Goal: Information Seeking & Learning: Learn about a topic

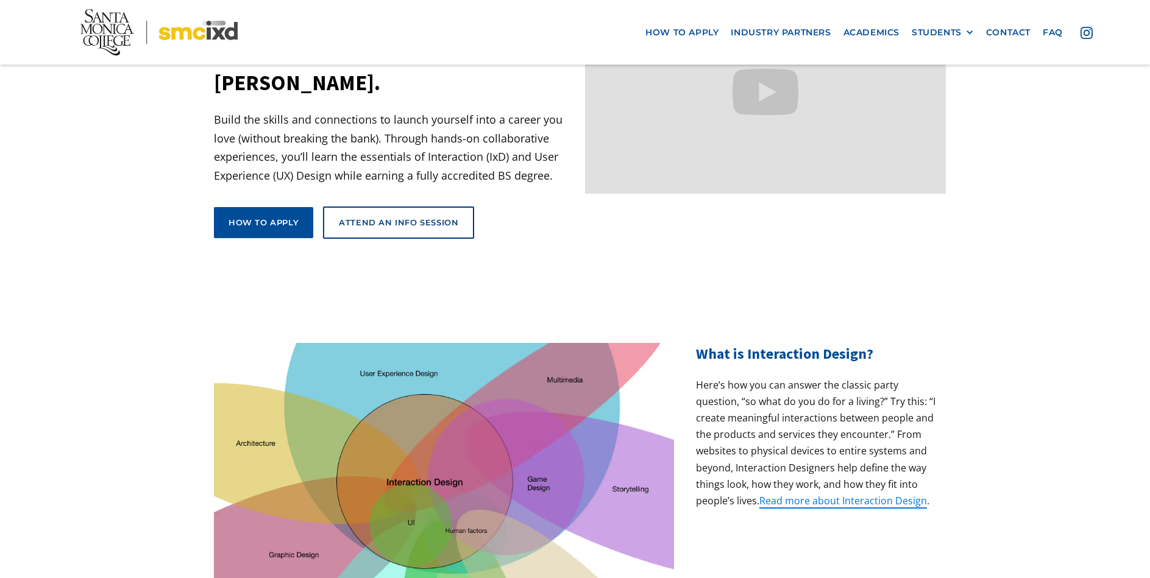
scroll to position [244, 0]
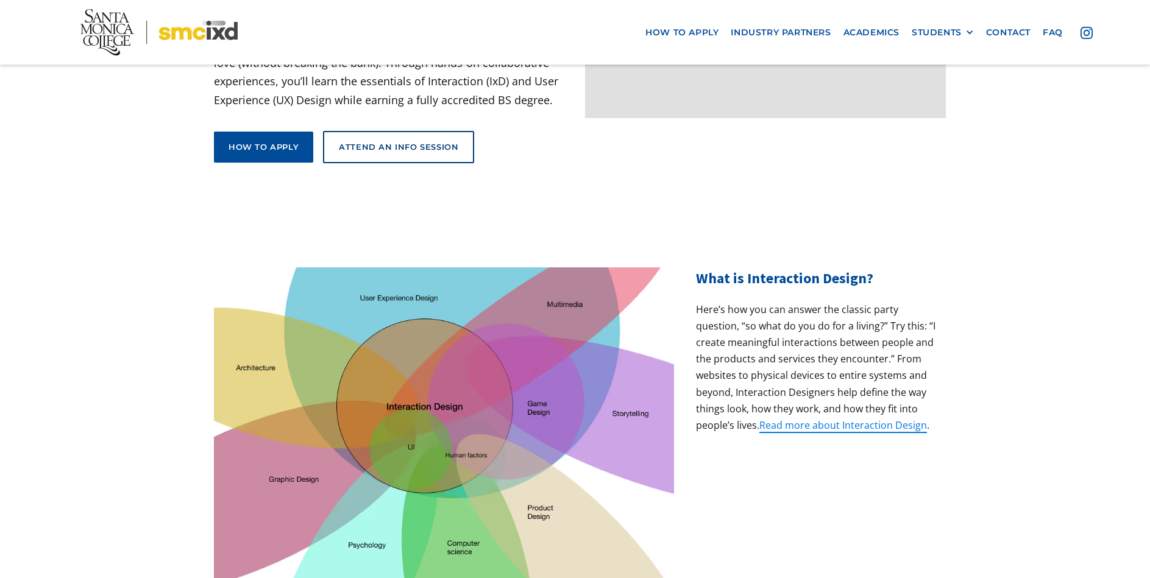
click at [170, 36] on img at bounding box center [158, 32] width 157 height 46
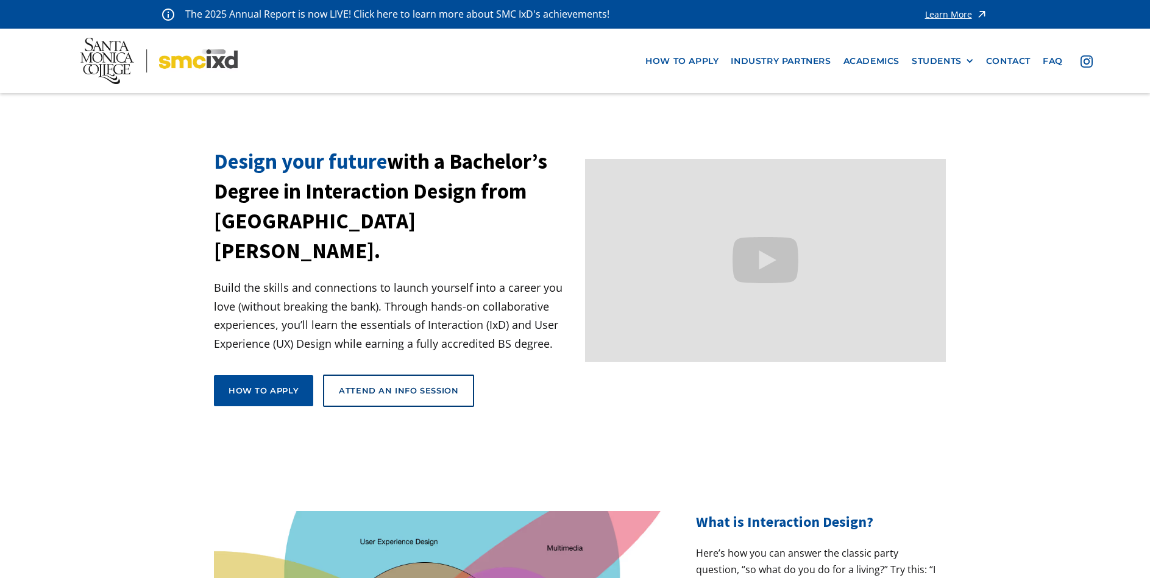
click at [159, 58] on img at bounding box center [158, 61] width 157 height 46
click at [122, 61] on img at bounding box center [158, 61] width 157 height 46
click at [940, 61] on div "STUDENTS" at bounding box center [936, 61] width 50 height 10
click at [943, 127] on link "Alumni" at bounding box center [966, 128] width 110 height 23
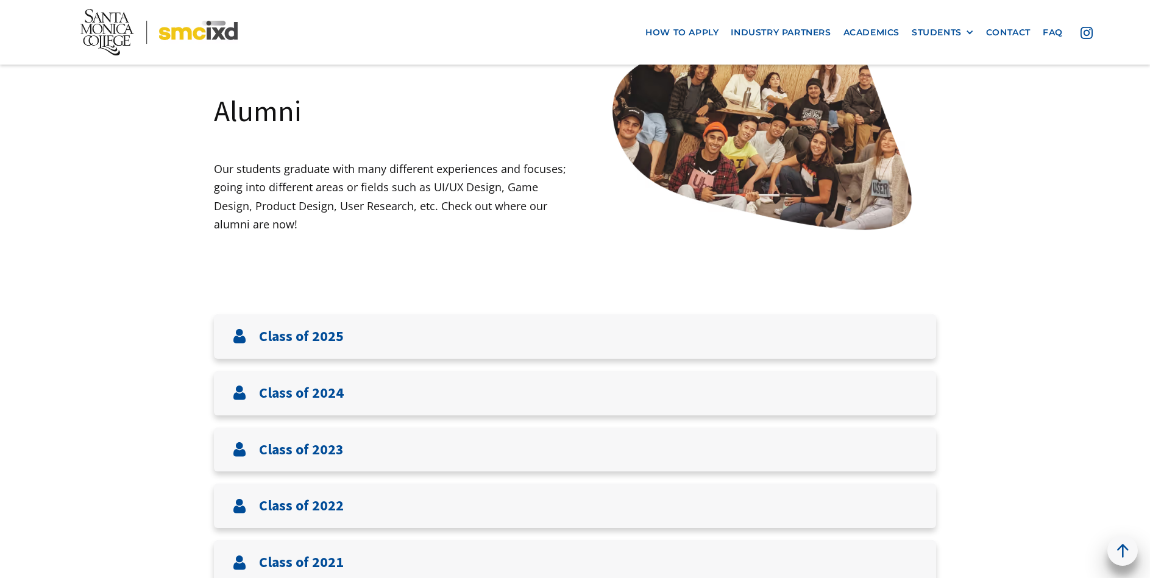
scroll to position [305, 0]
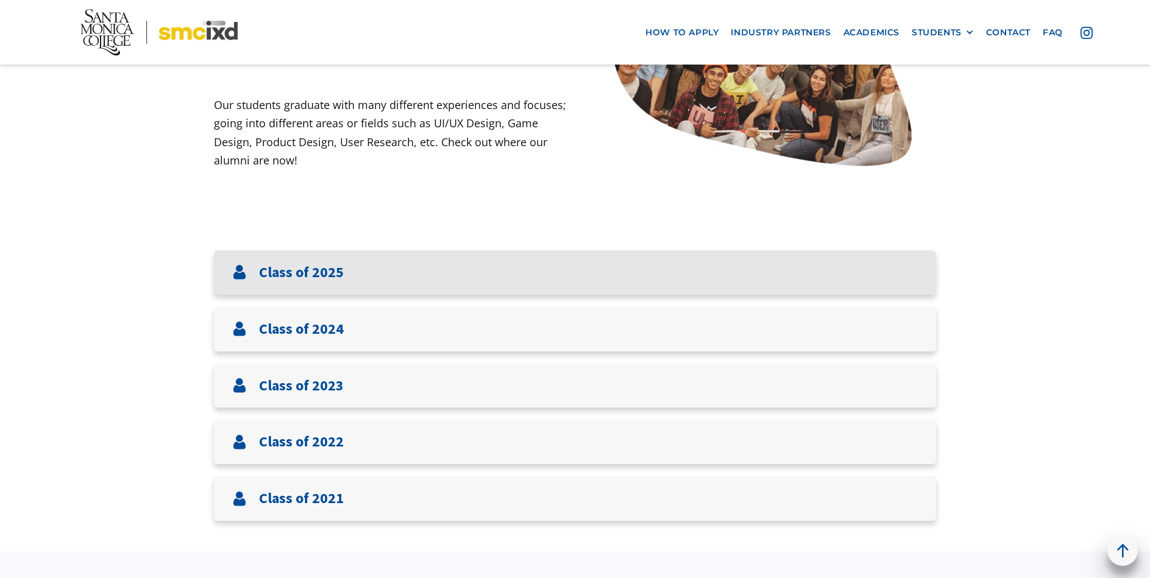
click at [475, 269] on div "Class of 2025" at bounding box center [575, 272] width 722 height 44
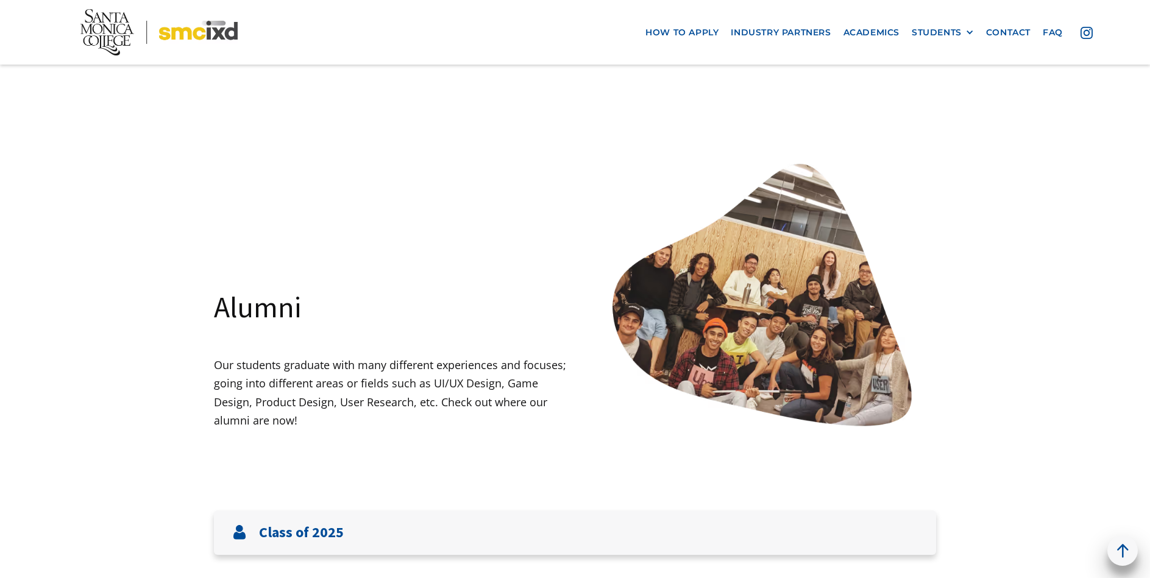
scroll to position [0, 0]
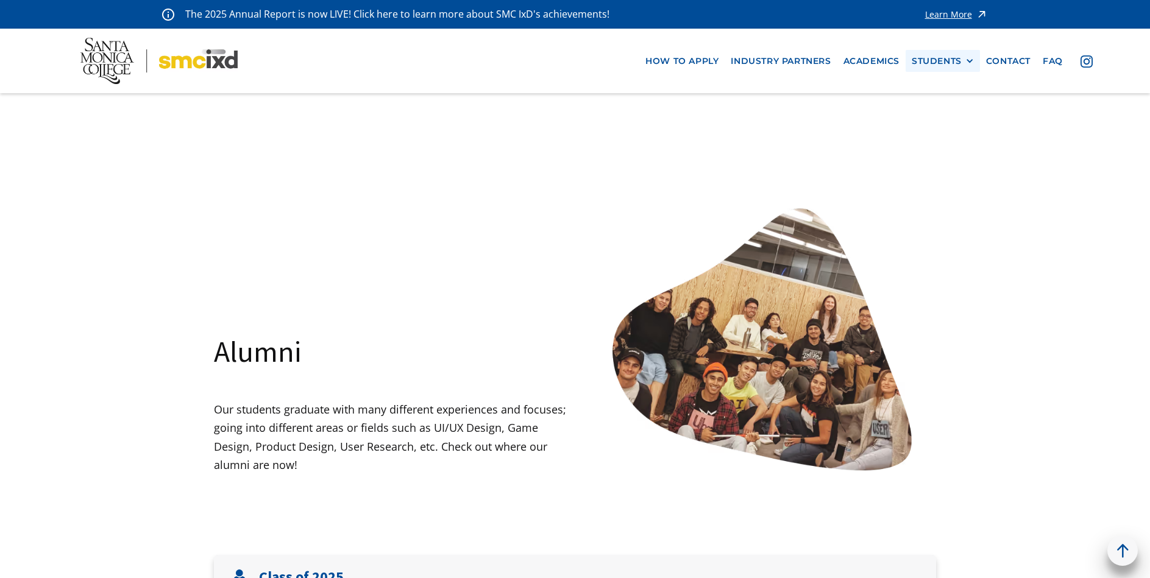
click at [934, 57] on div "STUDENTS" at bounding box center [936, 61] width 50 height 10
click at [949, 102] on link "Current Students" at bounding box center [966, 105] width 110 height 23
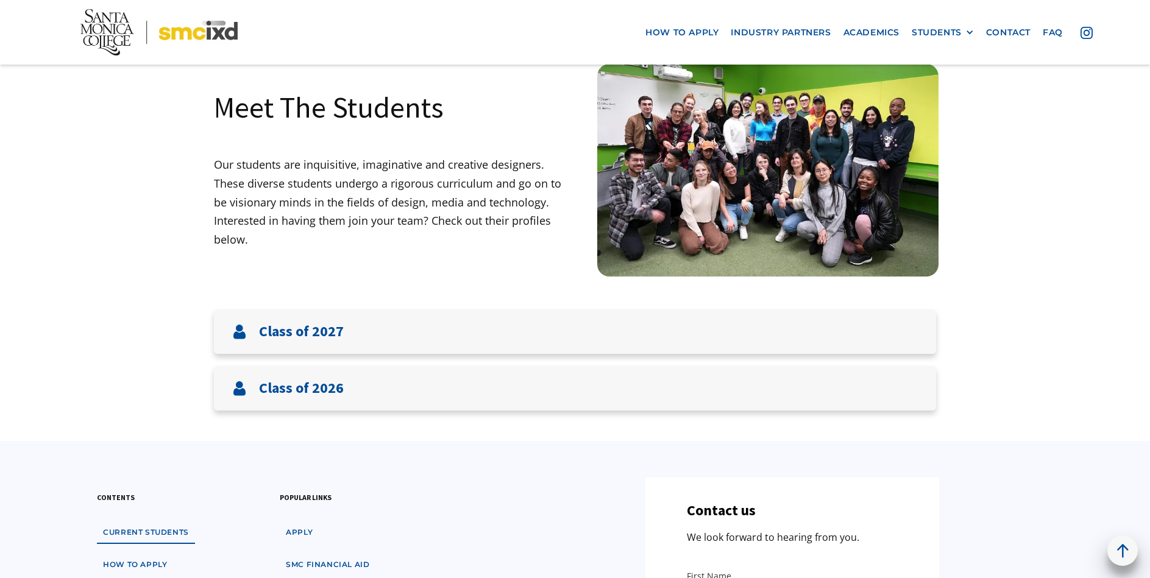
scroll to position [61, 0]
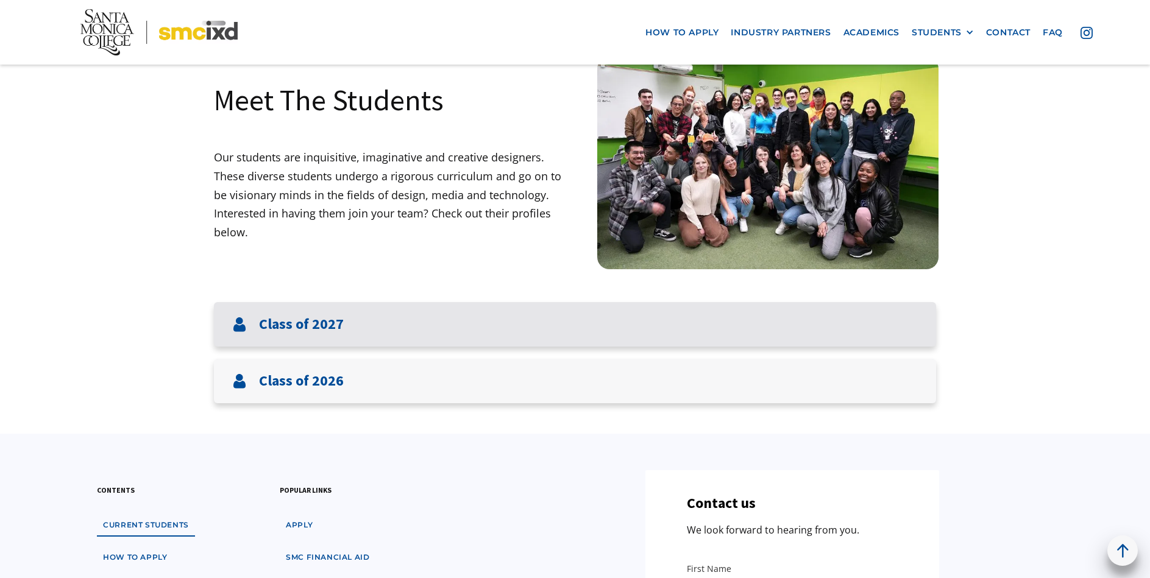
click at [425, 319] on div "Class of 2027" at bounding box center [575, 324] width 722 height 44
click at [447, 322] on div "Class of 2027" at bounding box center [575, 324] width 722 height 44
click at [539, 325] on div "Class of 2027" at bounding box center [575, 324] width 722 height 44
click at [268, 324] on h3 "Class of 2027" at bounding box center [301, 325] width 85 height 18
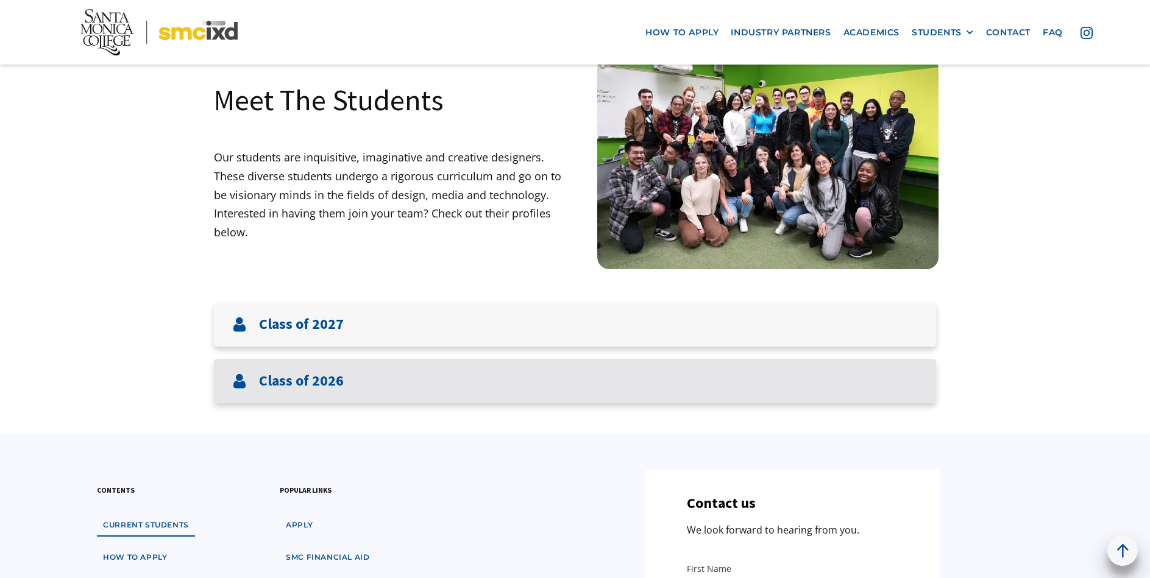
click at [462, 370] on div "Class of 2026" at bounding box center [575, 381] width 722 height 44
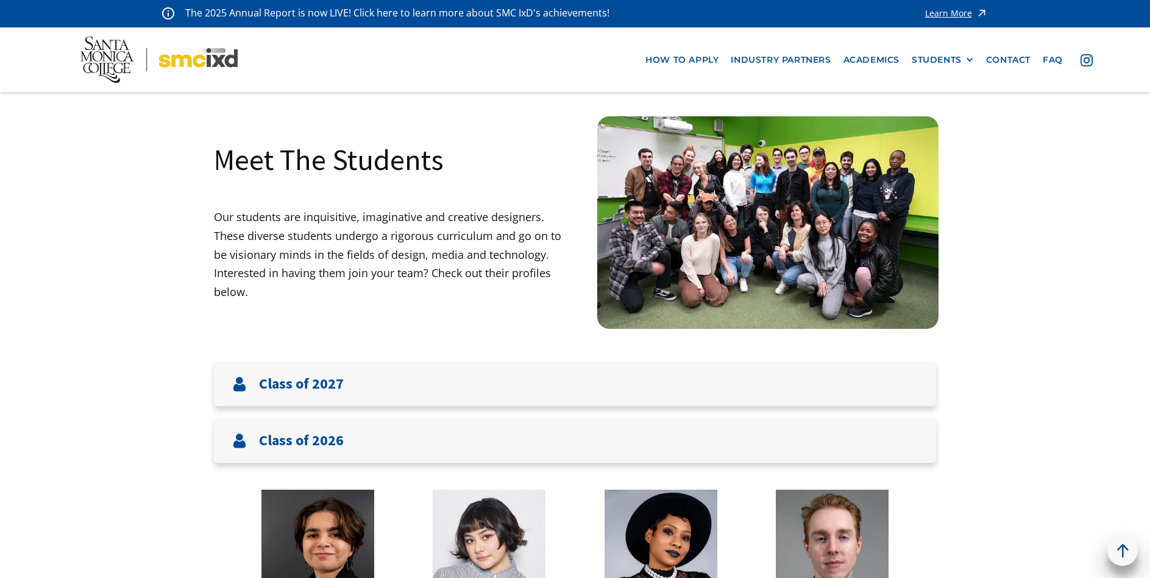
scroll to position [0, 0]
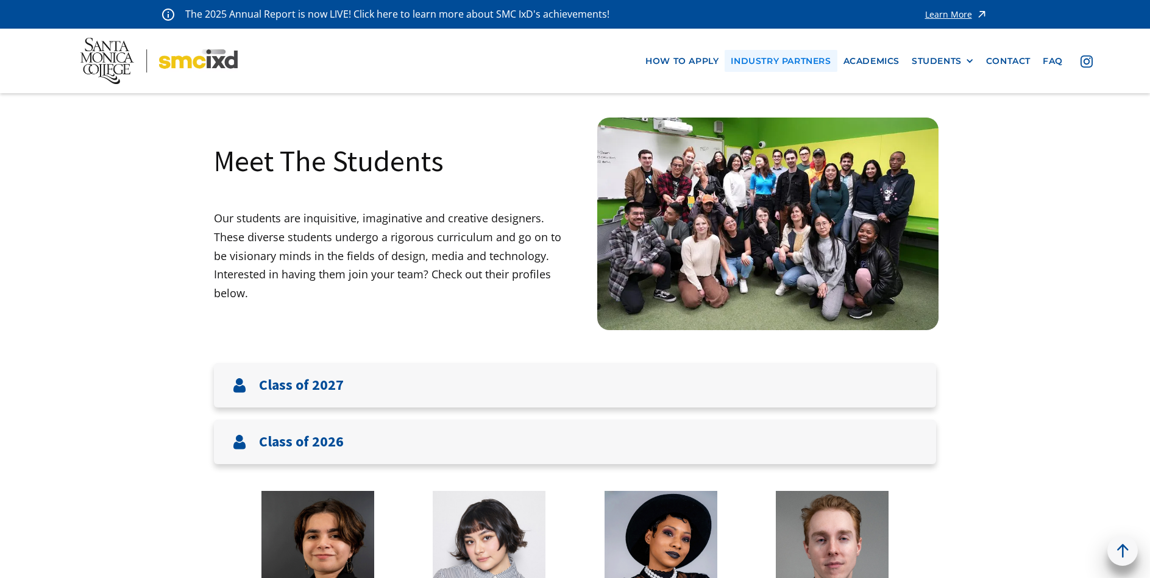
click at [791, 62] on link "industry partners" at bounding box center [780, 61] width 112 height 23
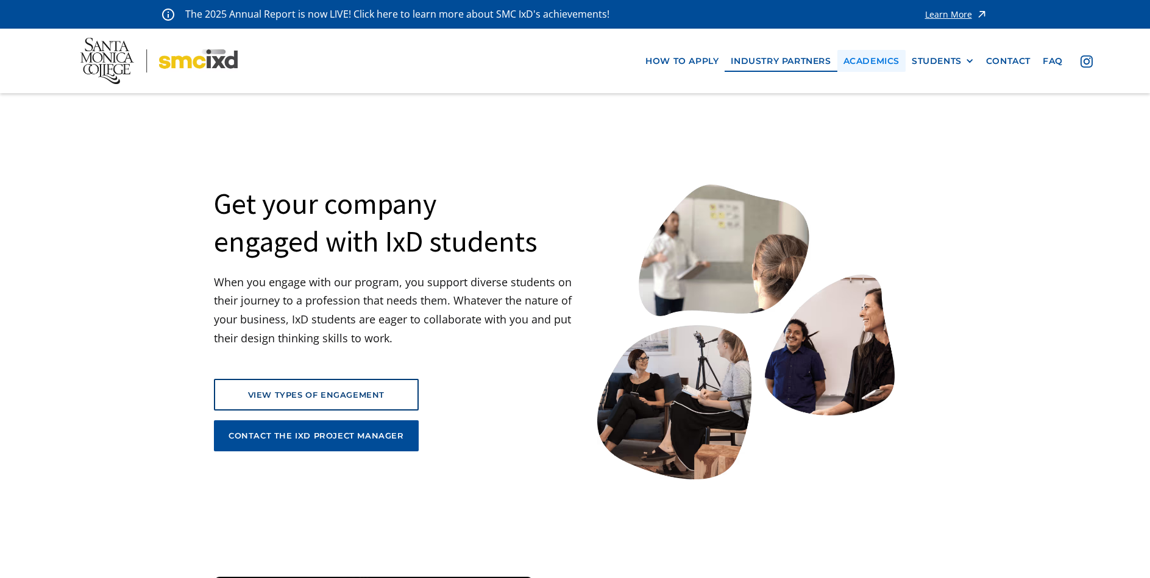
click at [873, 59] on link "Academics" at bounding box center [871, 61] width 68 height 23
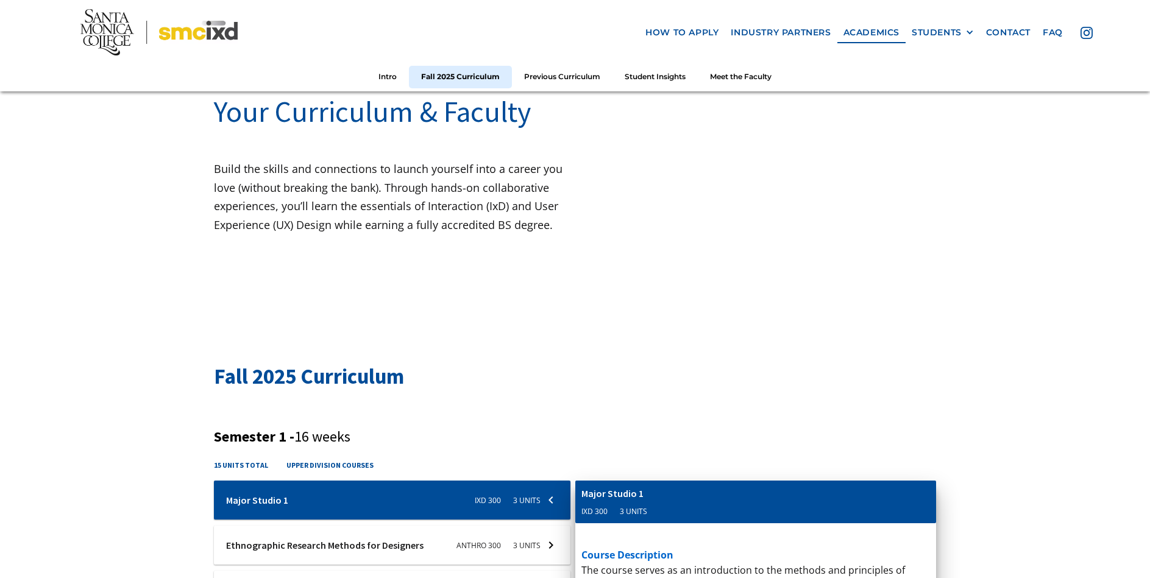
scroll to position [61, 0]
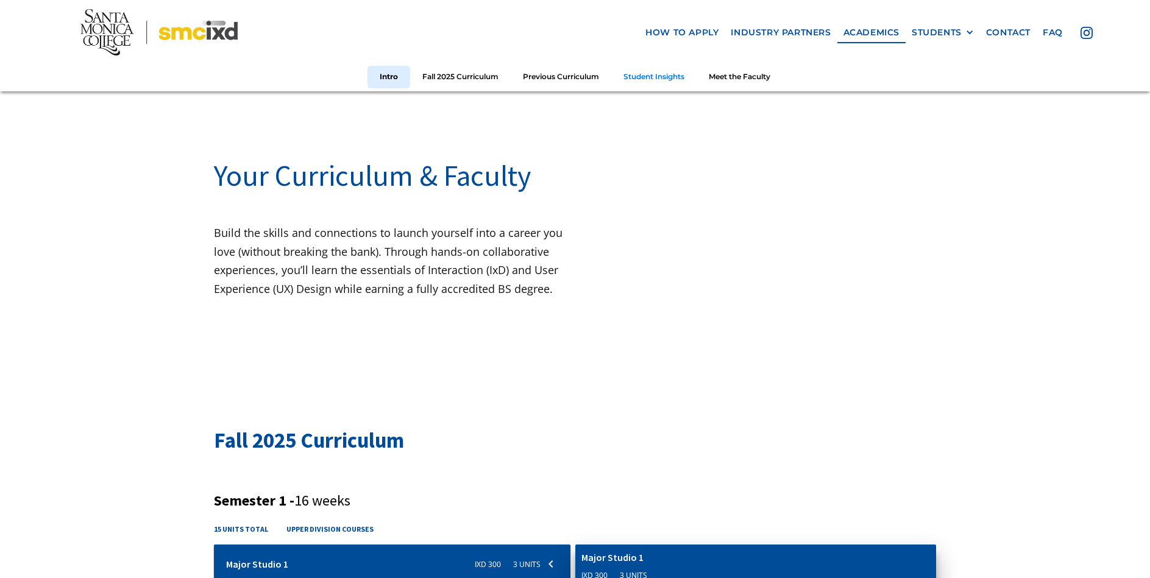
click at [663, 80] on link "Student Insights" at bounding box center [653, 77] width 85 height 23
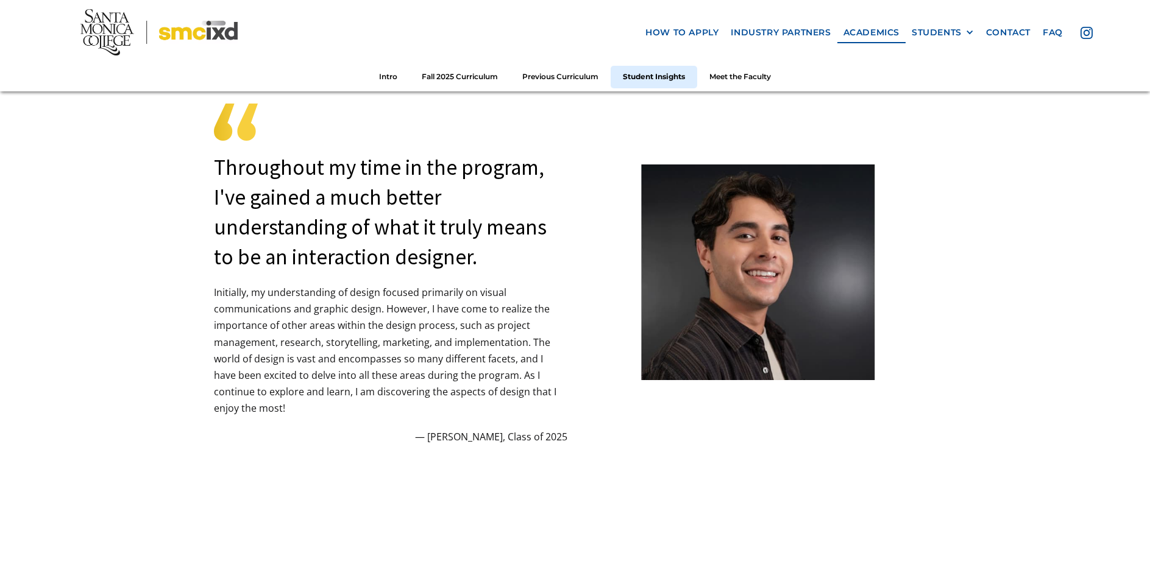
scroll to position [3229, 0]
click at [688, 29] on link "how to apply" at bounding box center [681, 32] width 85 height 23
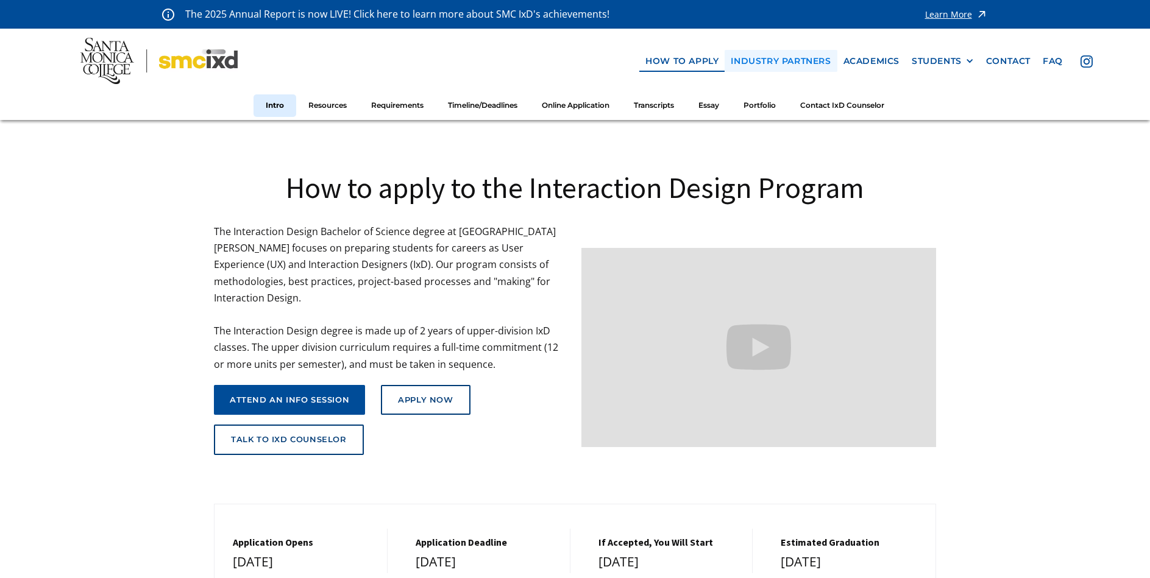
drag, startPoint x: 790, startPoint y: 55, endPoint x: 830, endPoint y: 65, distance: 40.8
click at [790, 55] on link "industry partners" at bounding box center [780, 61] width 112 height 23
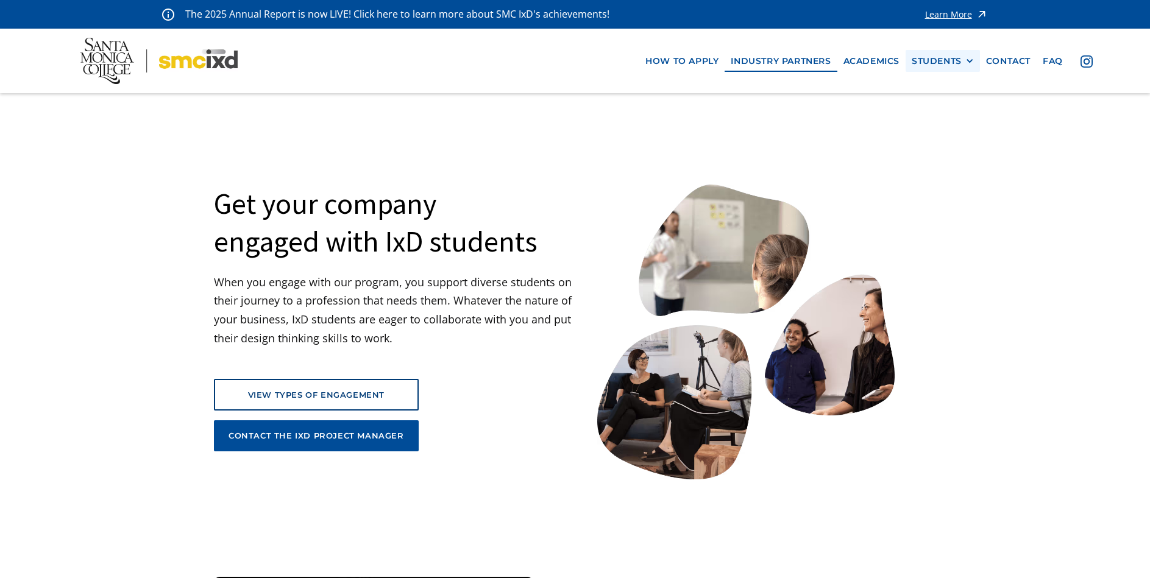
click at [939, 63] on div "STUDENTS" at bounding box center [936, 61] width 50 height 10
click at [961, 108] on link "Current Students" at bounding box center [966, 105] width 110 height 23
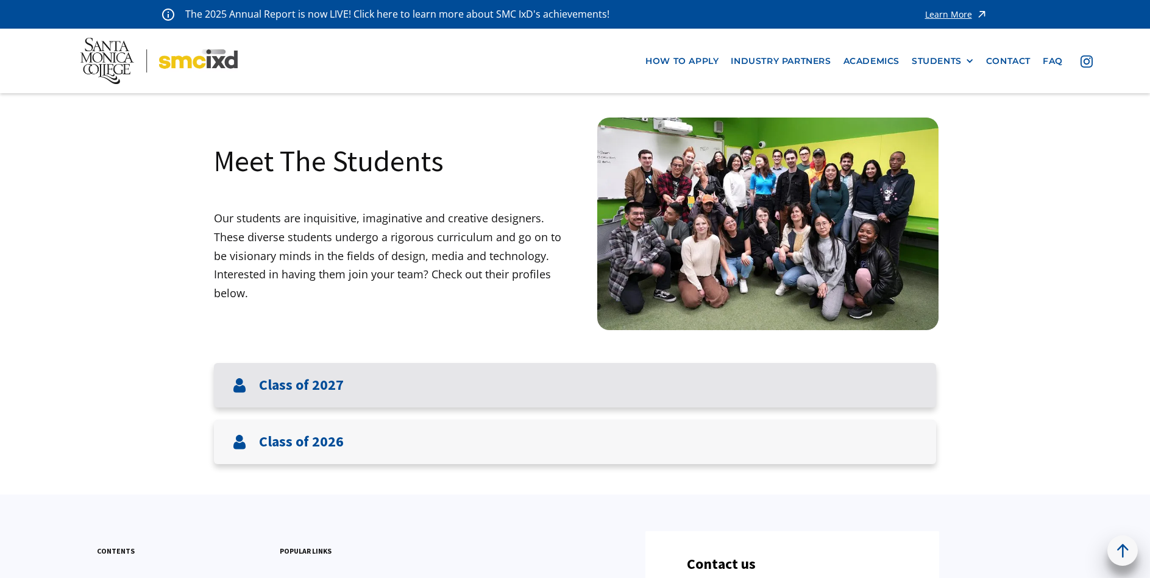
click at [676, 408] on div "Class of 2027" at bounding box center [575, 385] width 722 height 44
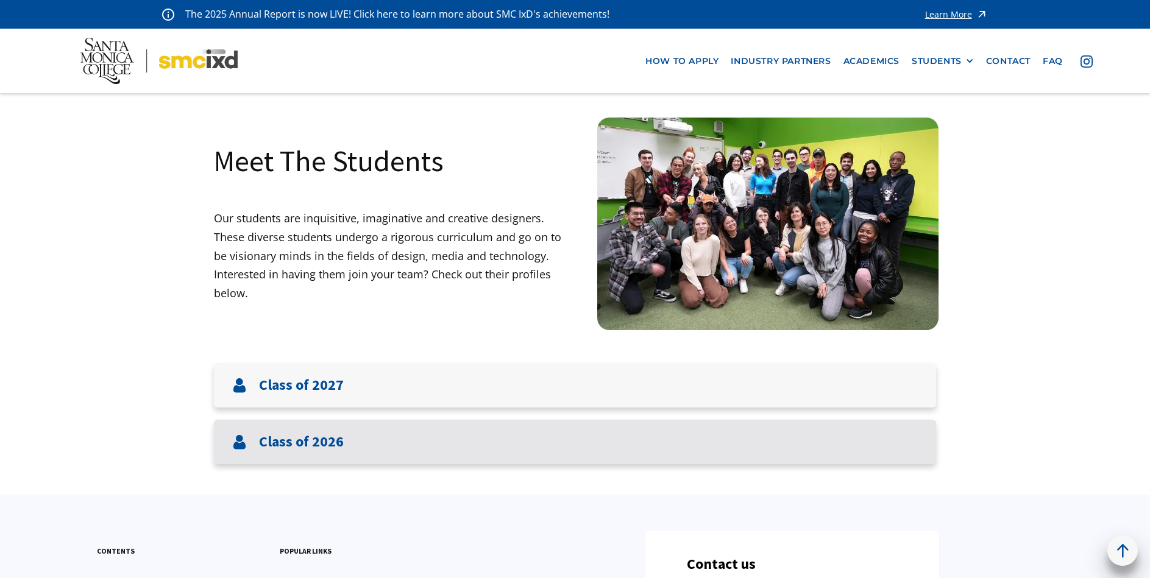
click at [684, 421] on div "Class of 2026" at bounding box center [575, 442] width 722 height 44
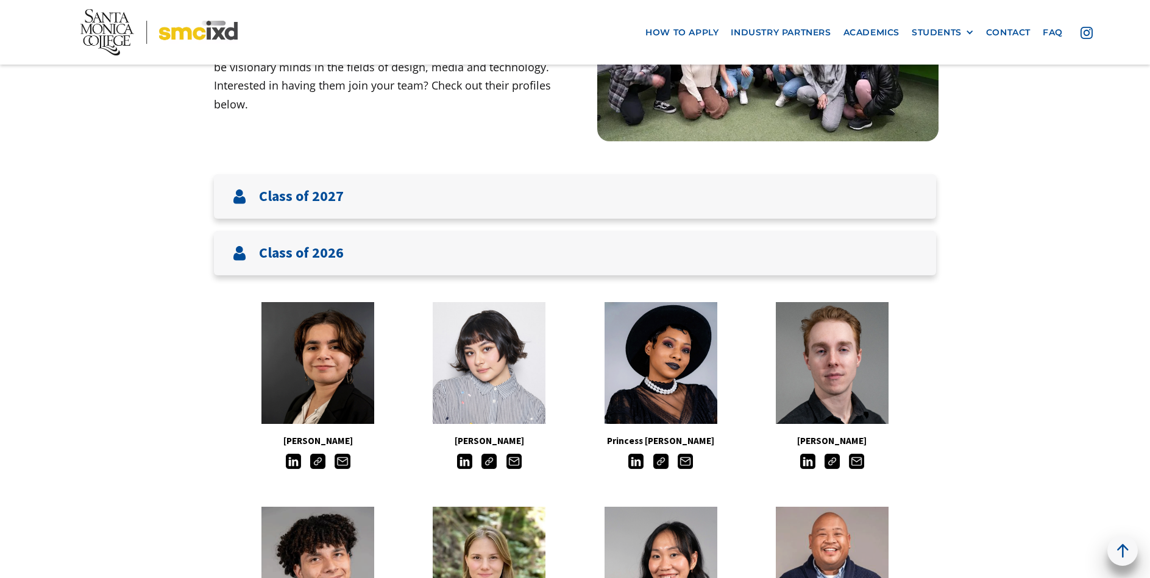
scroll to position [183, 0]
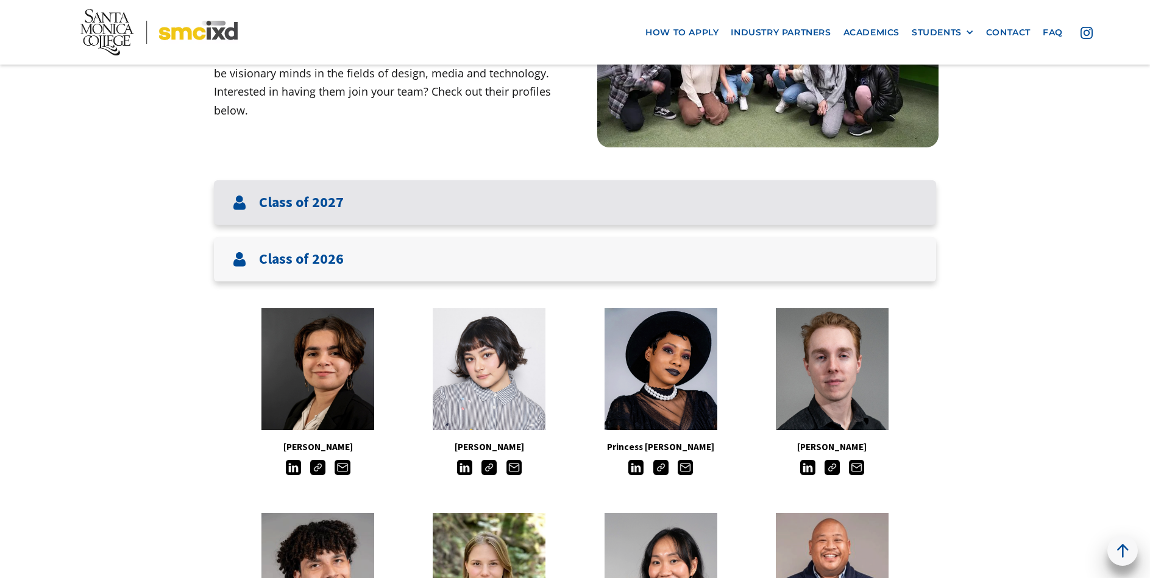
click at [592, 194] on div "Class of 2027" at bounding box center [575, 202] width 722 height 44
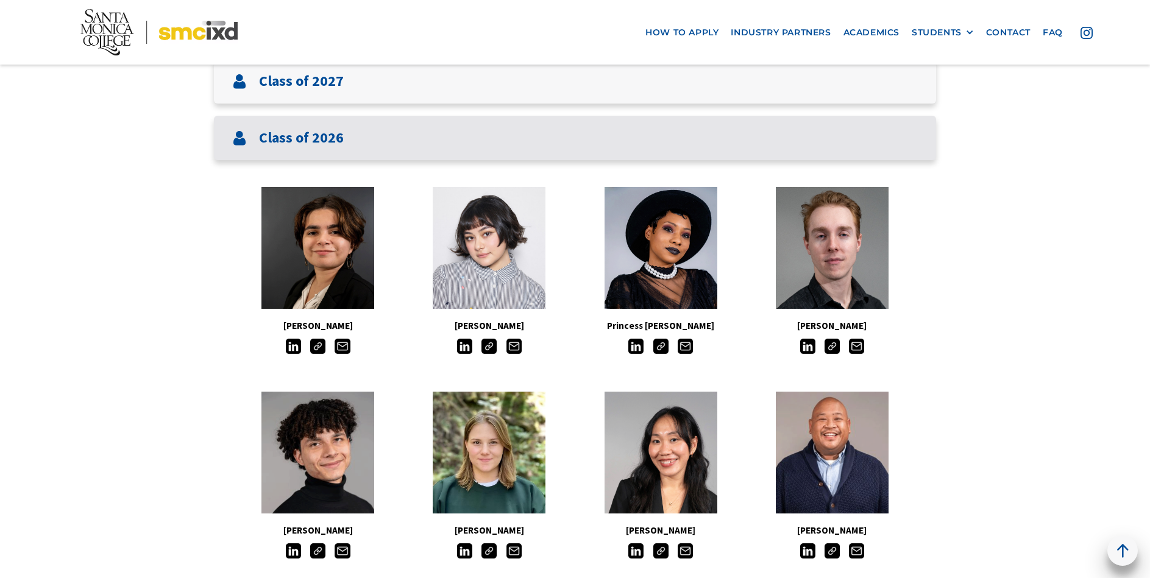
scroll to position [305, 0]
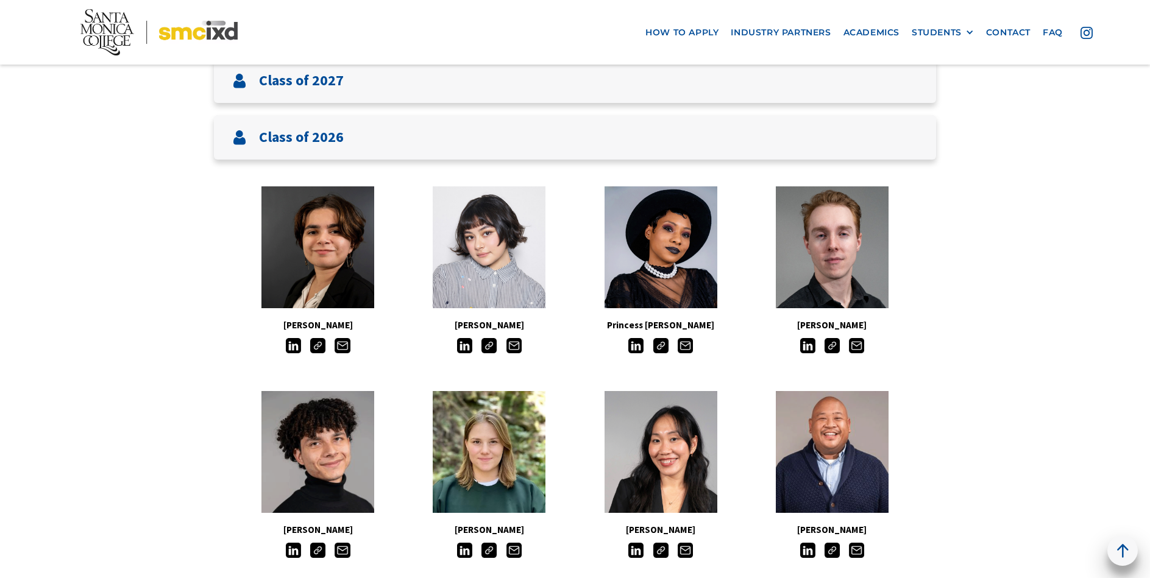
click at [468, 350] on img at bounding box center [464, 345] width 15 height 15
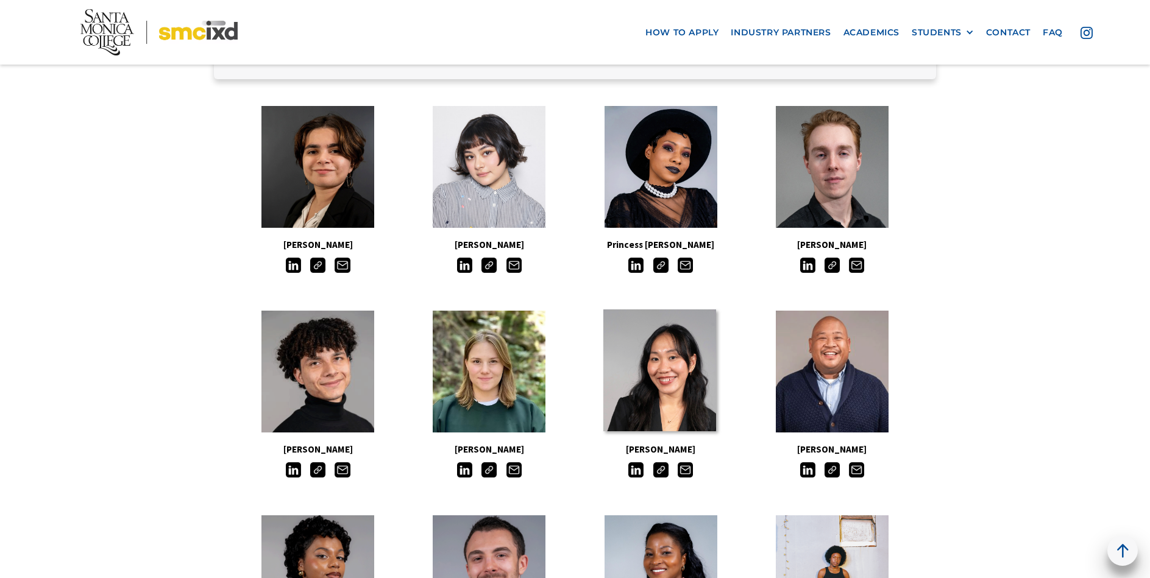
scroll to position [426, 0]
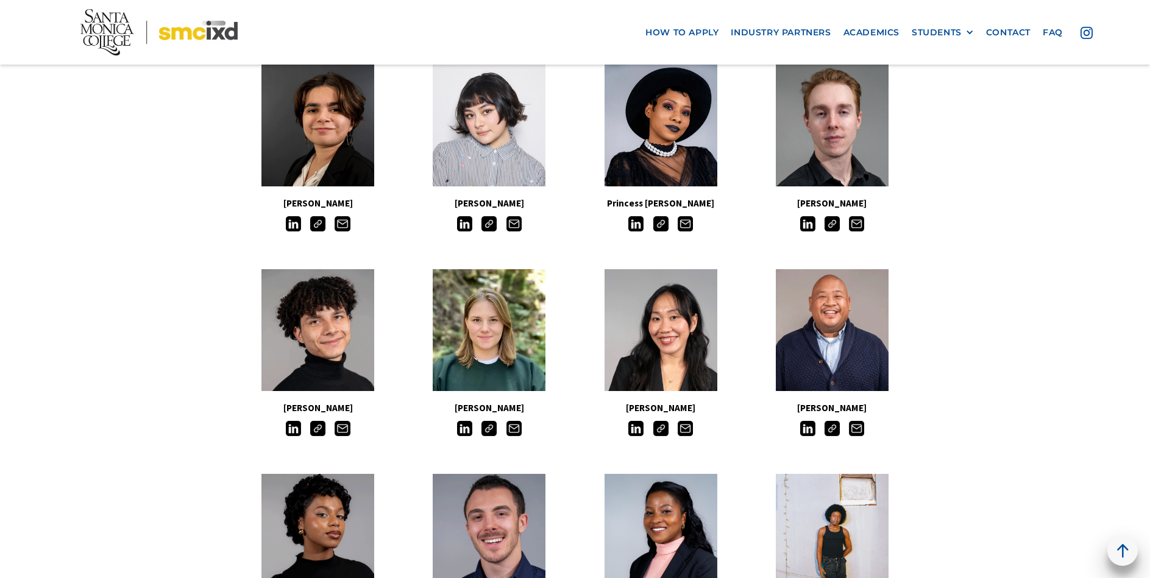
click at [634, 429] on img at bounding box center [635, 428] width 15 height 15
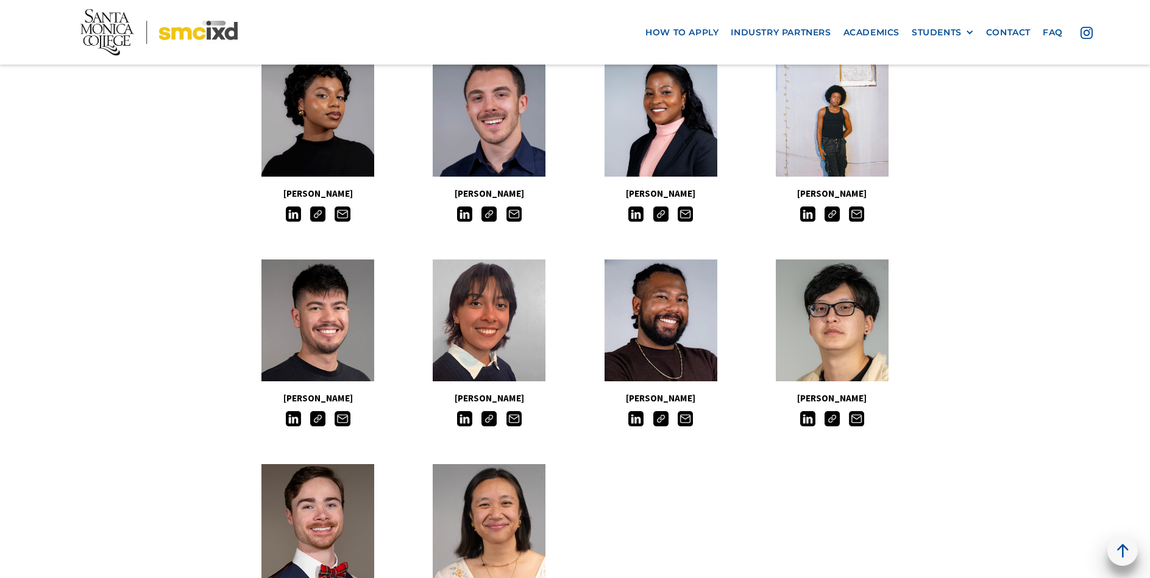
scroll to position [853, 0]
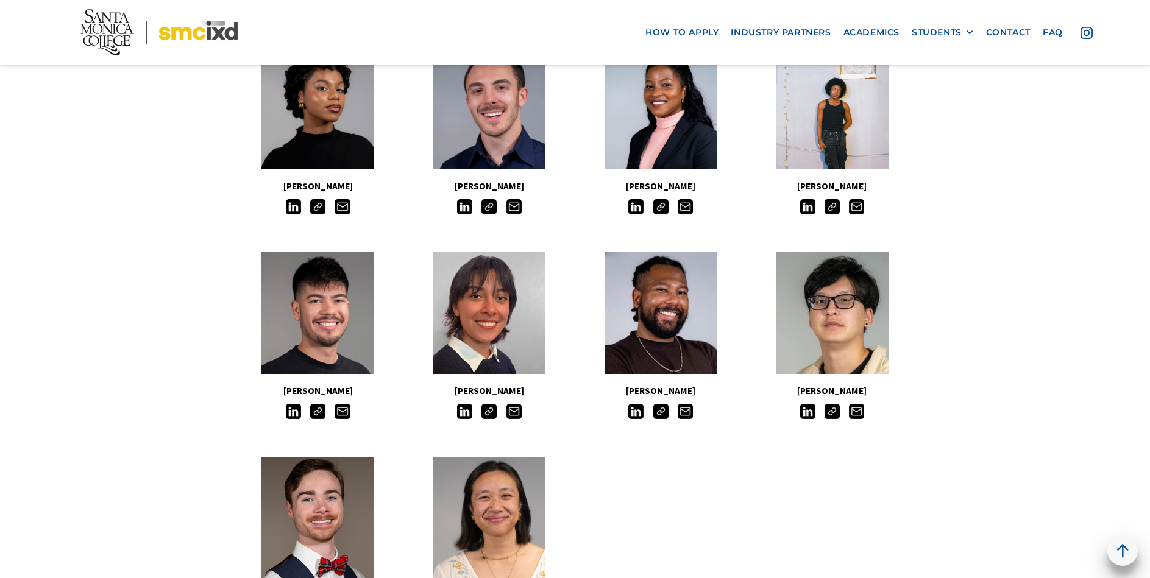
click at [465, 408] on img at bounding box center [464, 411] width 15 height 15
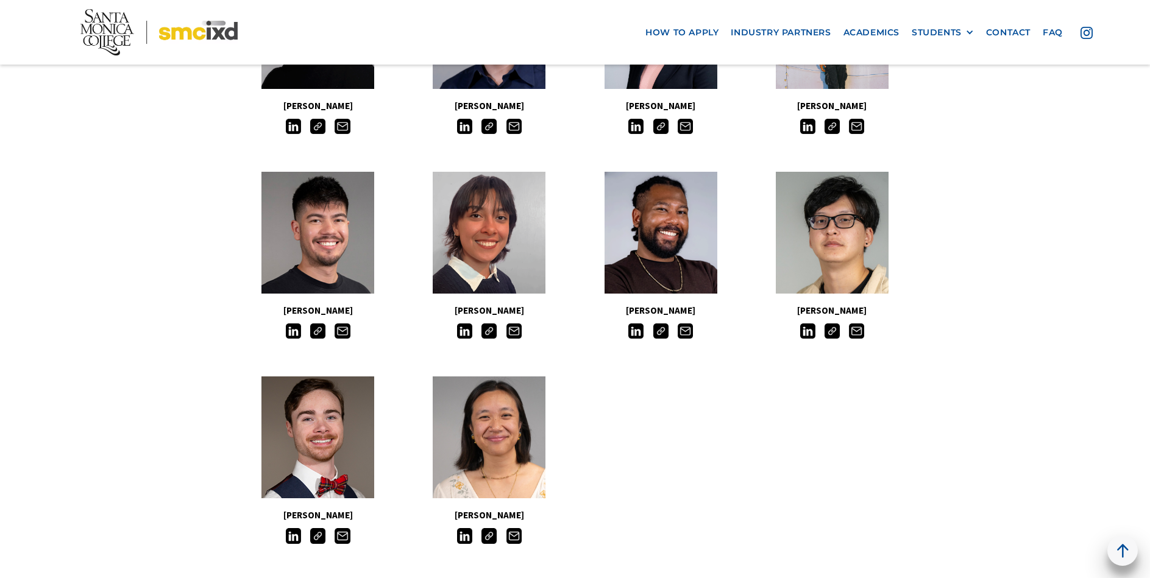
scroll to position [975, 0]
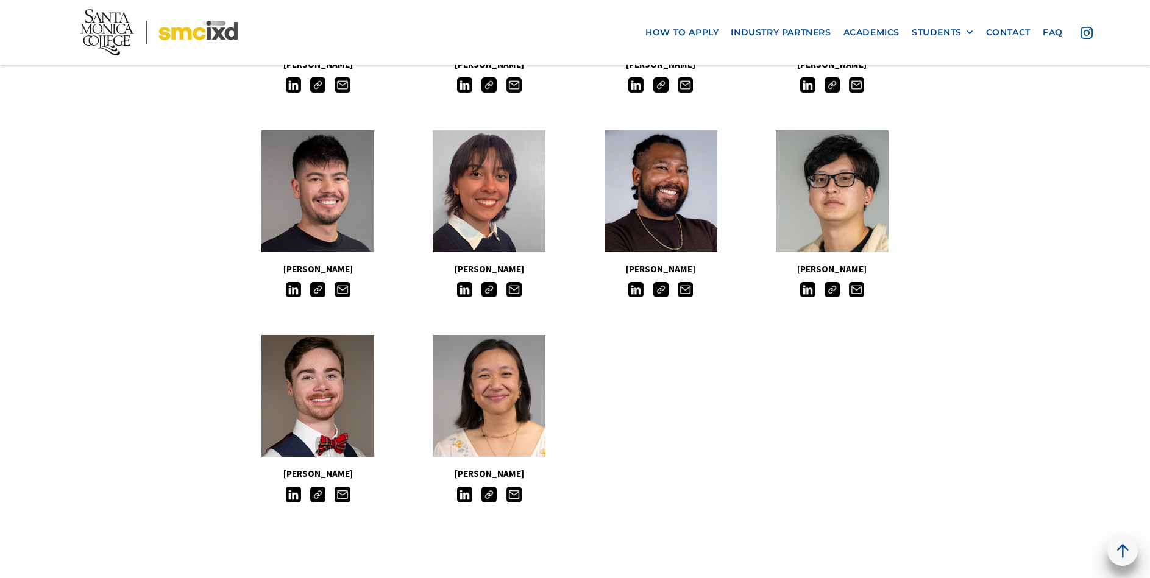
click at [461, 492] on img at bounding box center [464, 494] width 15 height 15
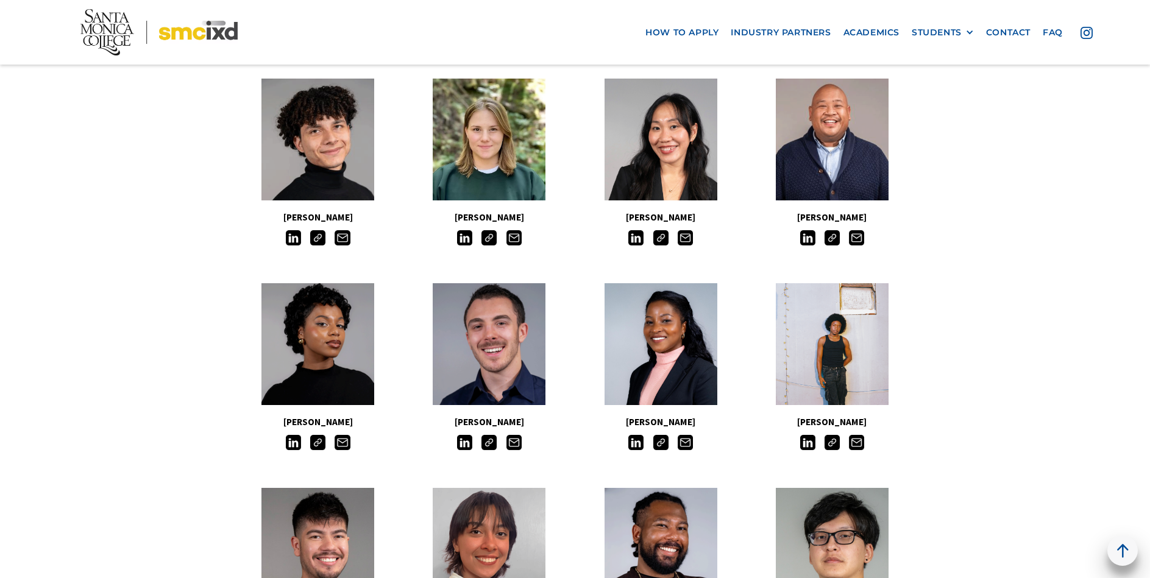
scroll to position [609, 0]
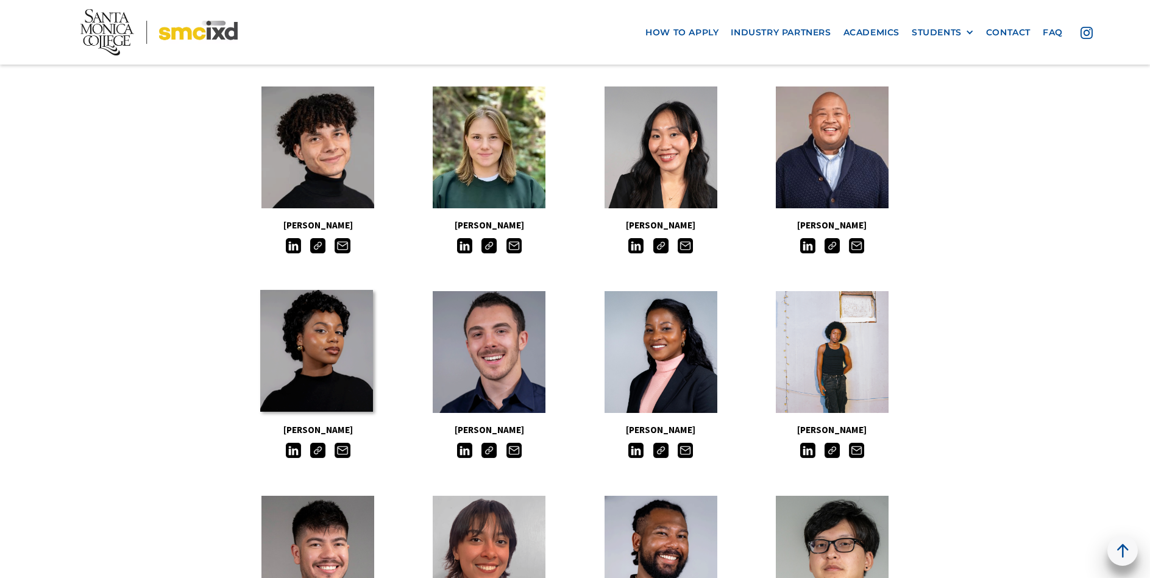
click at [344, 360] on link at bounding box center [316, 351] width 113 height 122
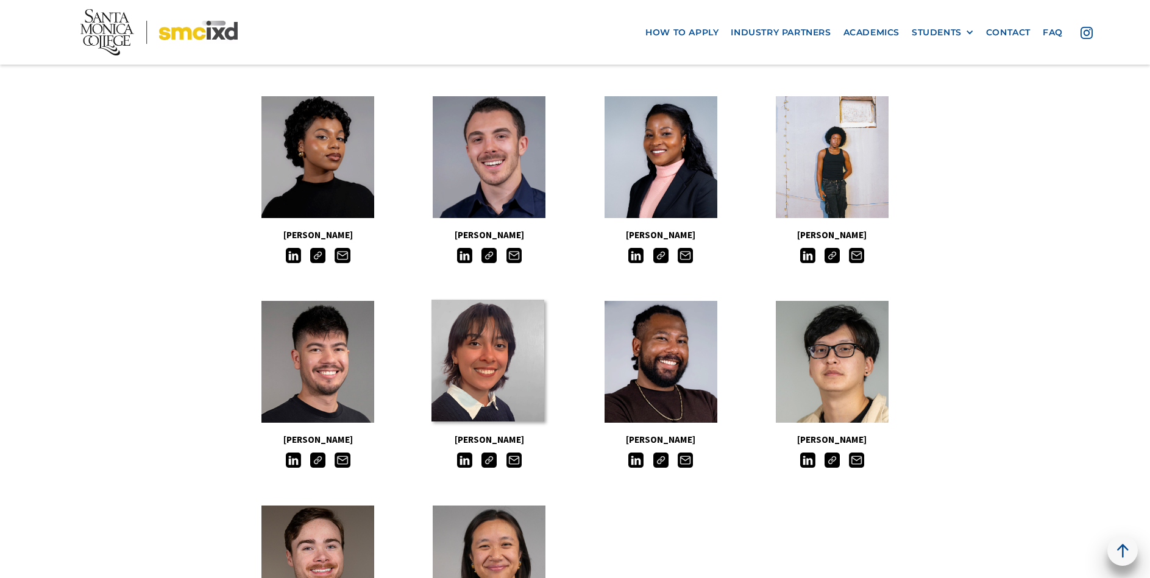
scroll to position [853, 0]
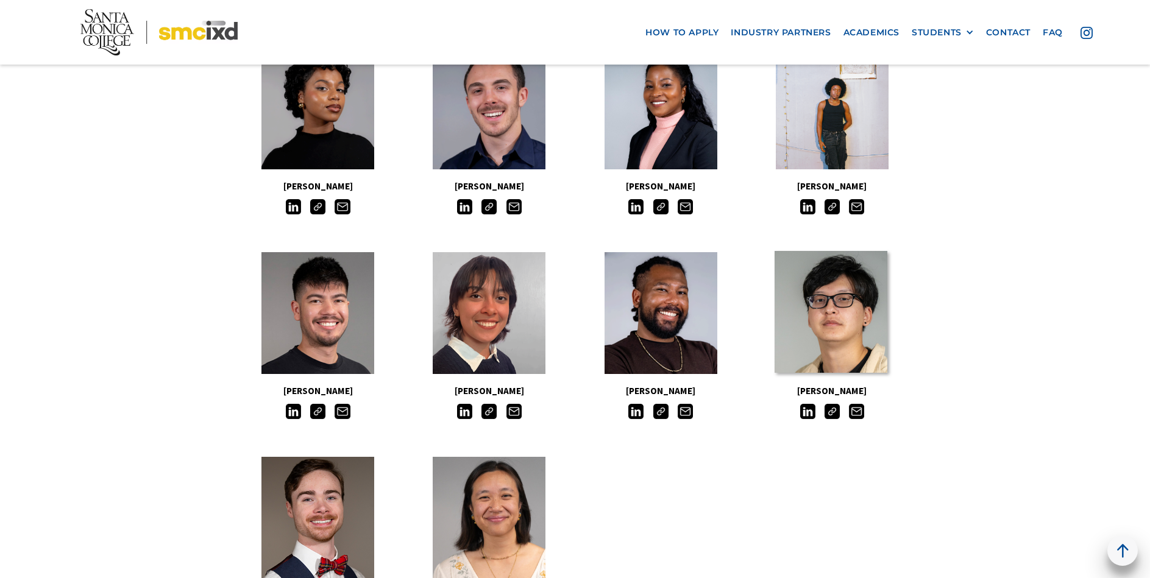
click at [842, 317] on link at bounding box center [830, 312] width 113 height 122
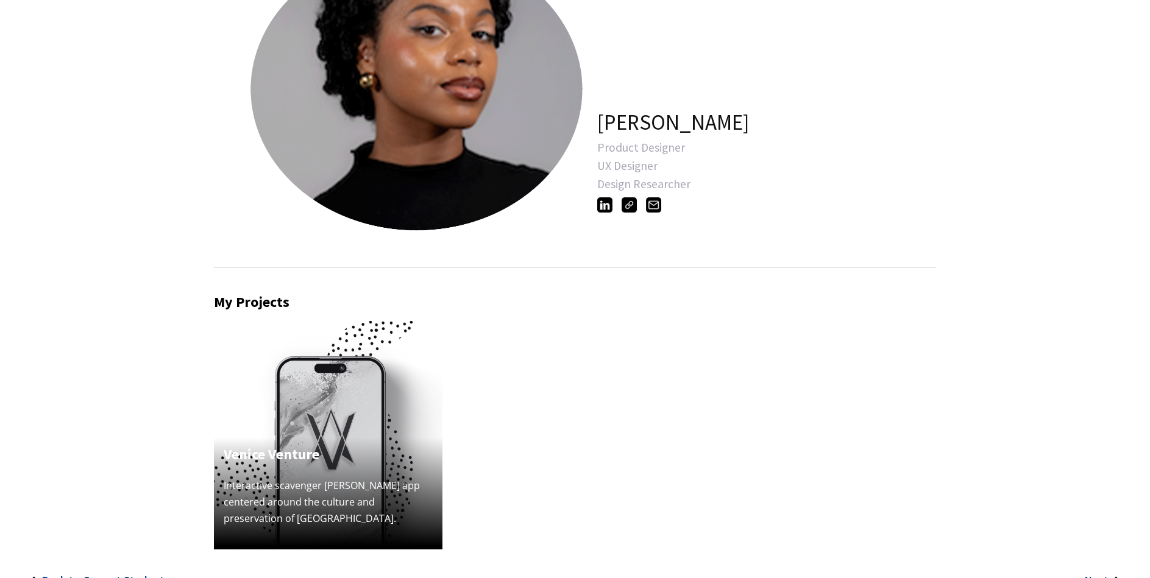
scroll to position [183, 0]
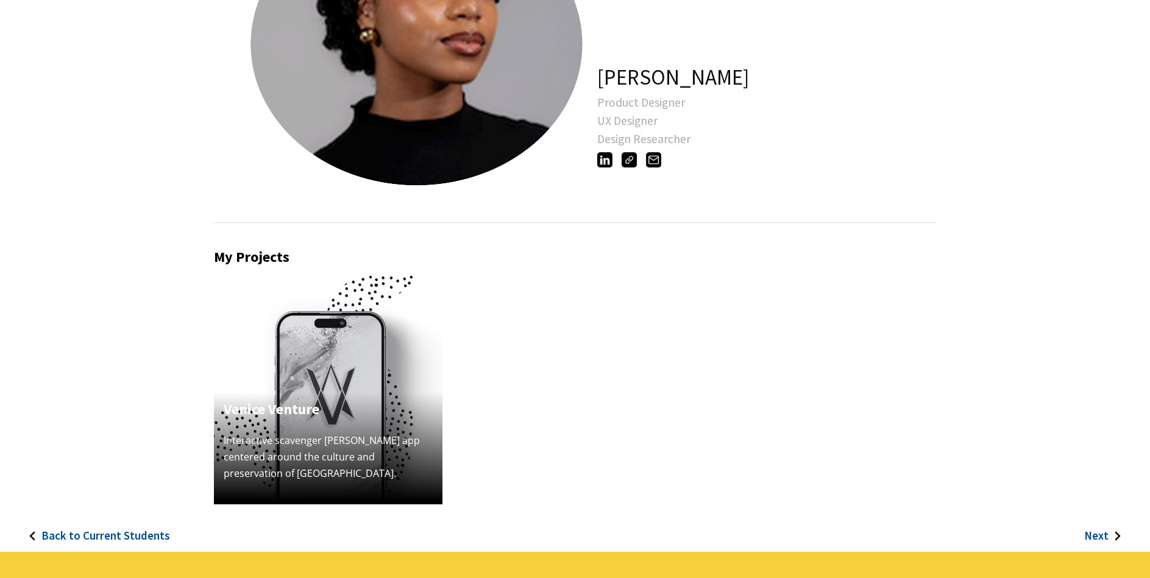
click at [604, 160] on img at bounding box center [604, 159] width 15 height 15
click at [339, 408] on h4 "Venice Venture" at bounding box center [328, 409] width 209 height 22
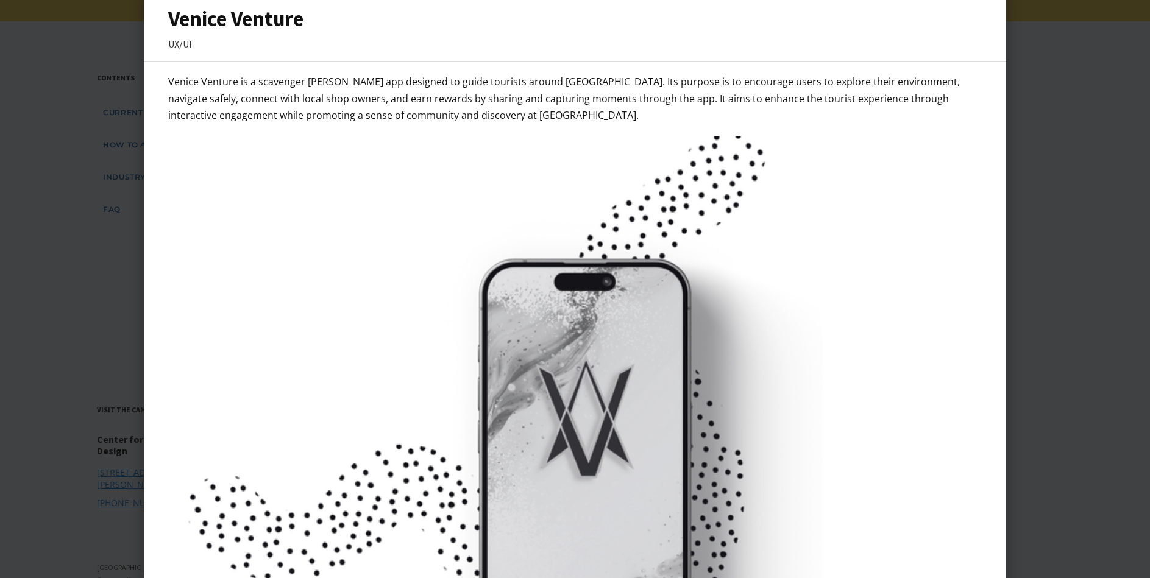
scroll to position [0, 0]
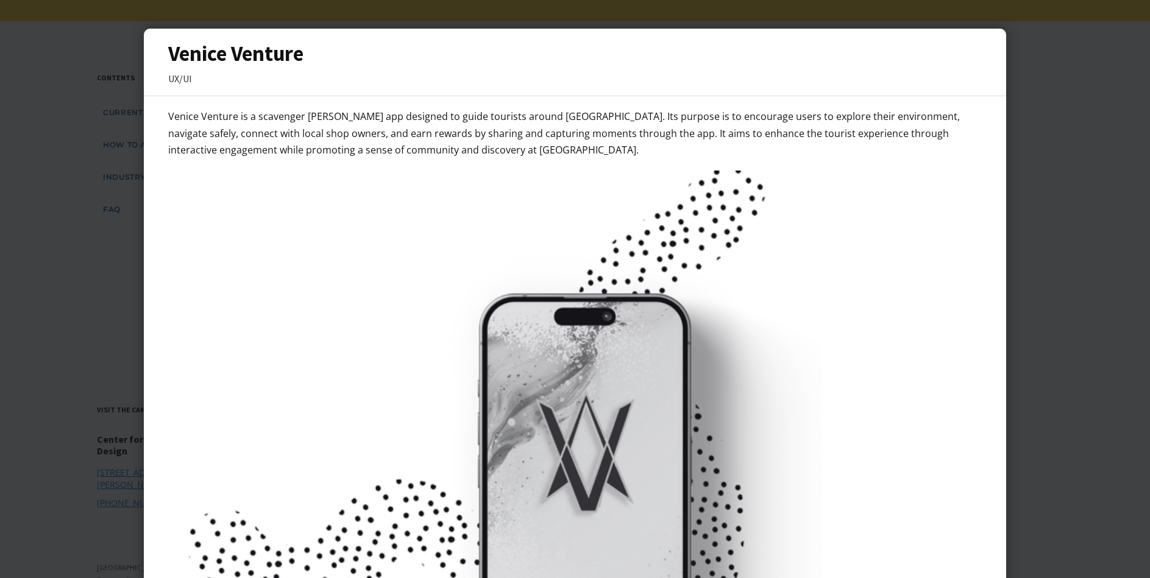
click at [1051, 268] on div at bounding box center [575, 289] width 1150 height 578
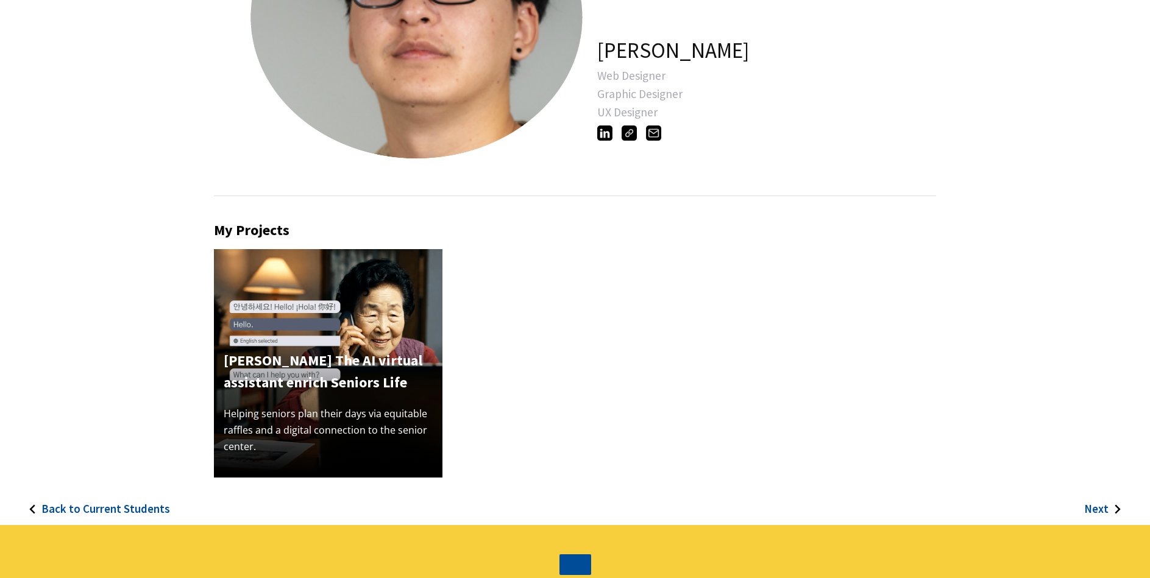
scroll to position [244, 0]
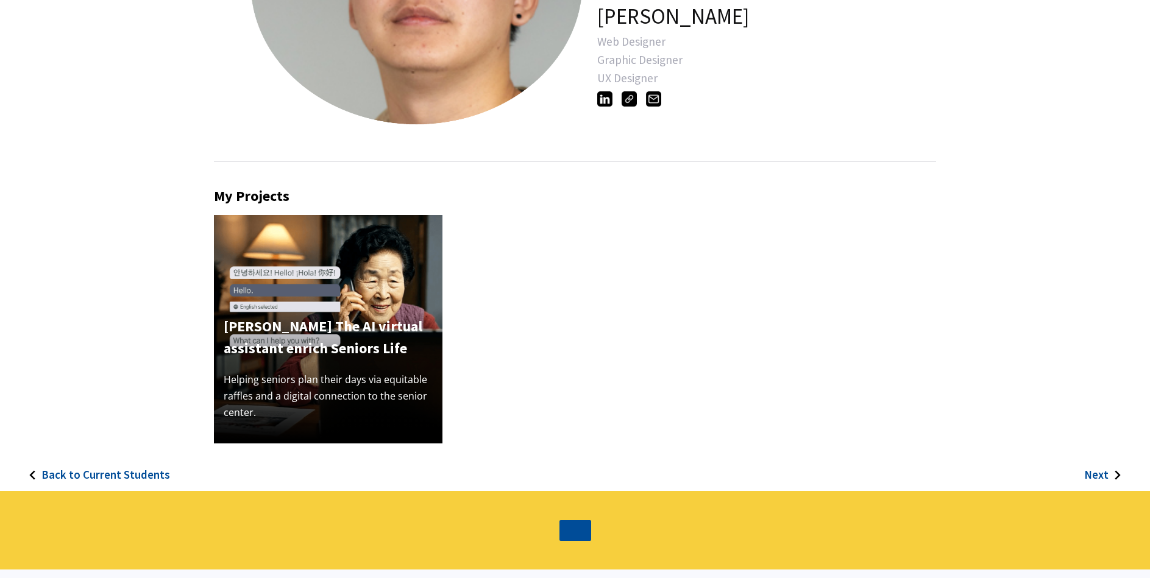
click at [383, 347] on h4 "[PERSON_NAME] The AI virtual assistant enrich Seniors Life" at bounding box center [328, 338] width 209 height 44
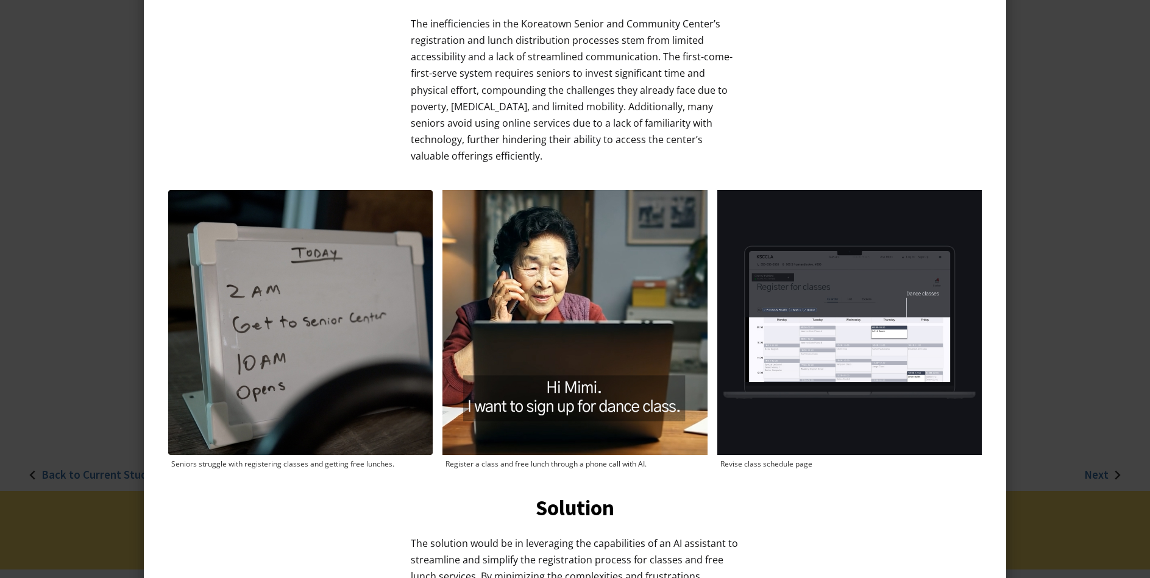
scroll to position [900, 0]
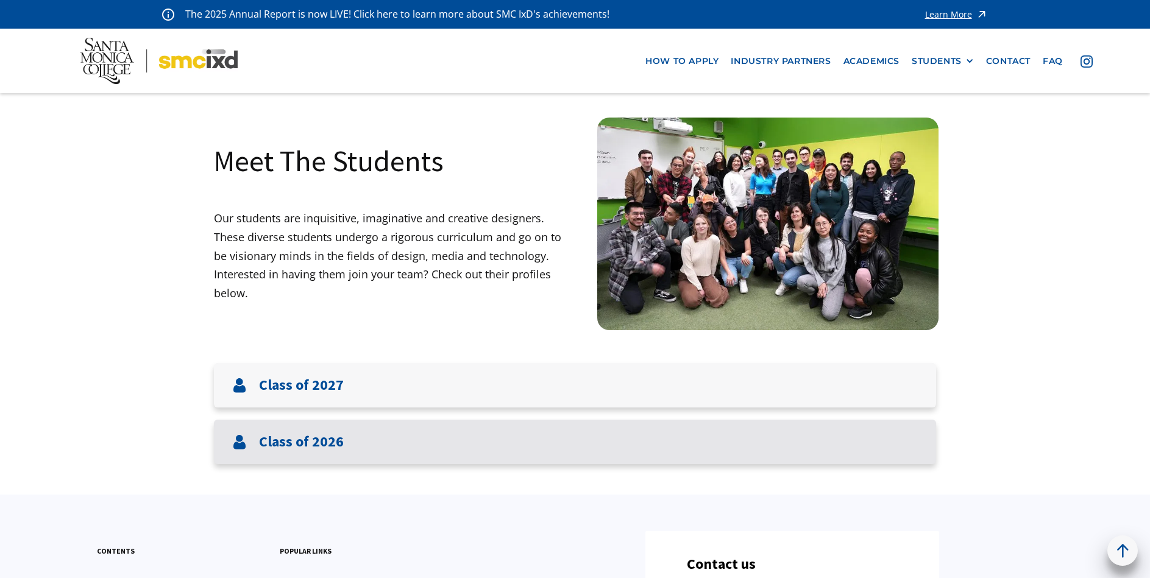
click at [424, 451] on div "Class of 2026" at bounding box center [575, 442] width 722 height 44
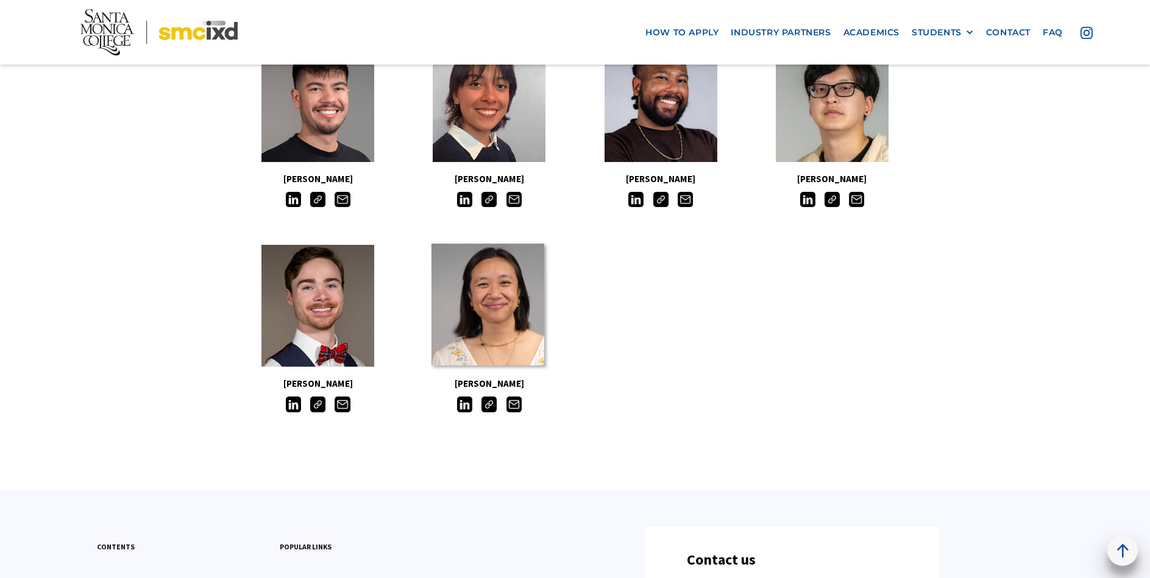
scroll to position [1036, 0]
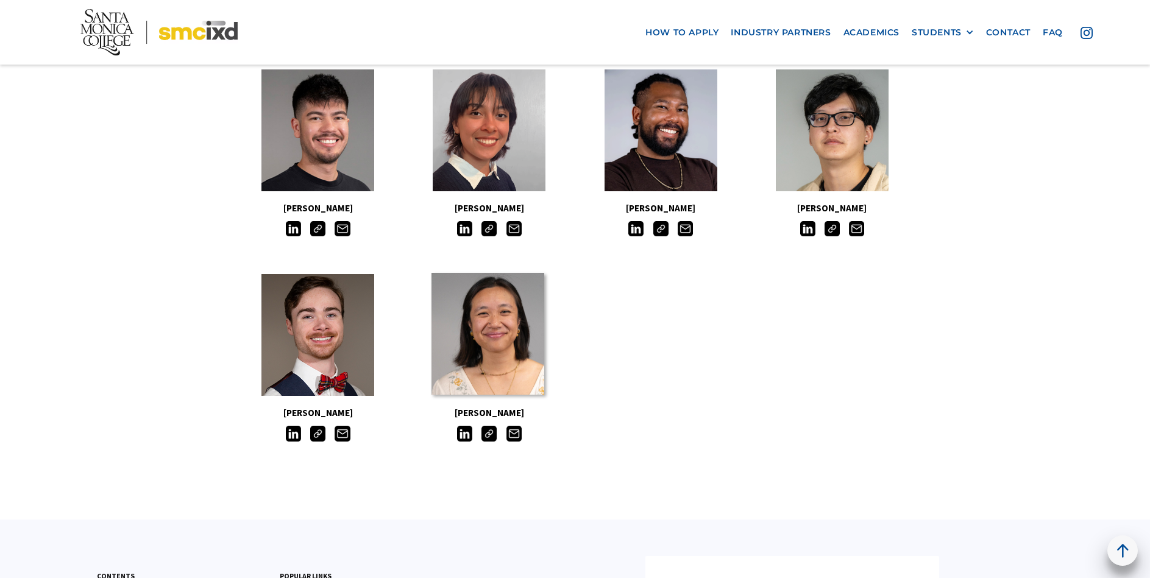
click at [483, 333] on link at bounding box center [487, 334] width 113 height 122
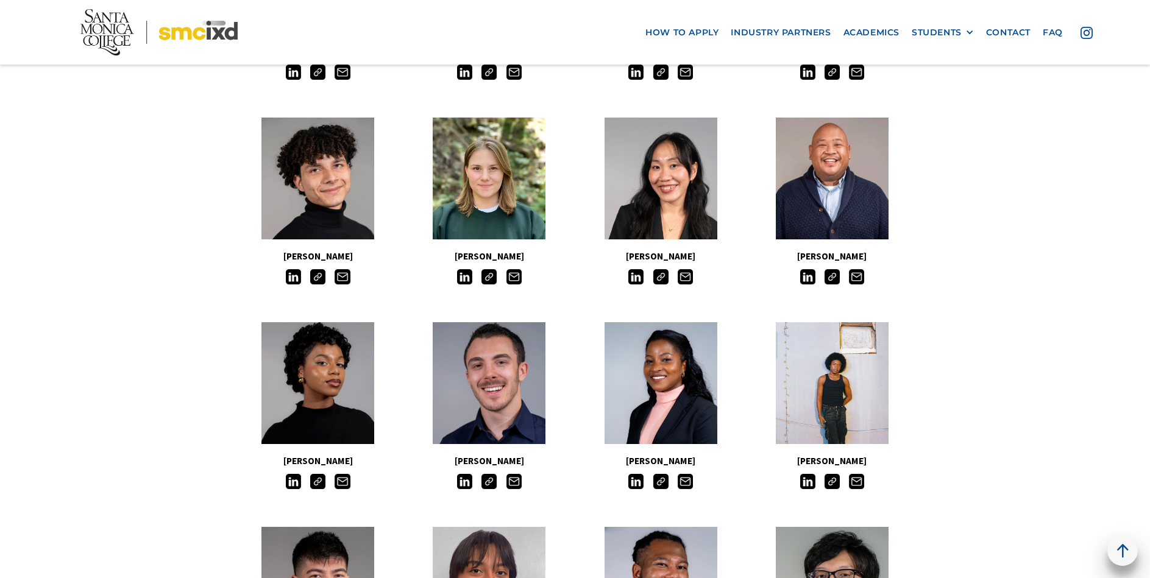
scroll to position [548, 0]
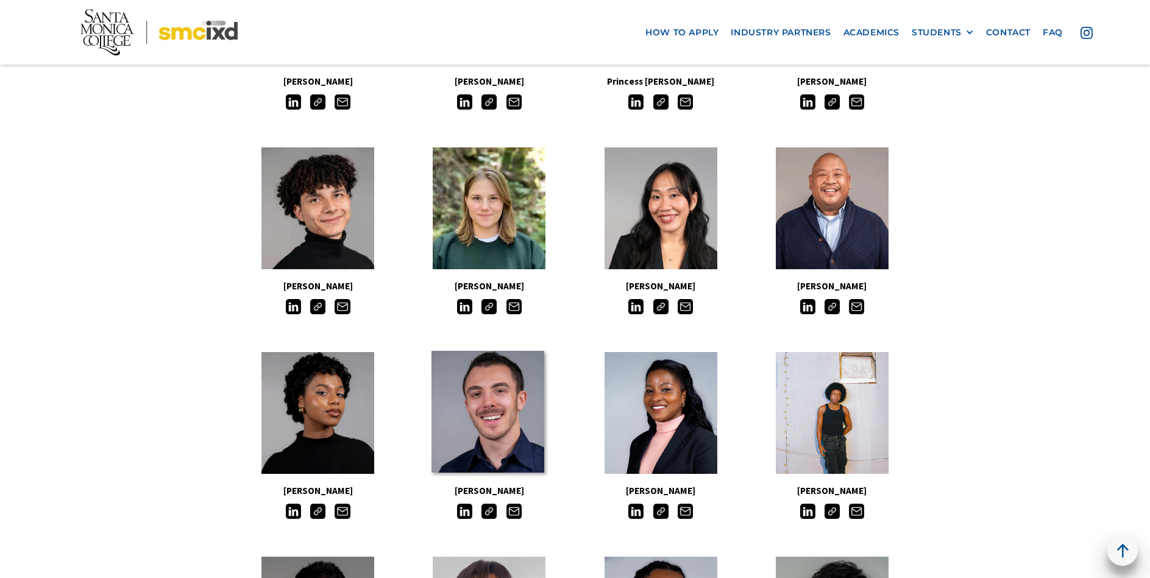
click at [484, 440] on link at bounding box center [487, 412] width 113 height 122
click at [826, 217] on link at bounding box center [830, 207] width 113 height 122
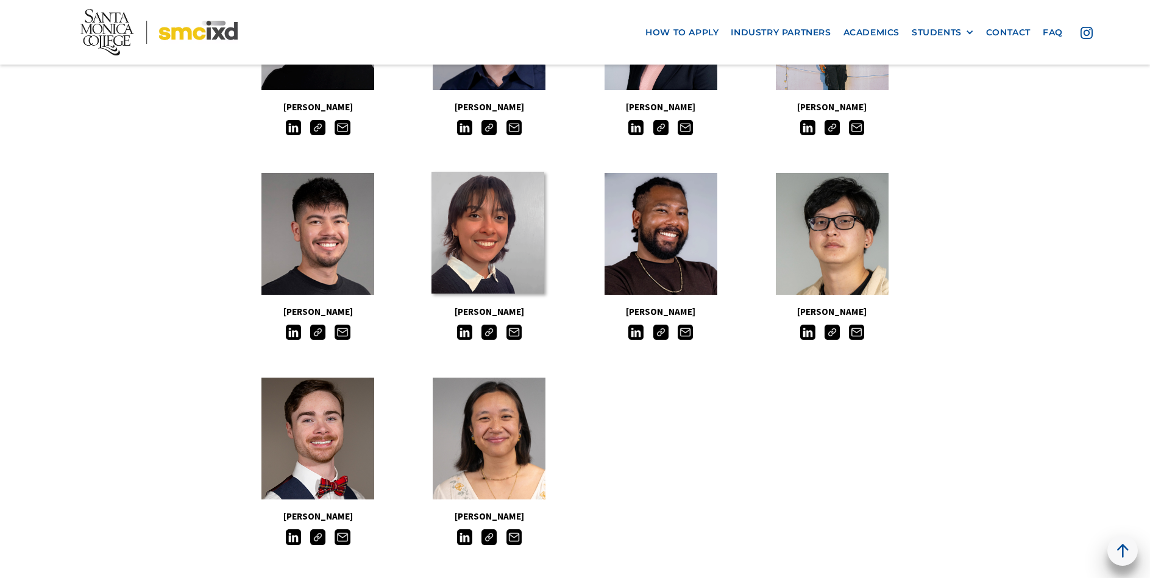
scroll to position [975, 0]
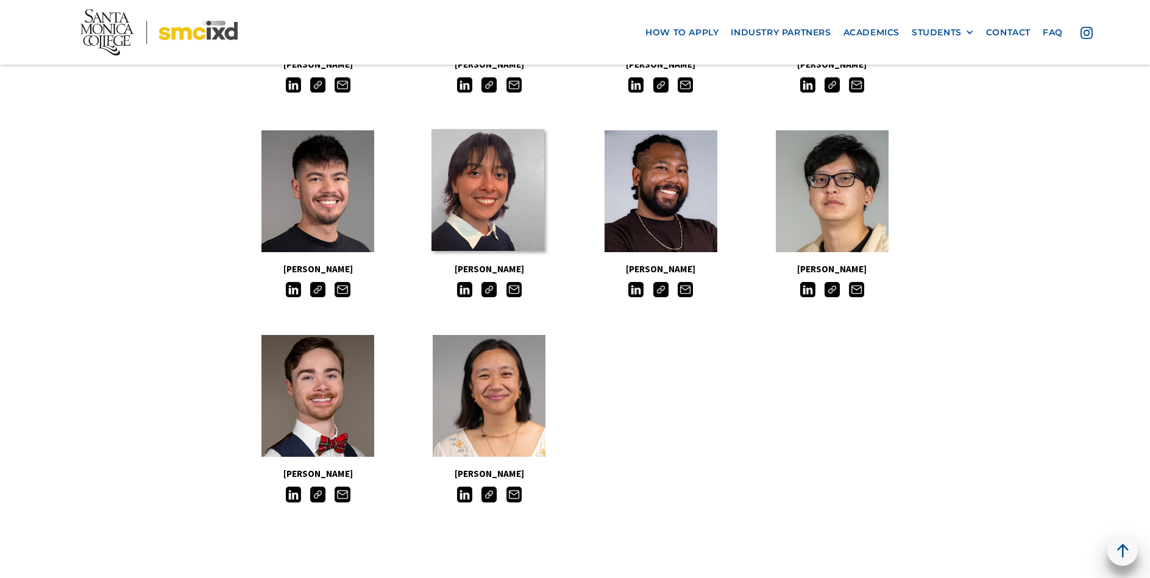
click at [508, 203] on link at bounding box center [487, 190] width 113 height 122
click at [473, 191] on link at bounding box center [487, 190] width 113 height 122
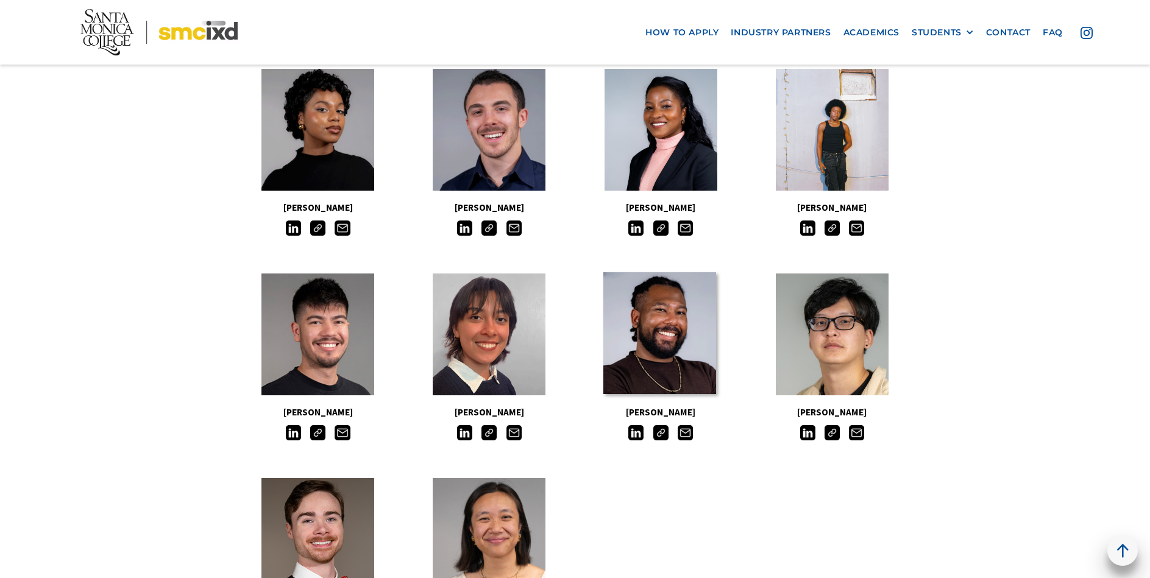
scroll to position [731, 0]
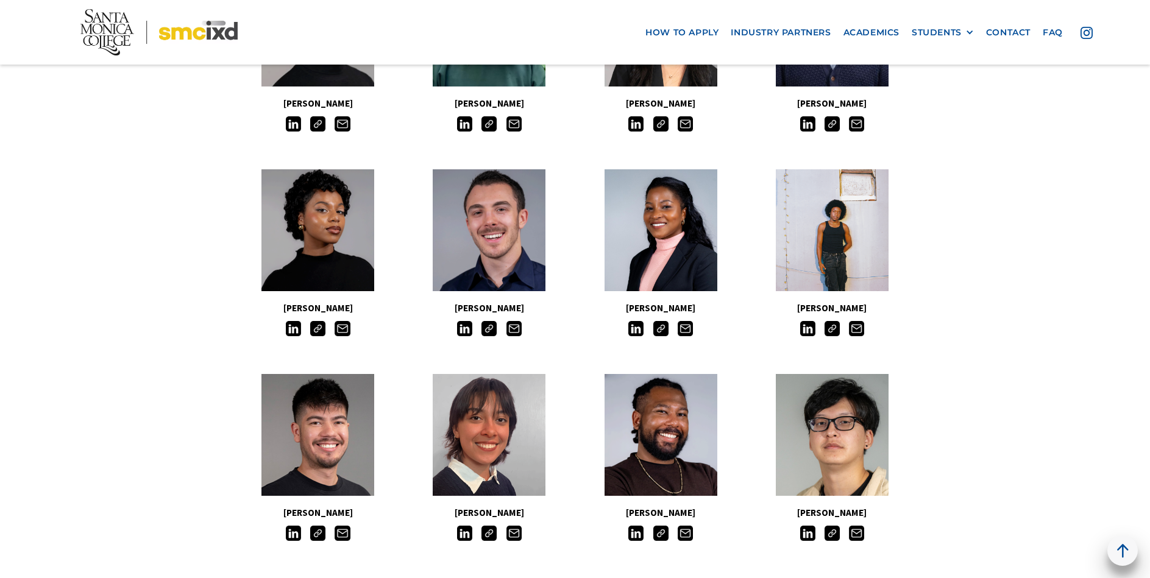
click at [716, 574] on div "Sammy Schreier Aino Halonen Princess Marie Rivia Austin Gregory Fernando Herrer…" at bounding box center [574, 257] width 685 height 1024
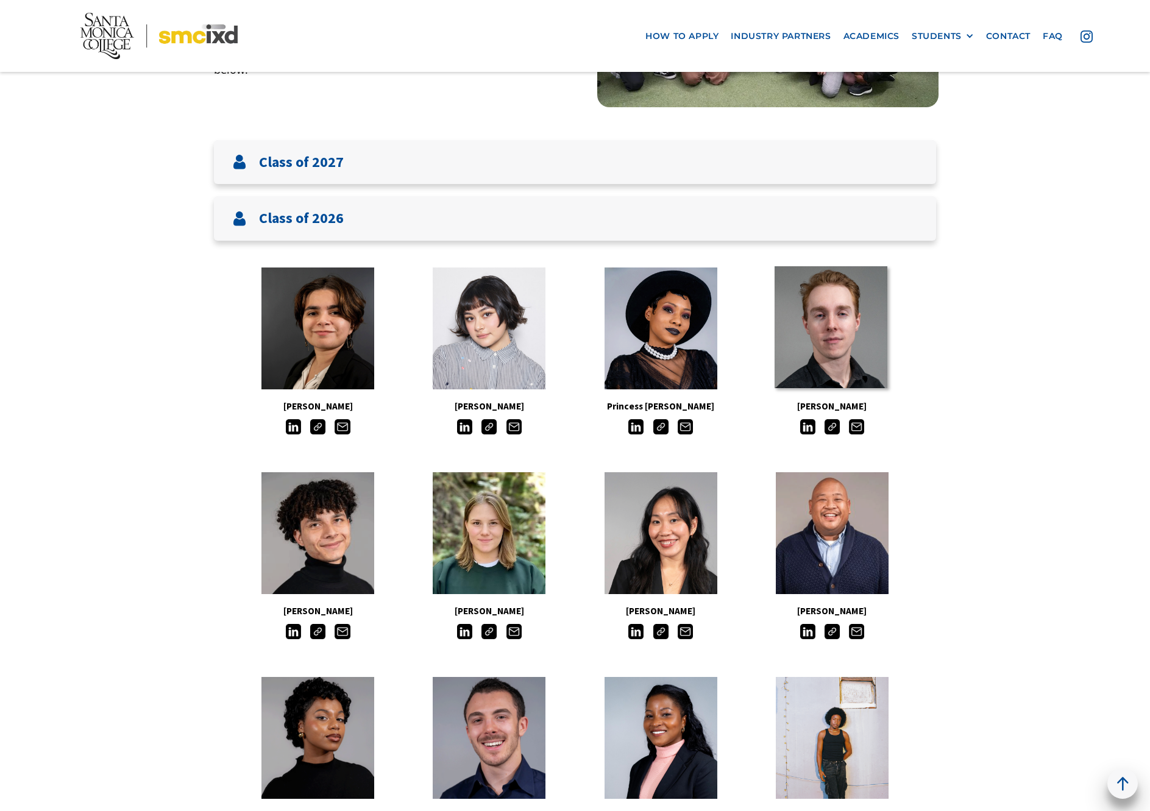
scroll to position [190, 0]
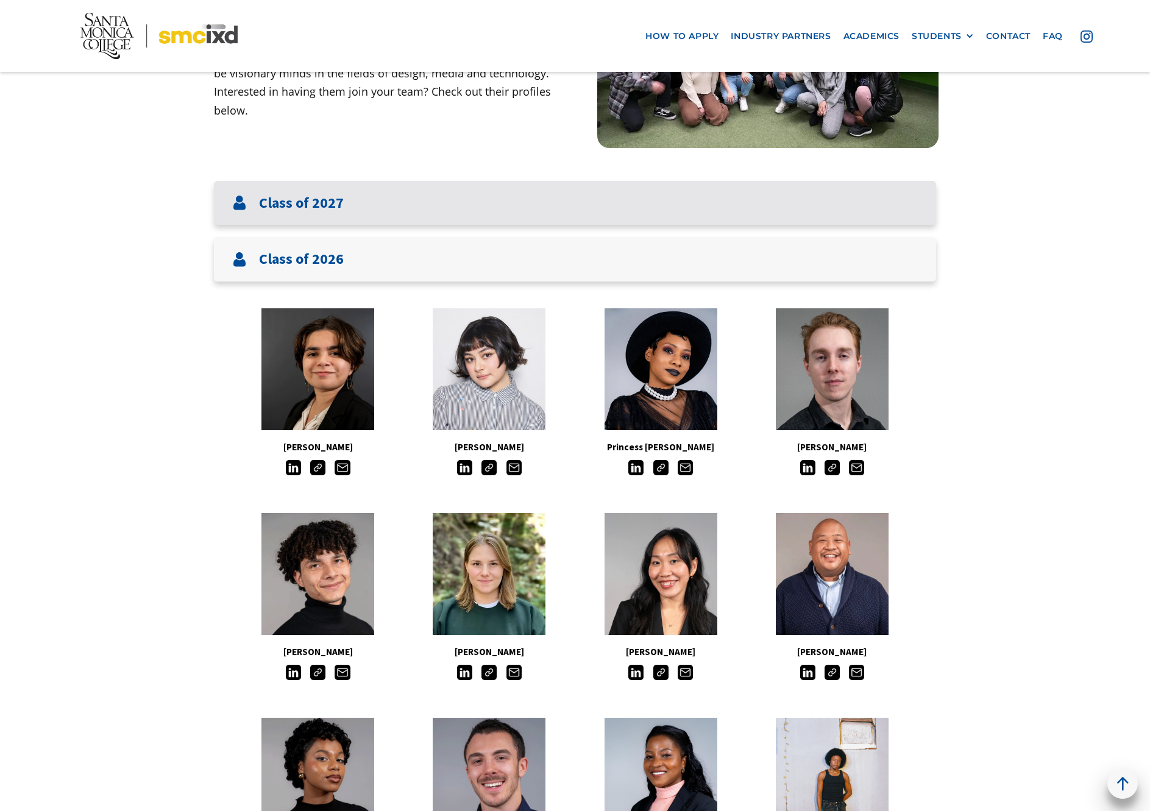
click at [712, 188] on div "Class of 2027" at bounding box center [575, 203] width 722 height 44
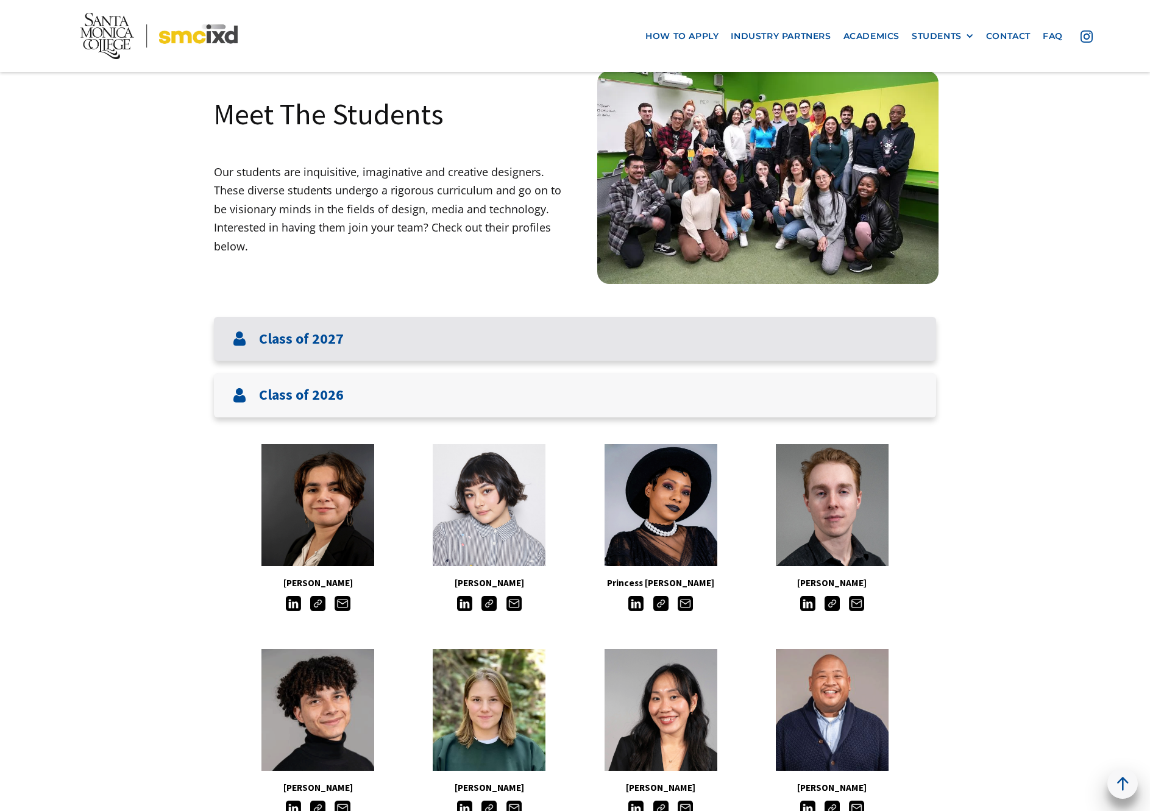
scroll to position [0, 0]
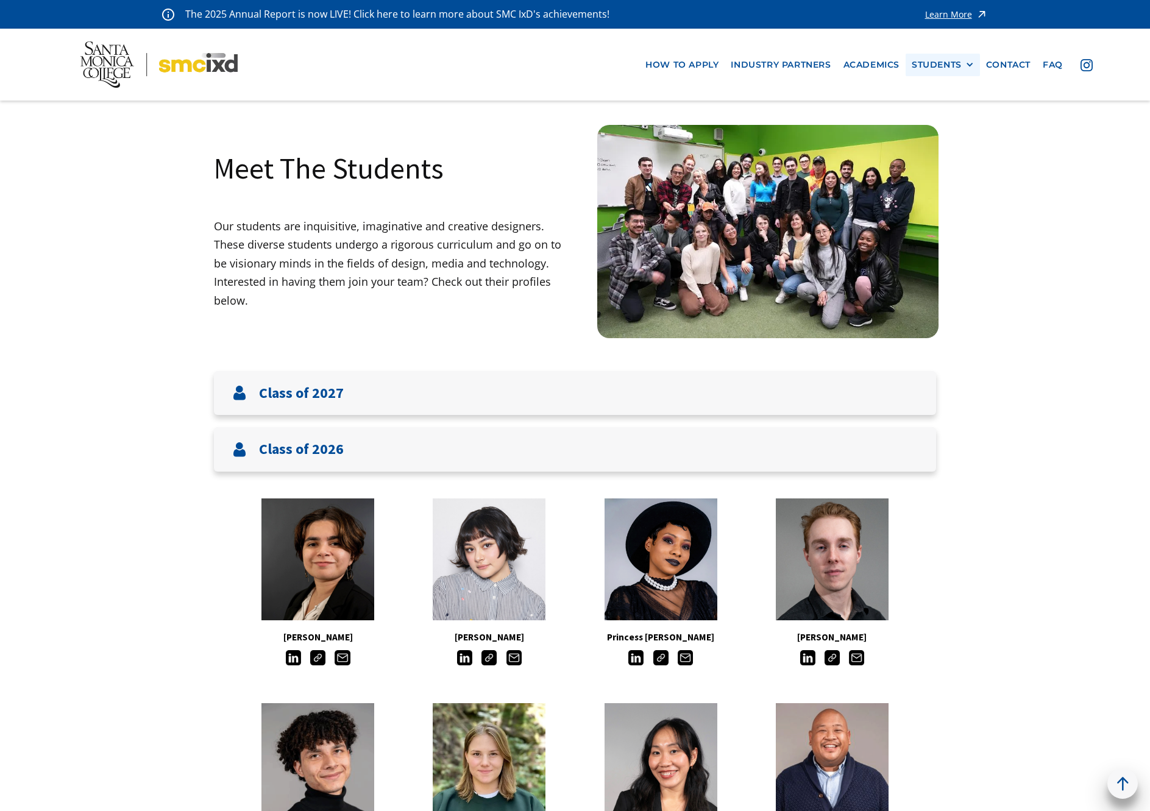
click at [945, 60] on div "STUDENTS" at bounding box center [936, 65] width 50 height 10
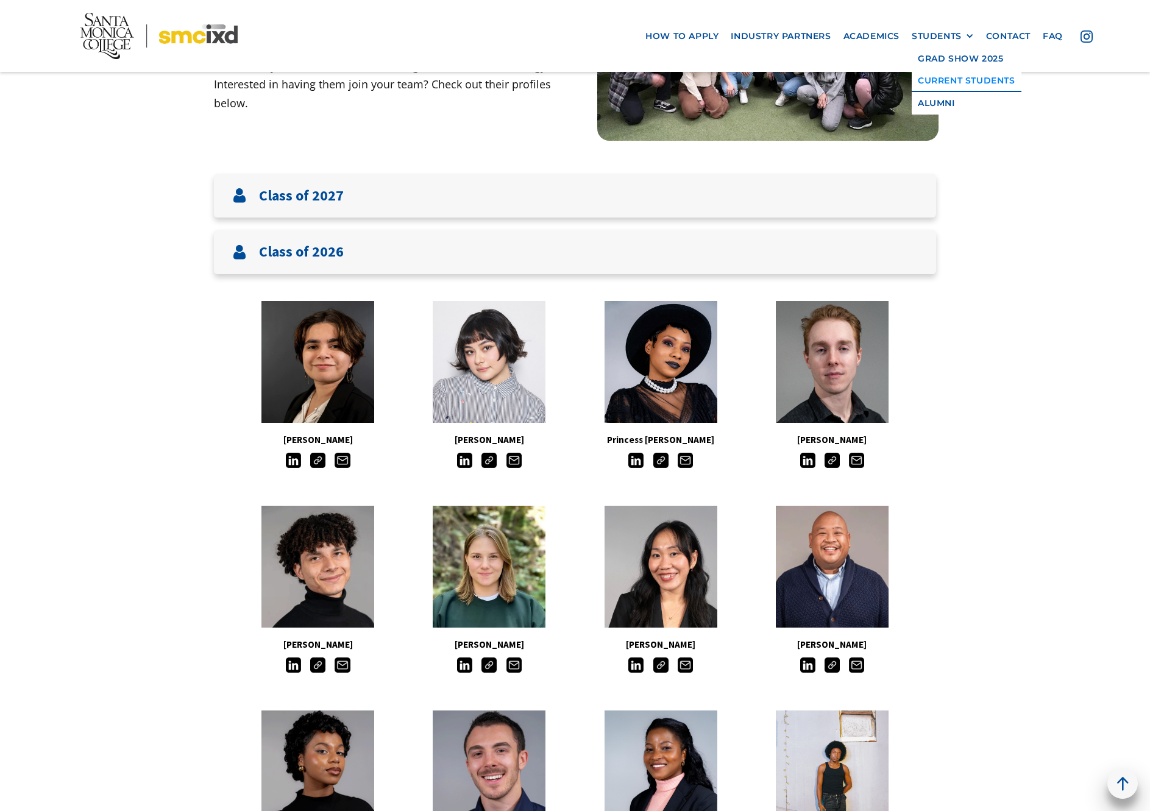
scroll to position [244, 0]
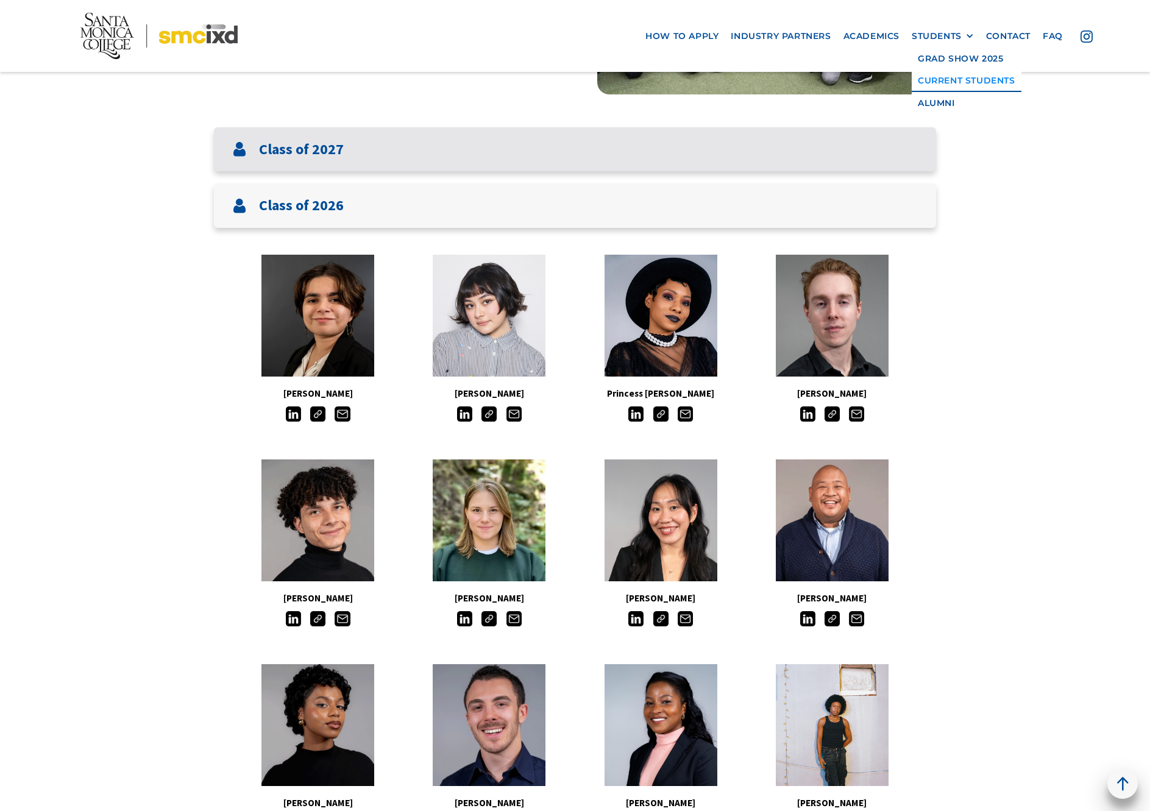
click at [392, 154] on div "Class of 2027" at bounding box center [575, 149] width 722 height 44
click at [393, 154] on div "Class of 2027" at bounding box center [575, 149] width 722 height 44
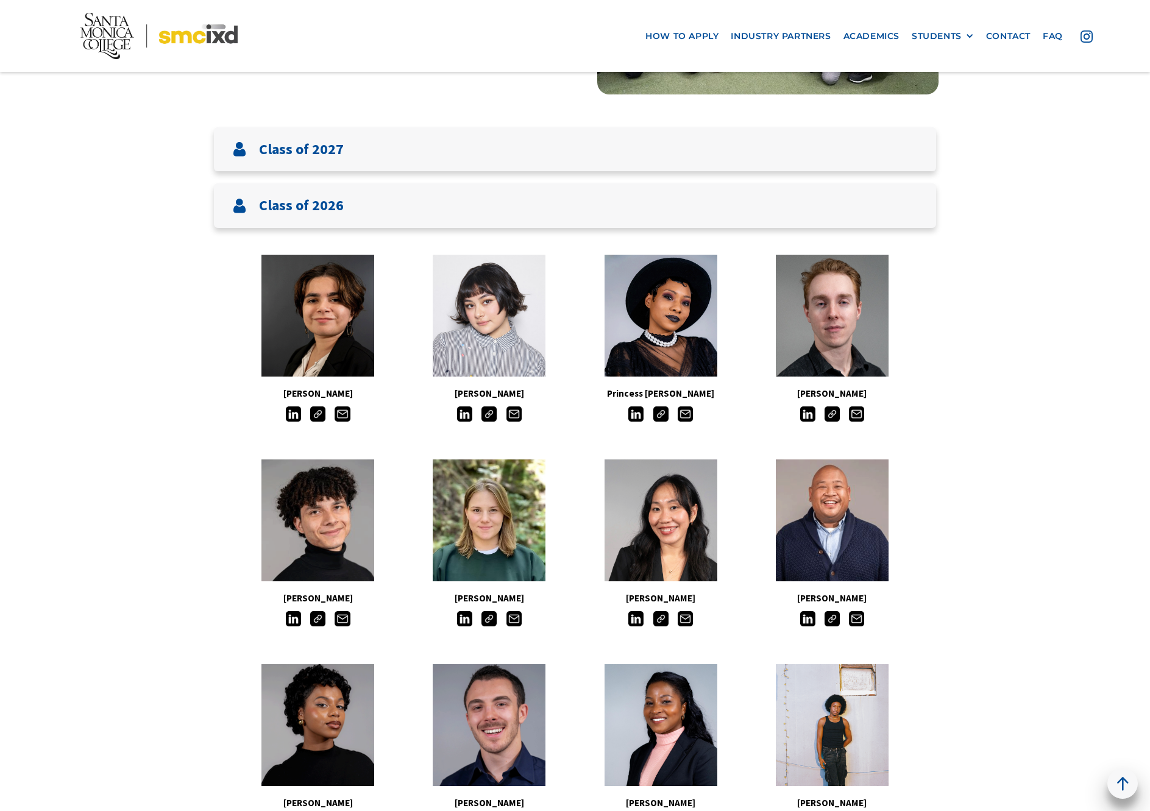
click at [807, 413] on img at bounding box center [807, 413] width 15 height 15
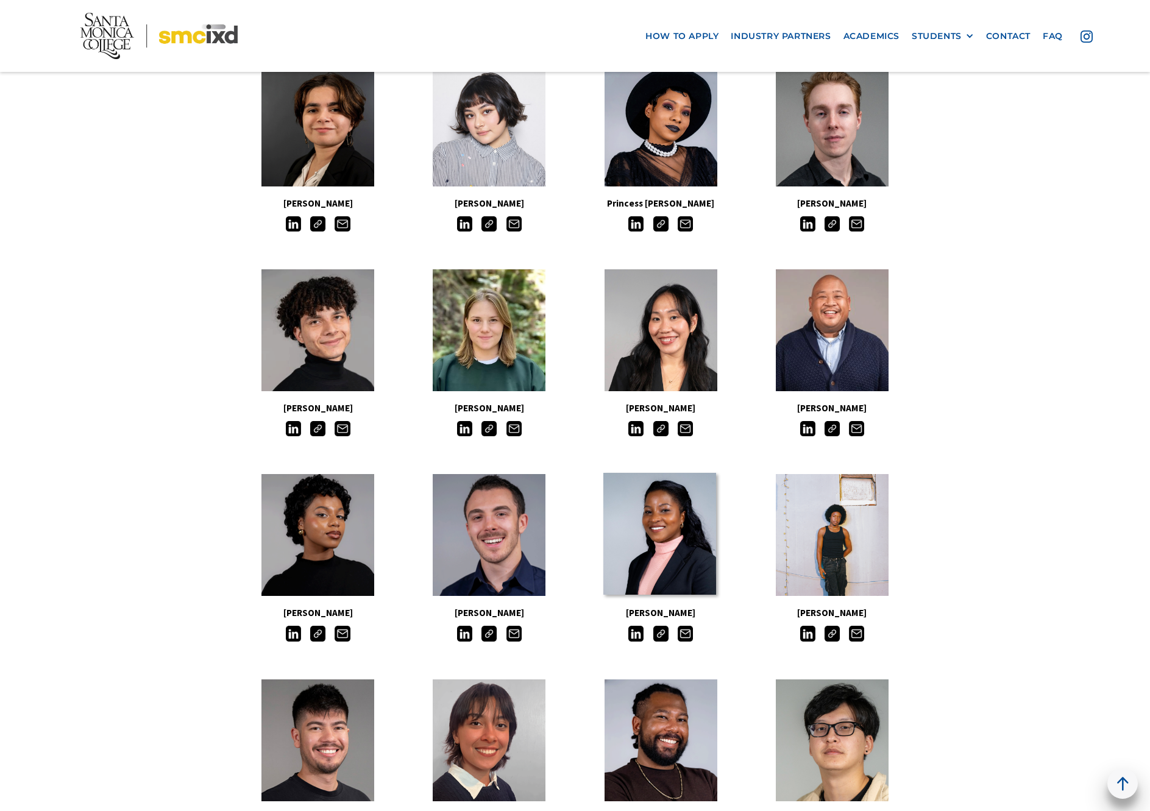
scroll to position [426, 0]
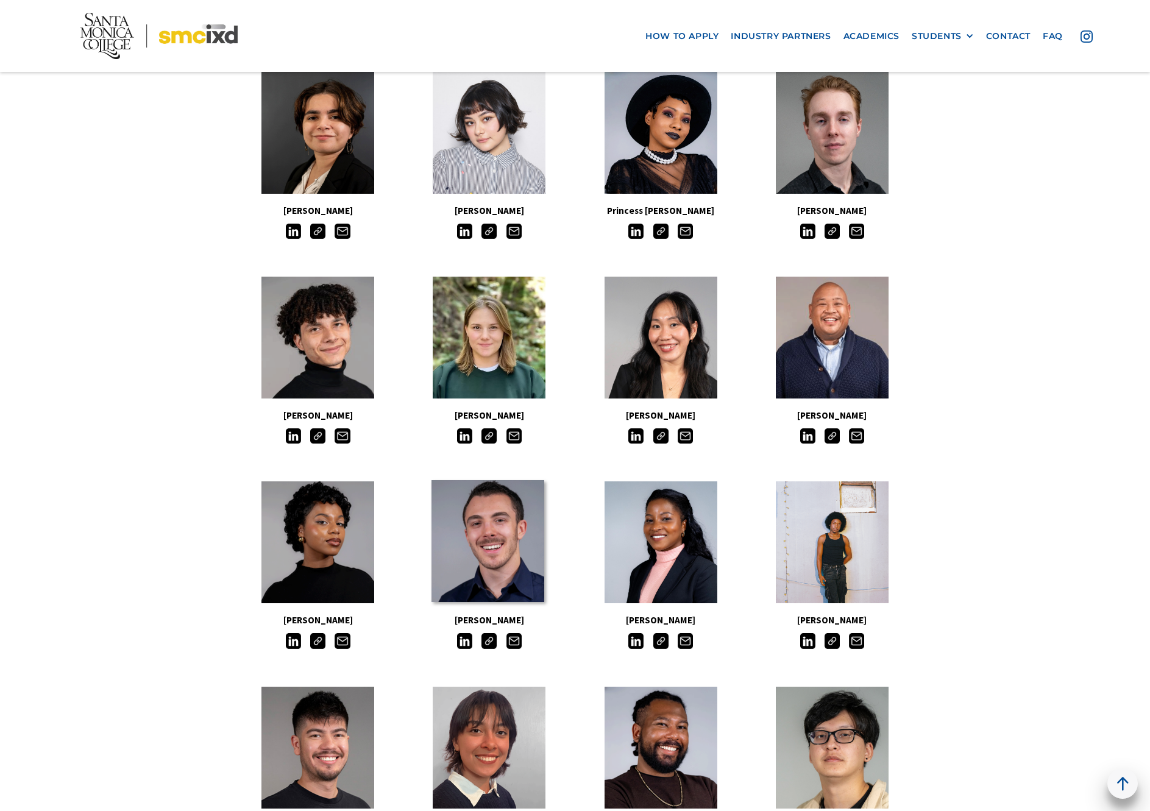
click at [490, 523] on link at bounding box center [487, 541] width 113 height 122
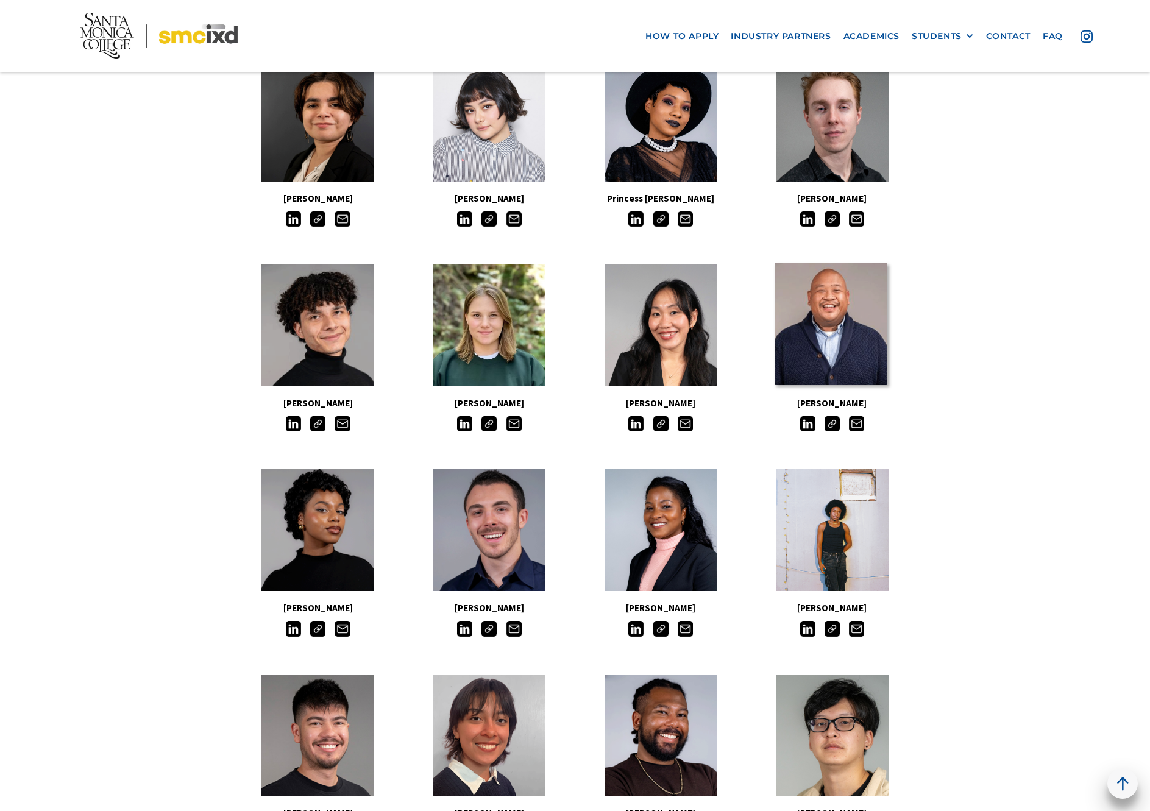
scroll to position [487, 0]
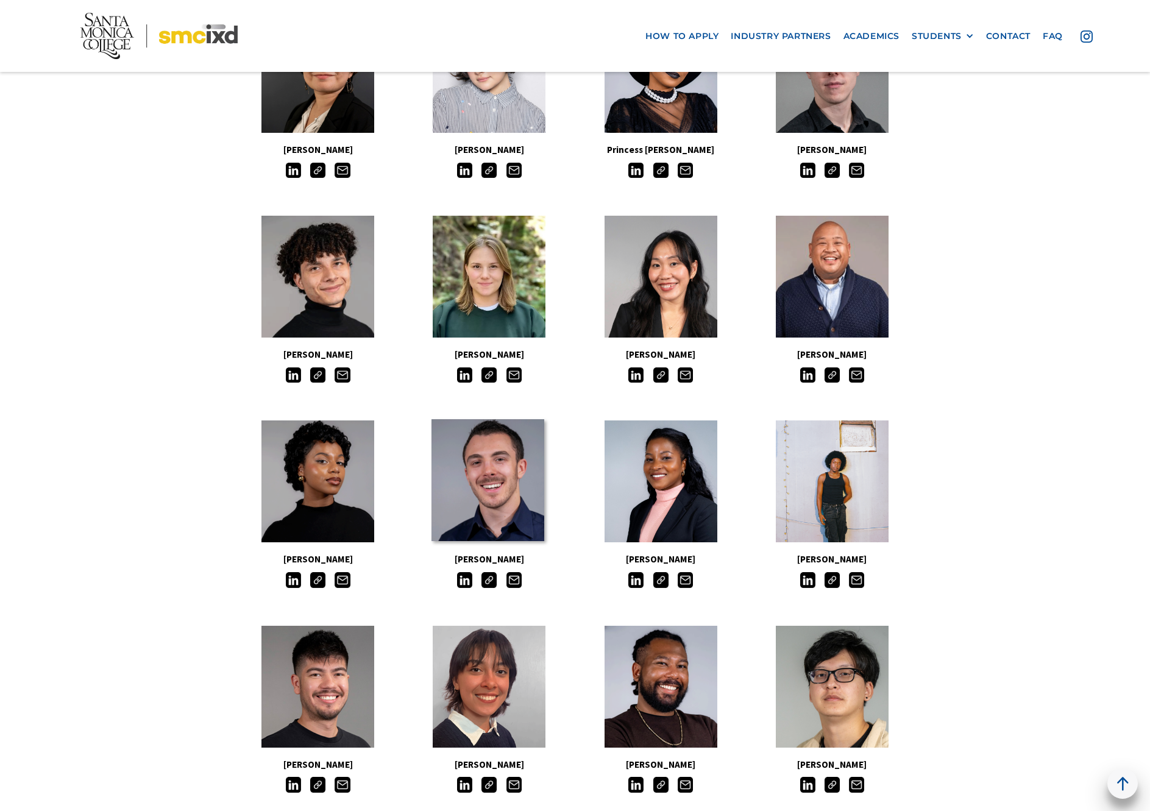
click at [483, 462] on link at bounding box center [487, 480] width 113 height 122
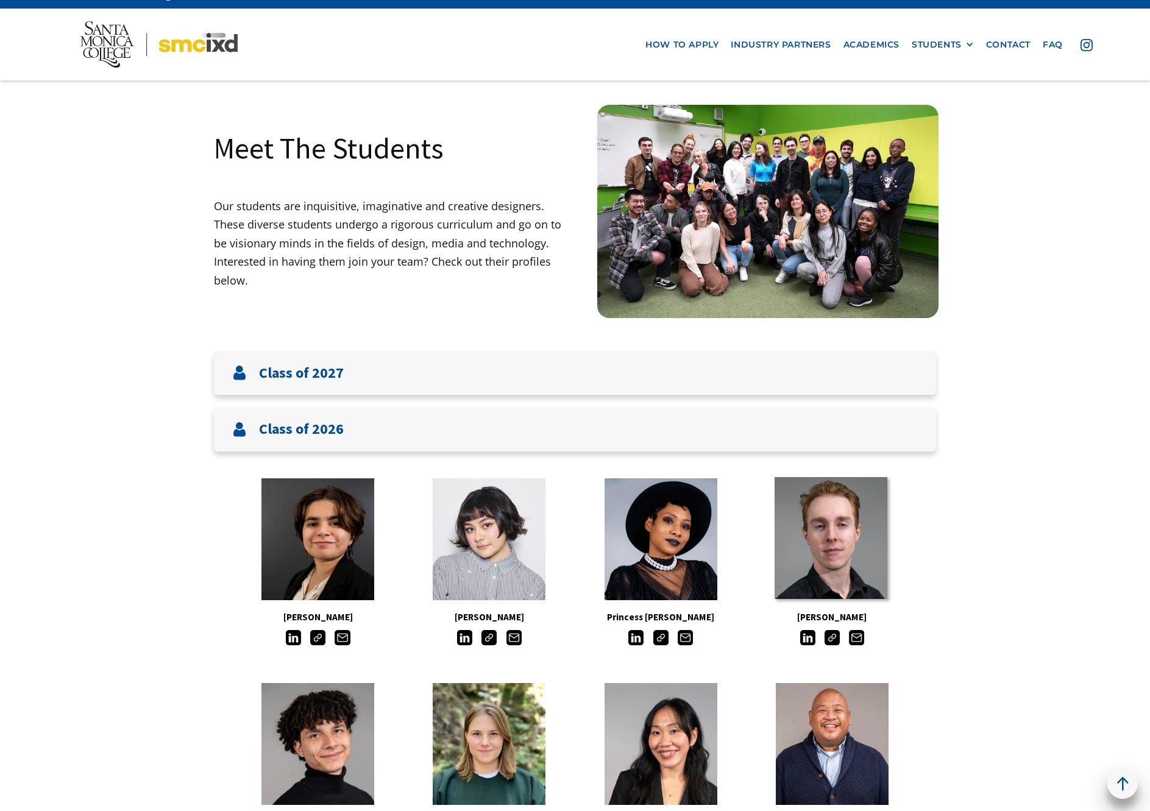
scroll to position [0, 0]
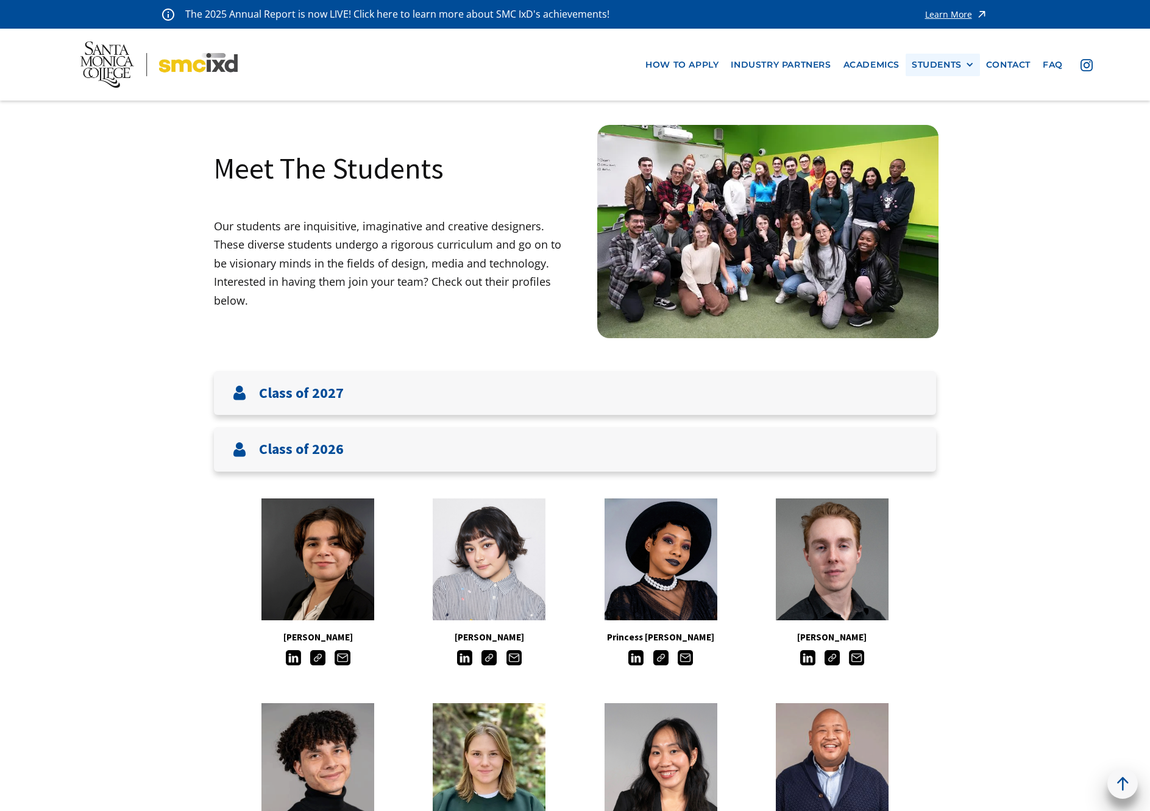
click at [956, 64] on div "STUDENTS" at bounding box center [936, 65] width 50 height 10
click at [955, 133] on link "Alumni" at bounding box center [966, 132] width 110 height 23
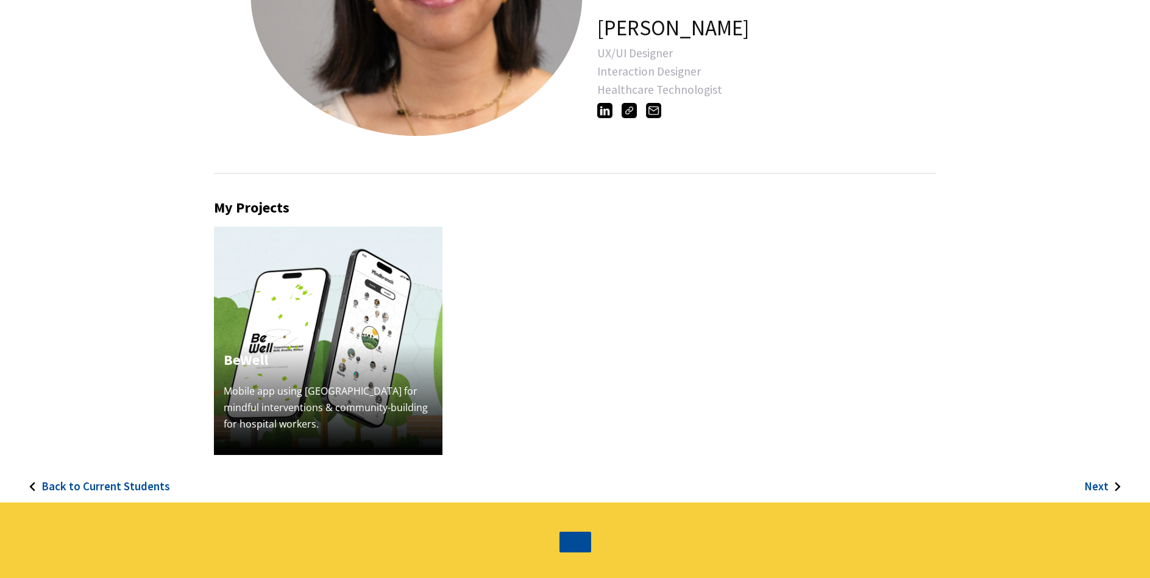
scroll to position [244, 0]
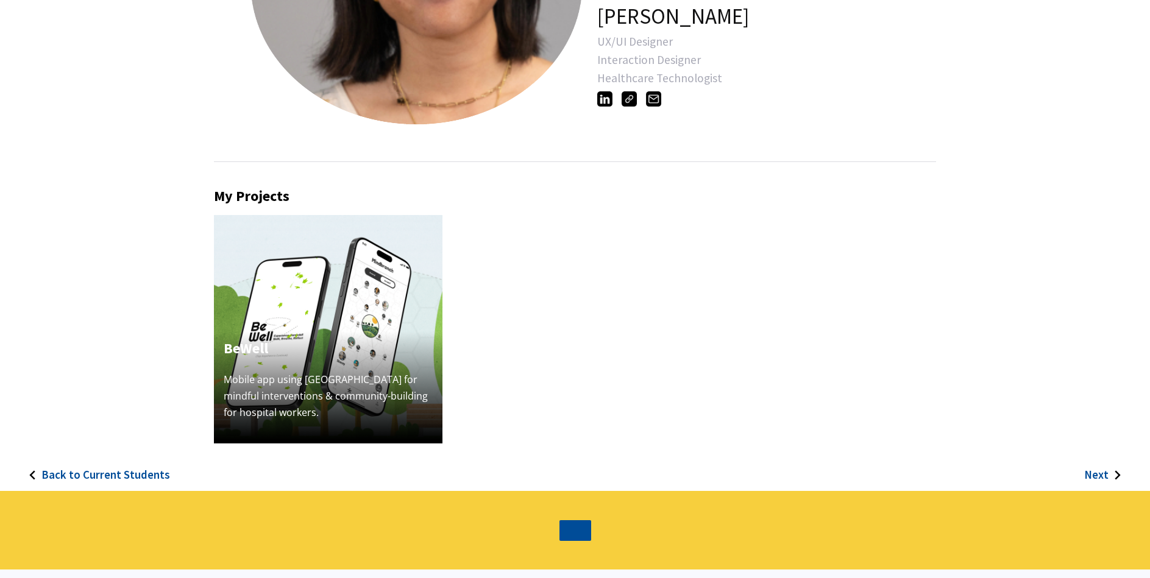
click at [362, 351] on h4 "BeWell" at bounding box center [328, 349] width 209 height 22
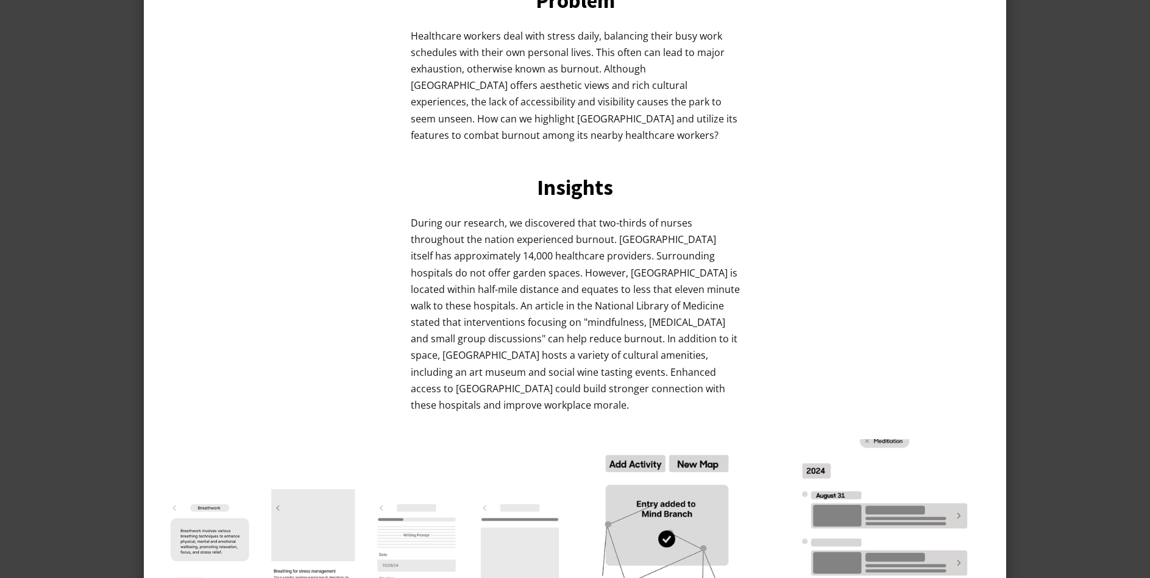
scroll to position [61, 0]
click at [71, 136] on div at bounding box center [575, 289] width 1150 height 578
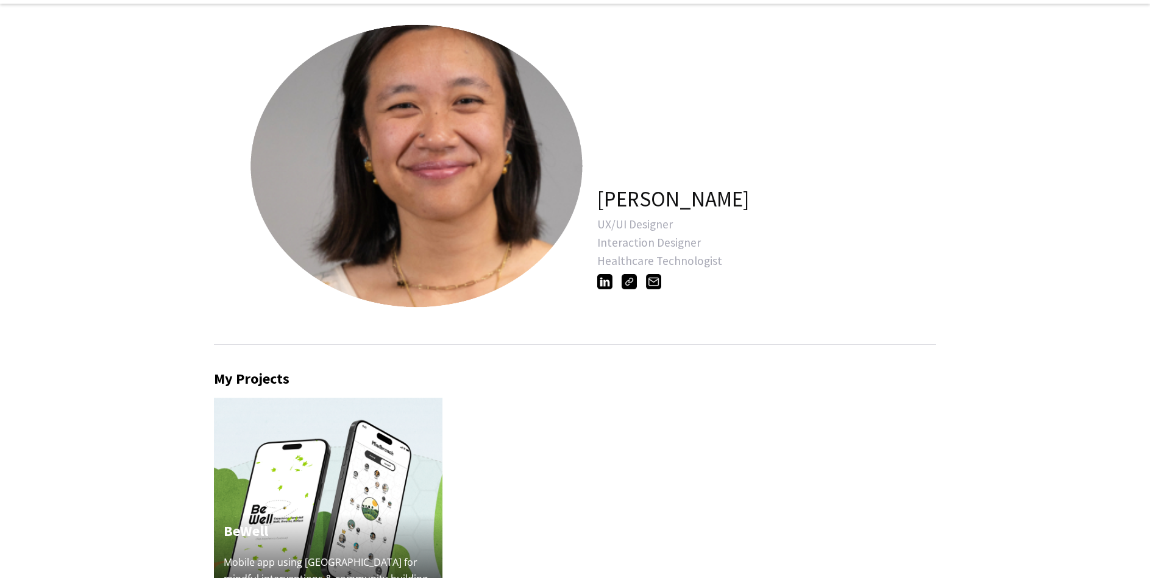
scroll to position [0, 0]
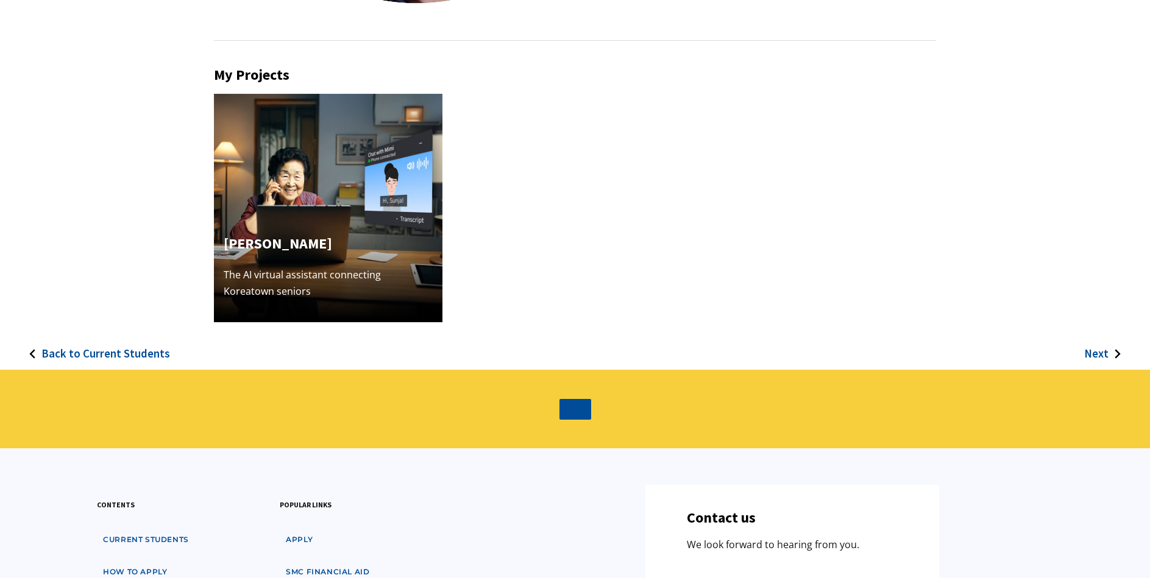
scroll to position [366, 0]
click at [342, 221] on img at bounding box center [328, 207] width 228 height 228
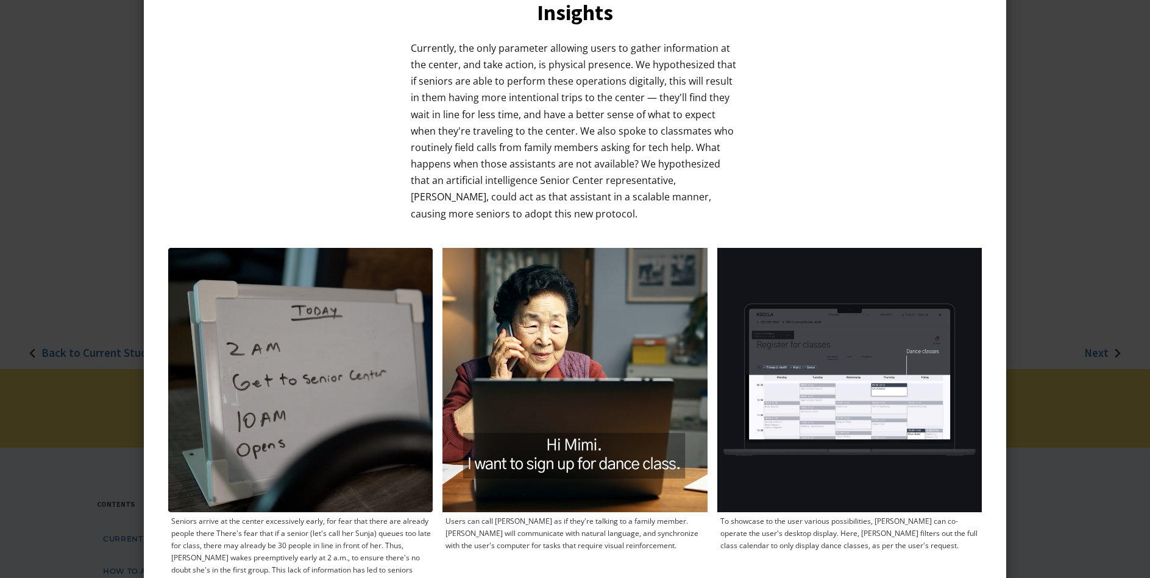
scroll to position [1149, 0]
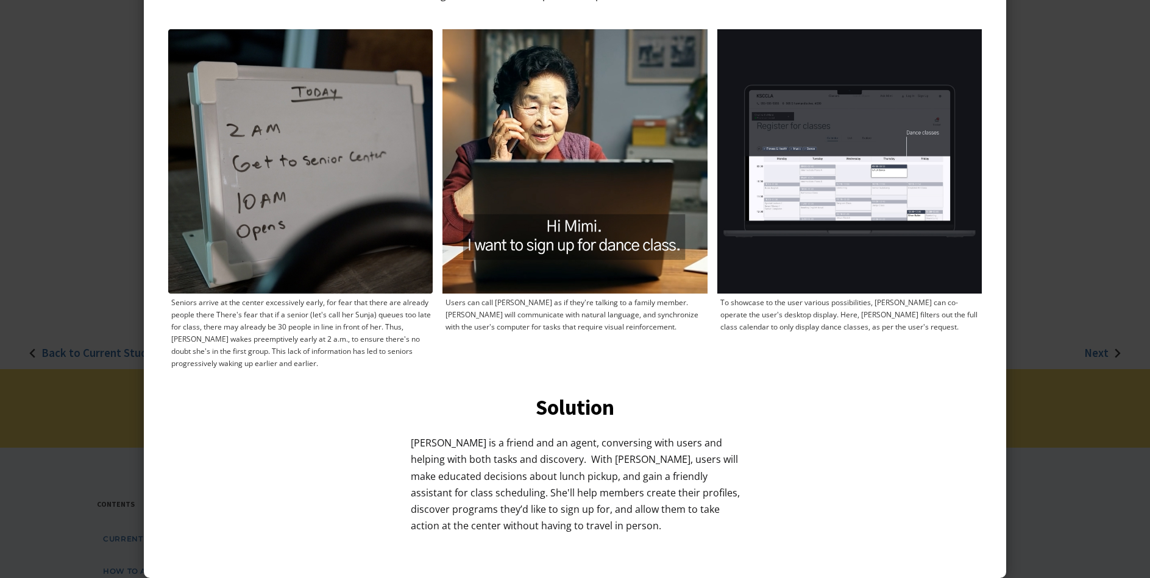
click at [116, 215] on div at bounding box center [575, 289] width 1150 height 578
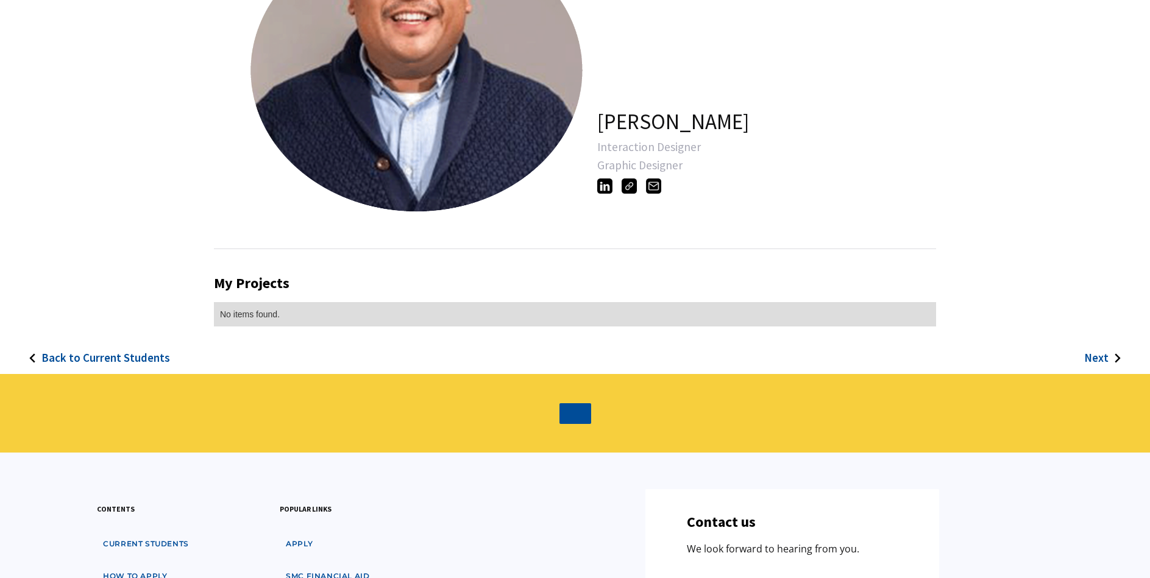
scroll to position [122, 0]
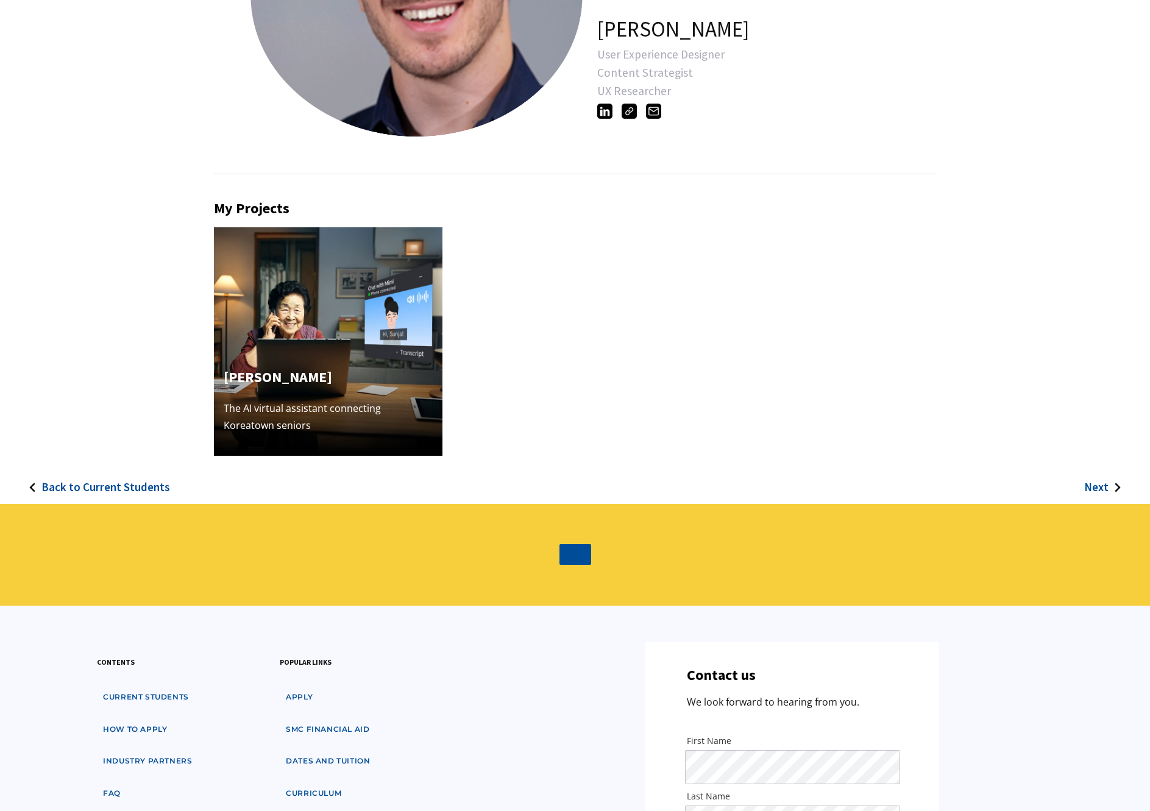
scroll to position [244, 0]
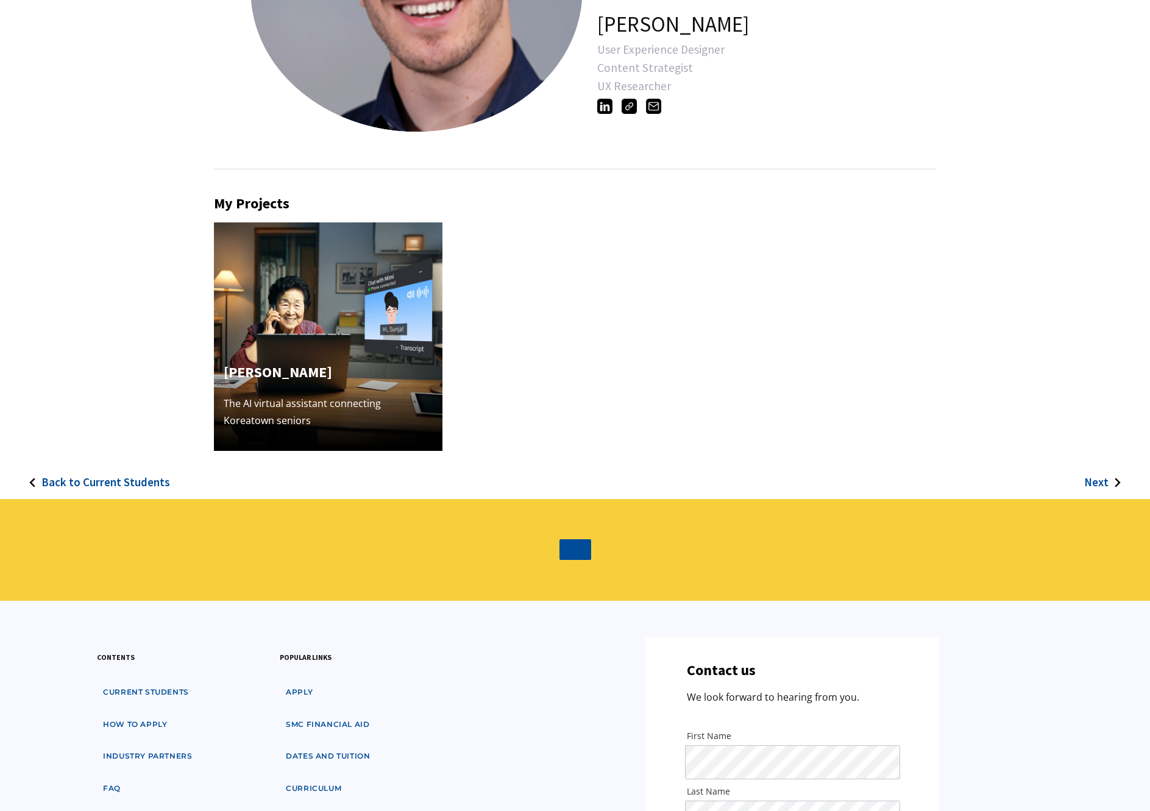
click at [345, 328] on img at bounding box center [328, 336] width 228 height 228
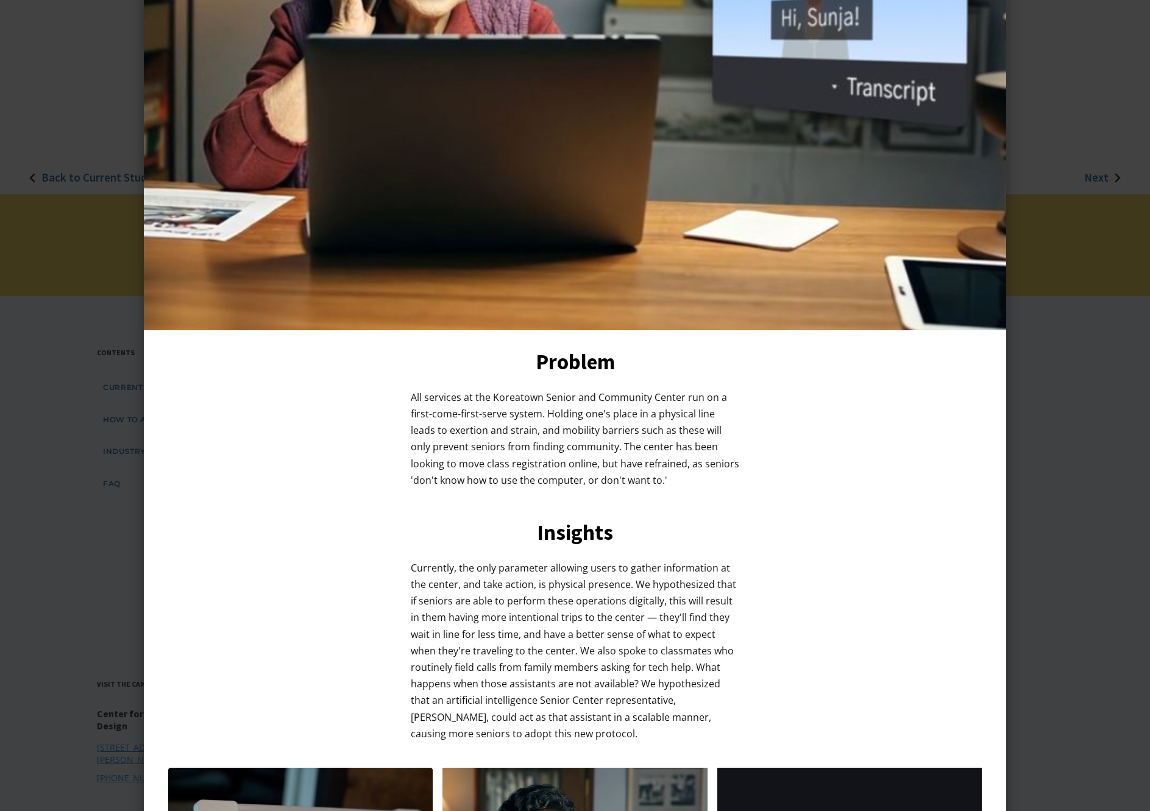
scroll to position [136, 0]
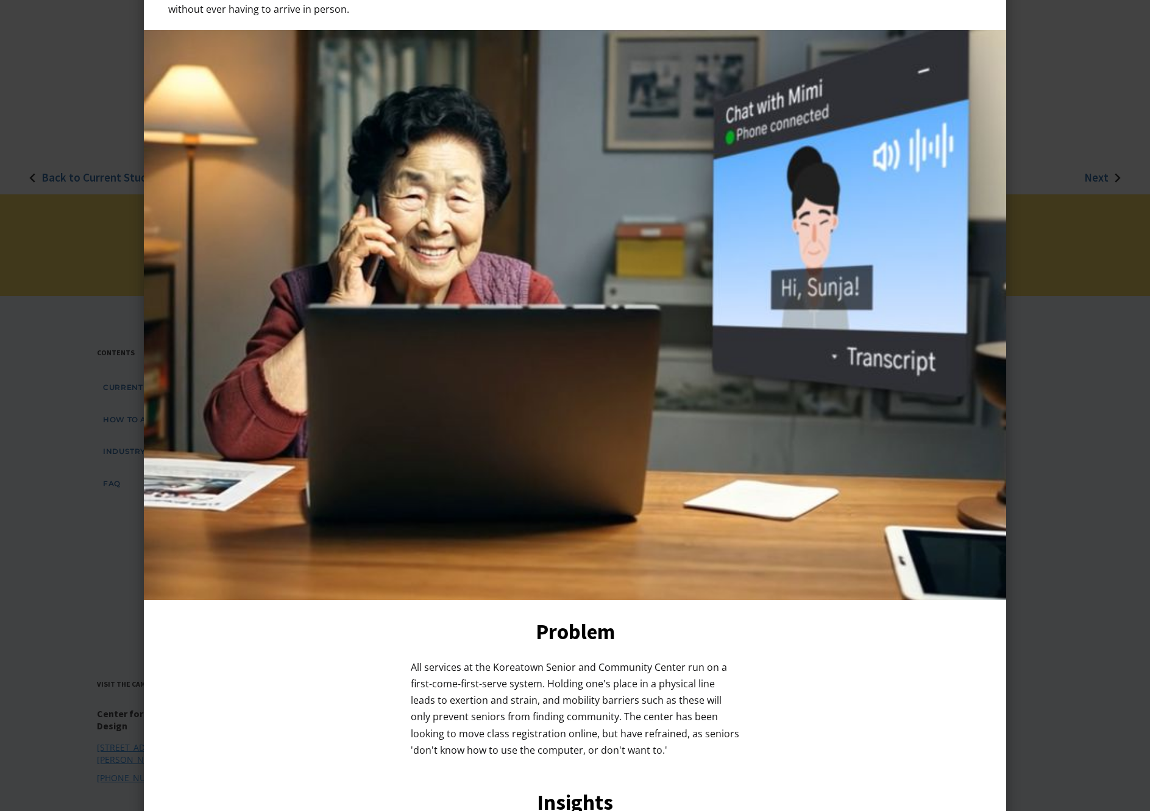
click at [64, 74] on div at bounding box center [575, 405] width 1150 height 811
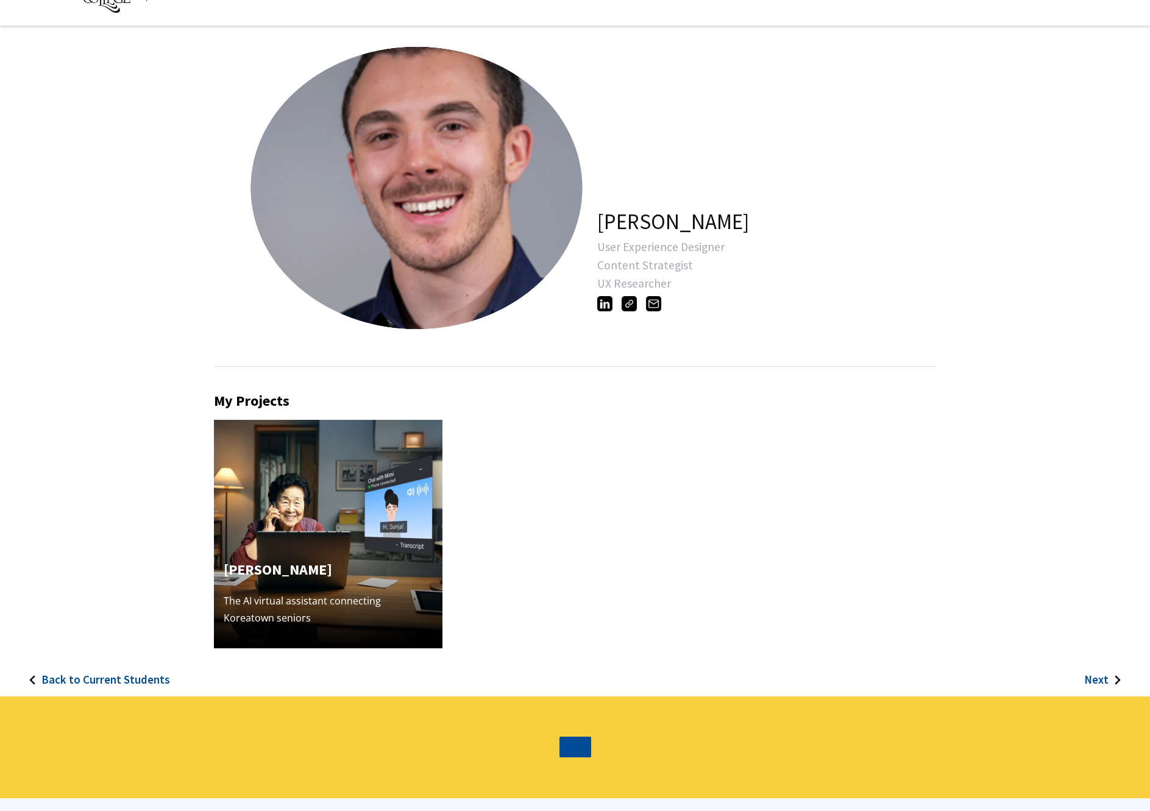
scroll to position [0, 0]
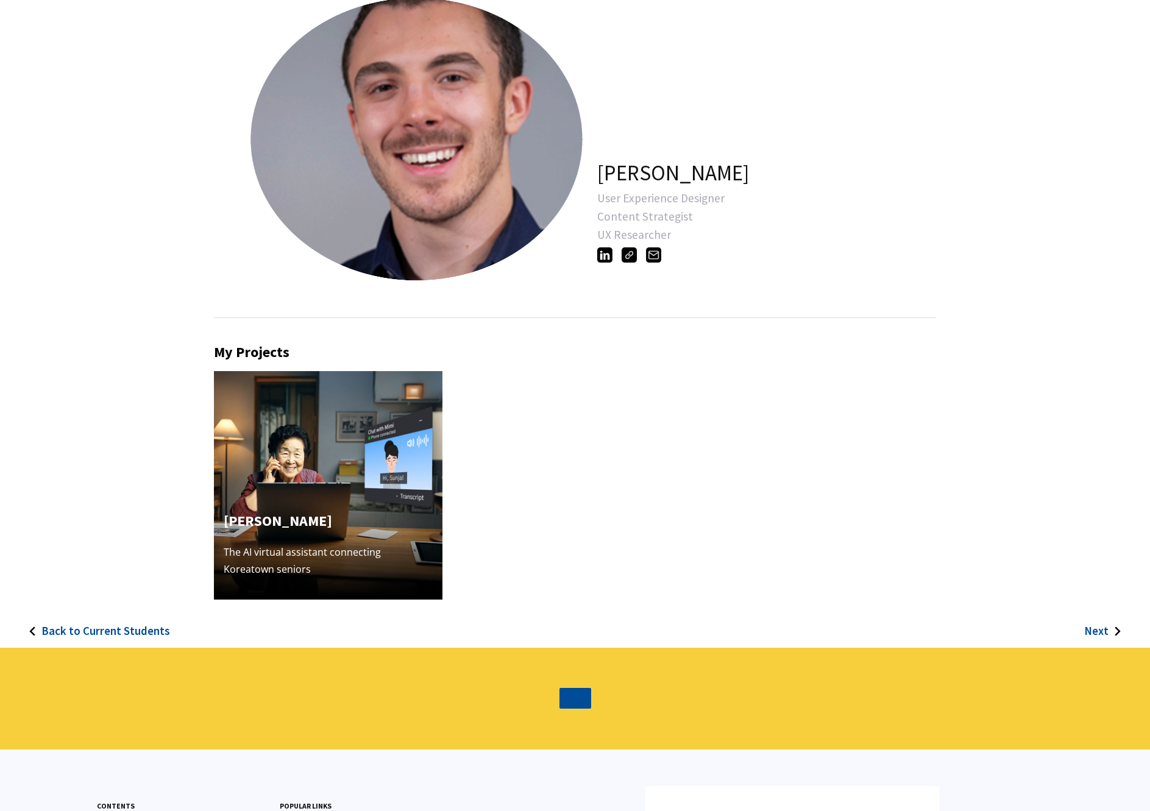
scroll to position [244, 0]
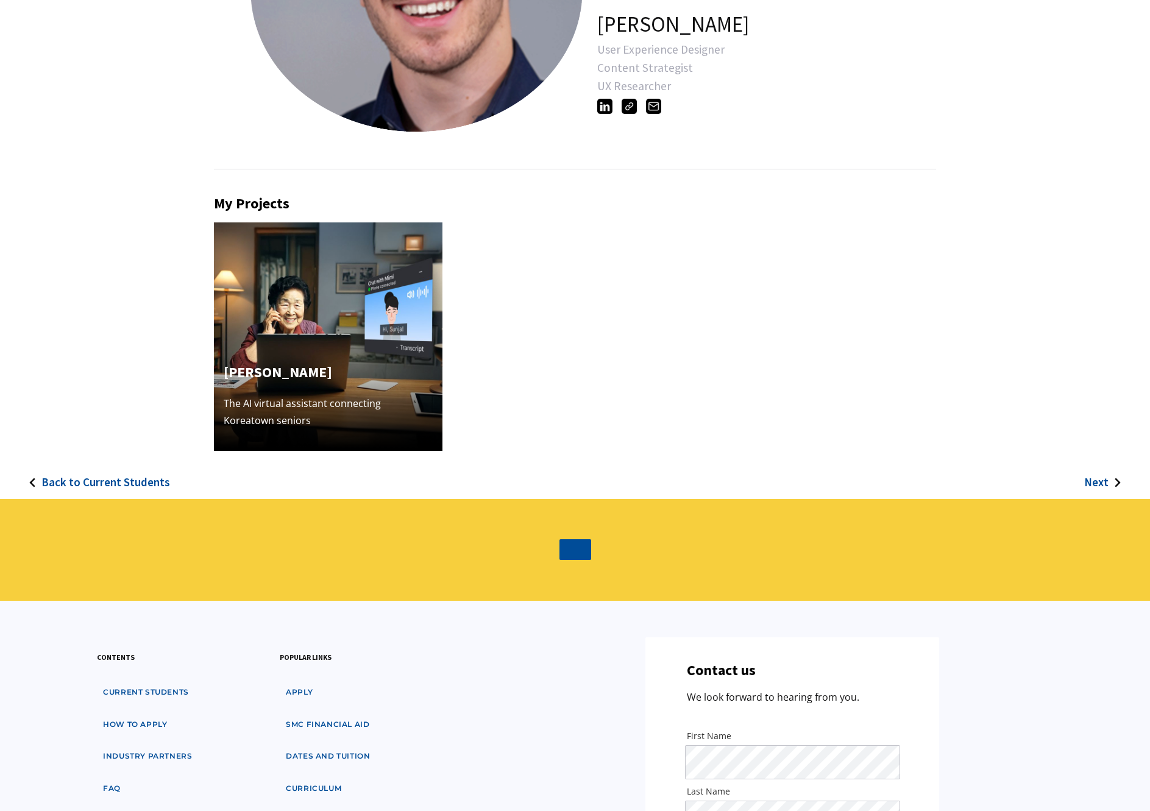
click at [366, 375] on h4 "Mimi" at bounding box center [328, 372] width 209 height 22
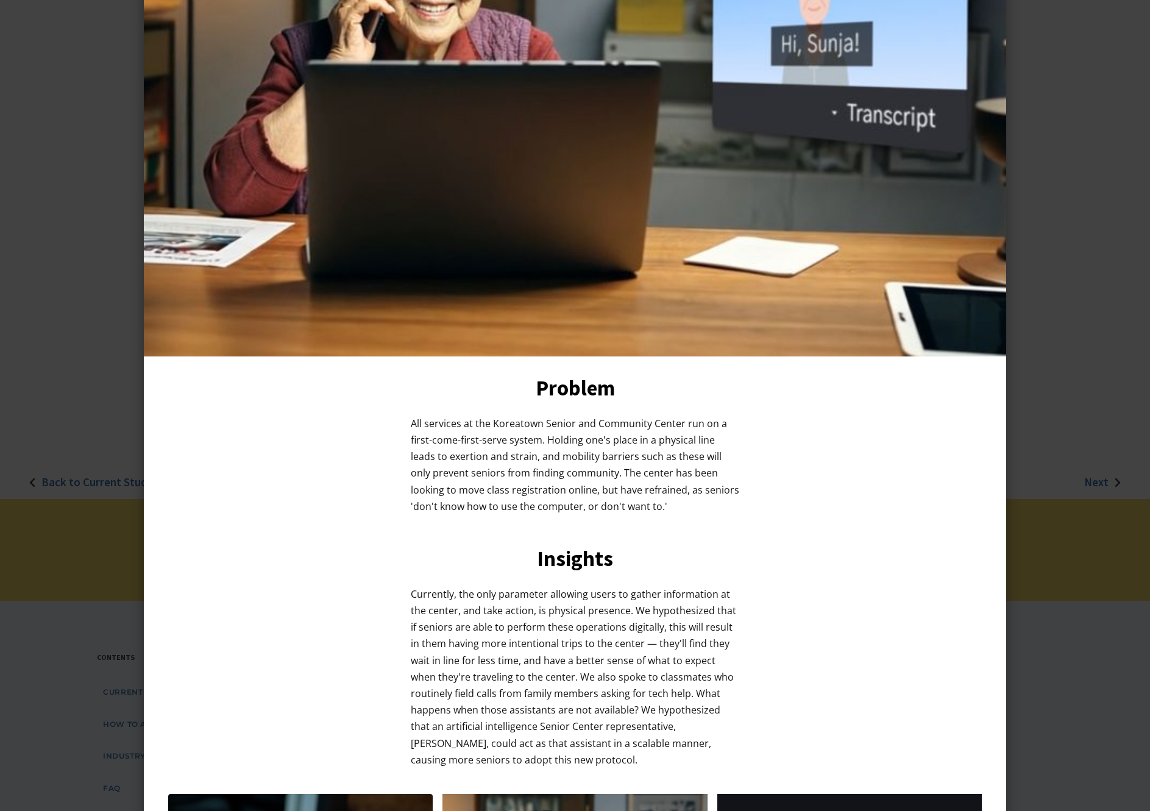
click at [65, 81] on div at bounding box center [575, 405] width 1150 height 811
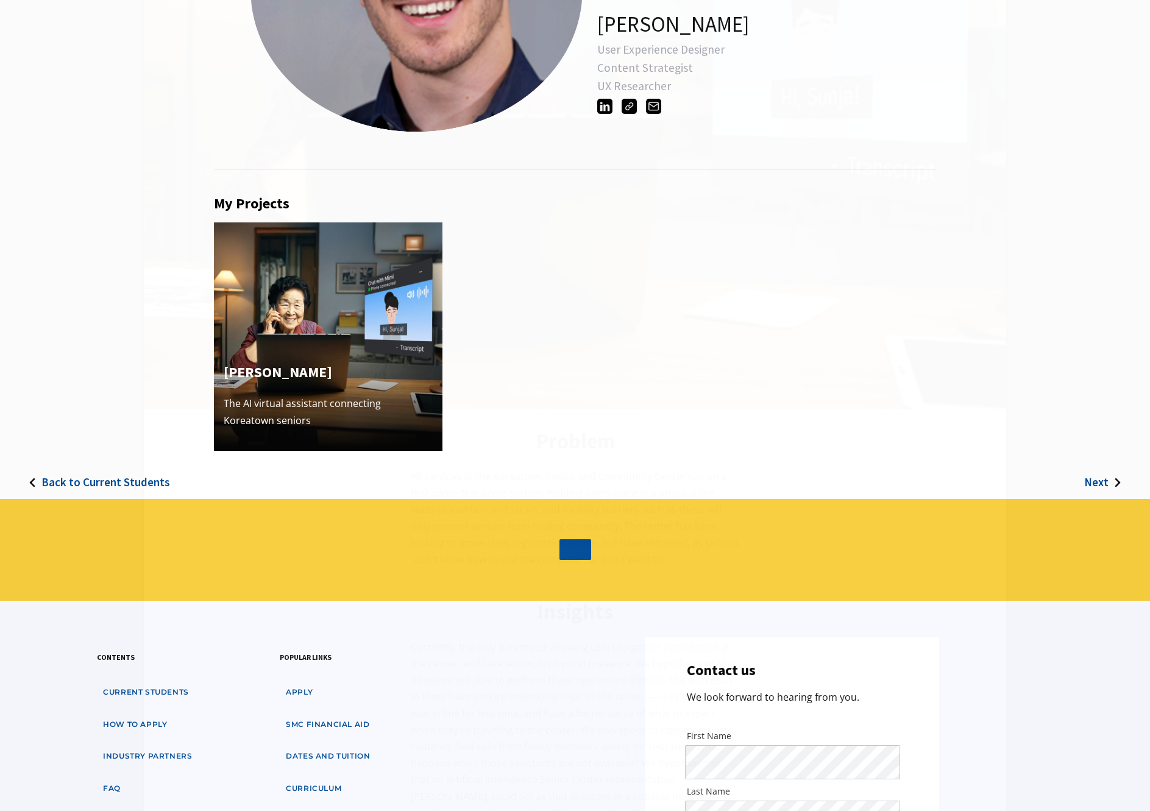
scroll to position [0, 0]
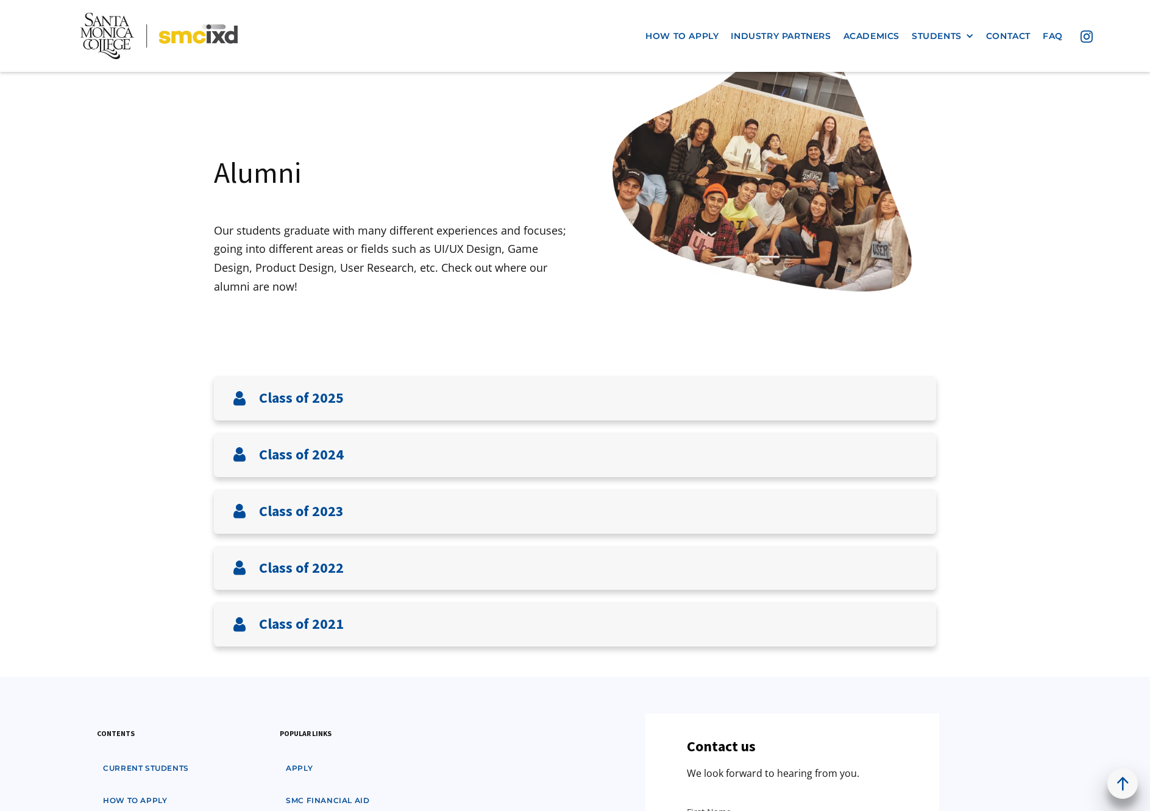
scroll to position [244, 0]
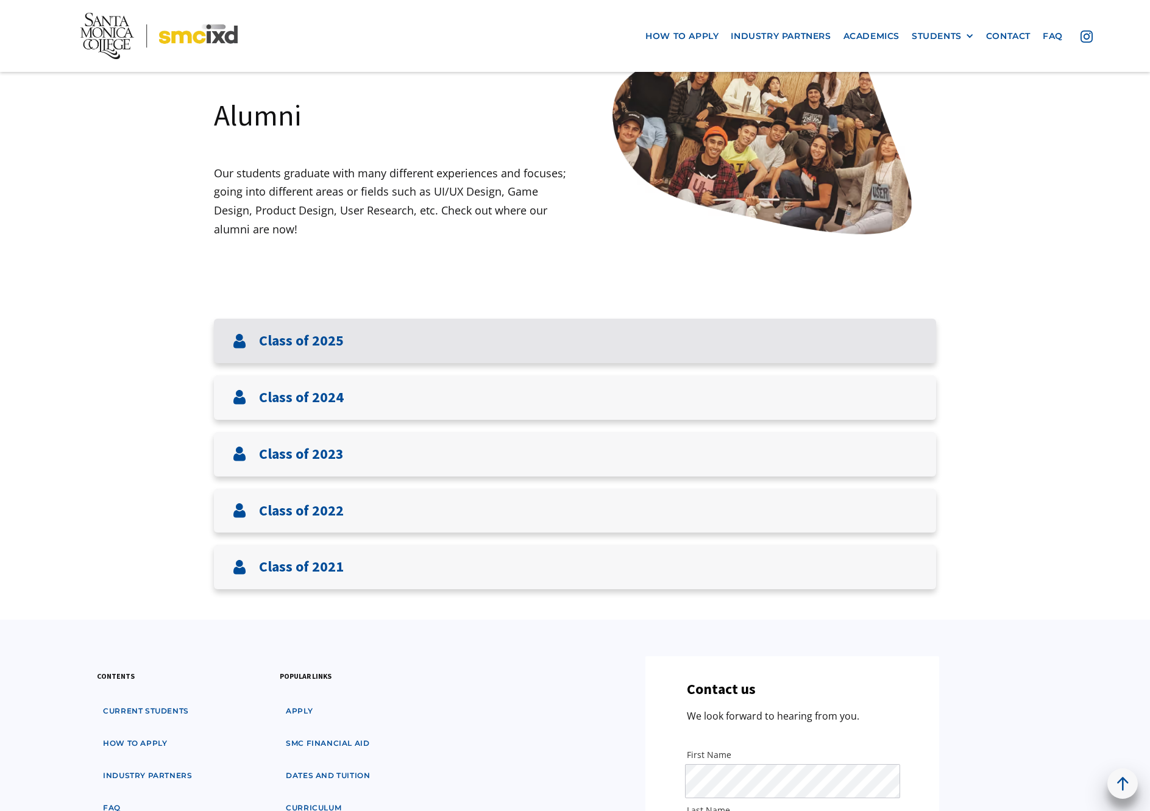
click at [613, 328] on div "Class of 2025" at bounding box center [575, 341] width 722 height 44
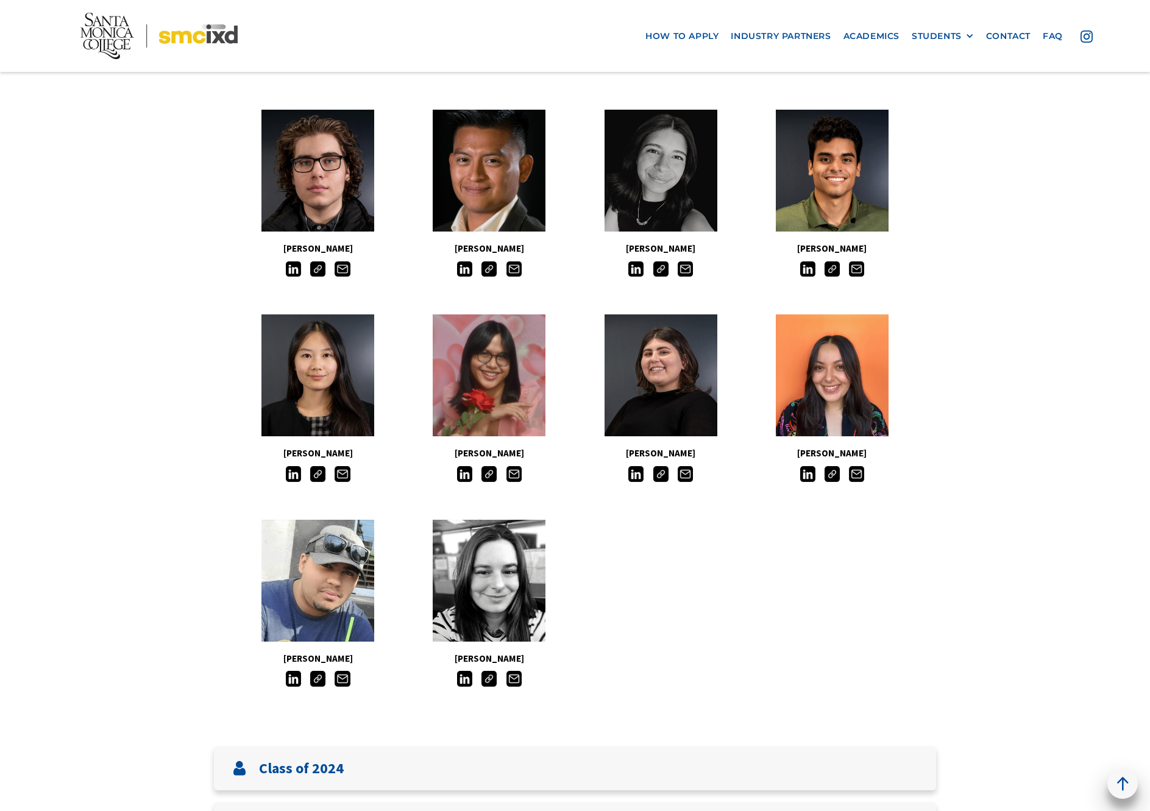
scroll to position [975, 0]
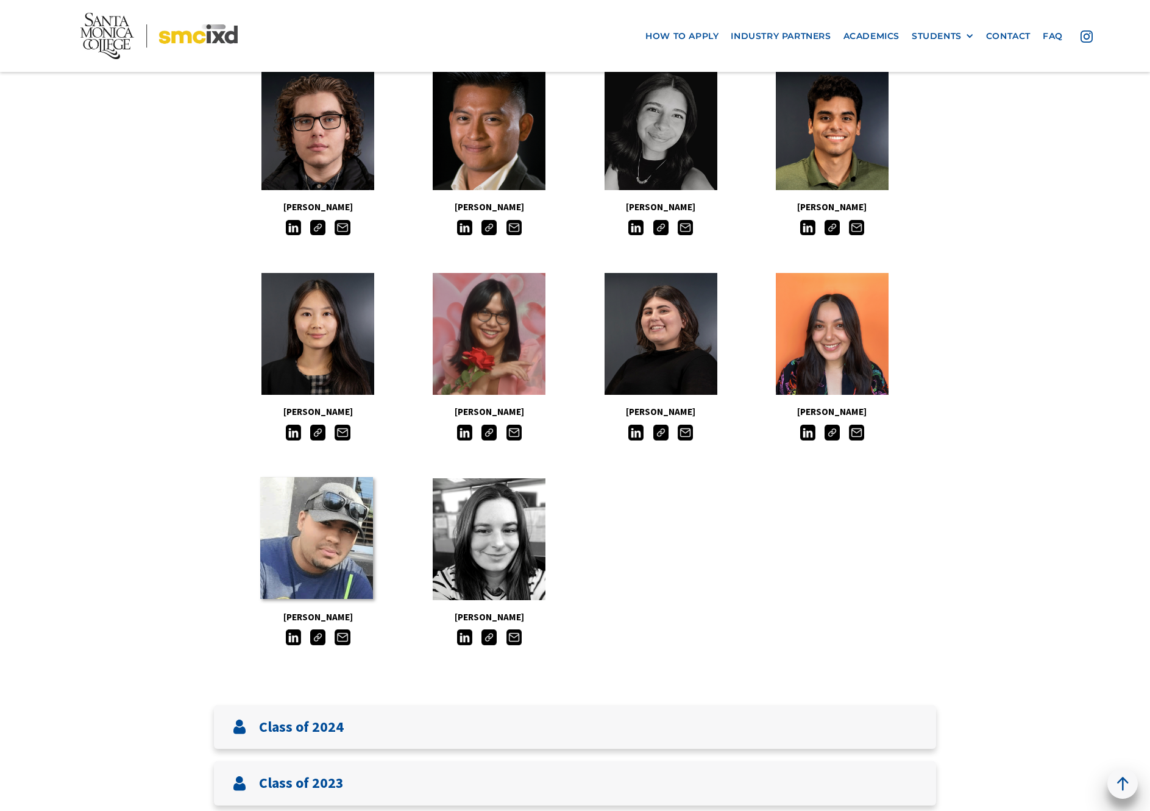
click at [332, 542] on link at bounding box center [316, 538] width 113 height 122
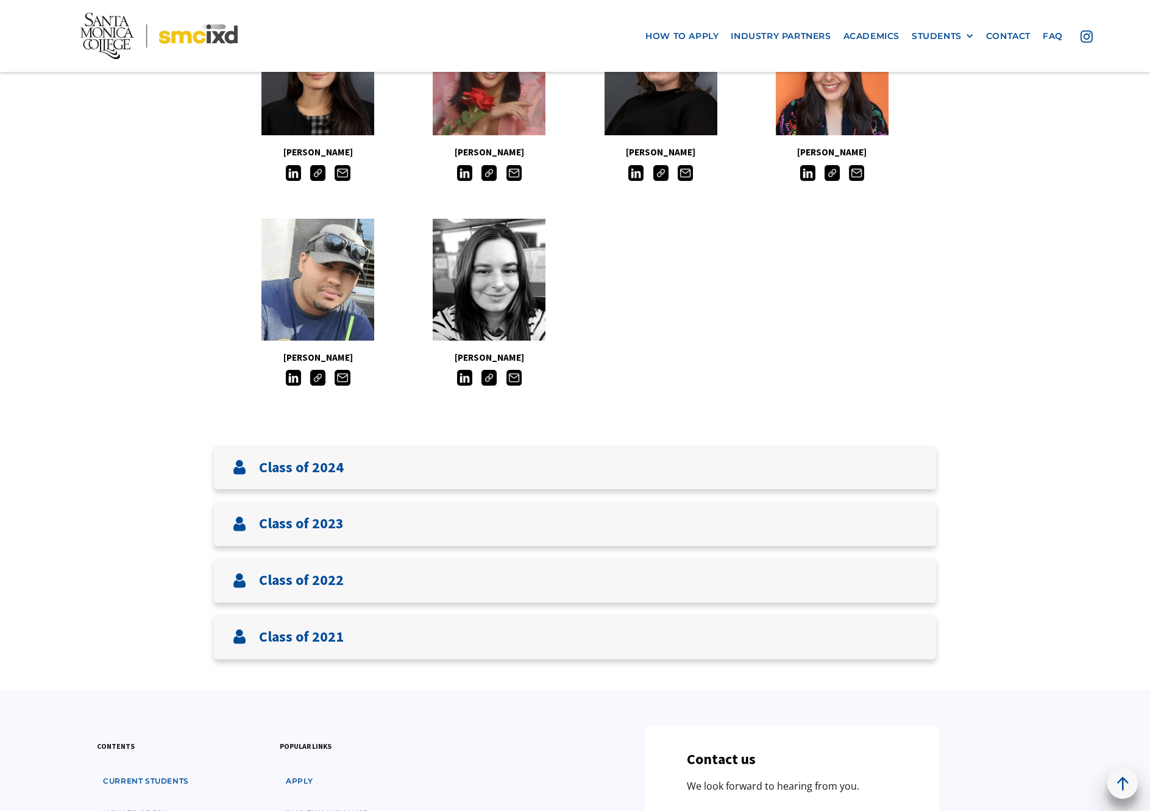
scroll to position [1279, 0]
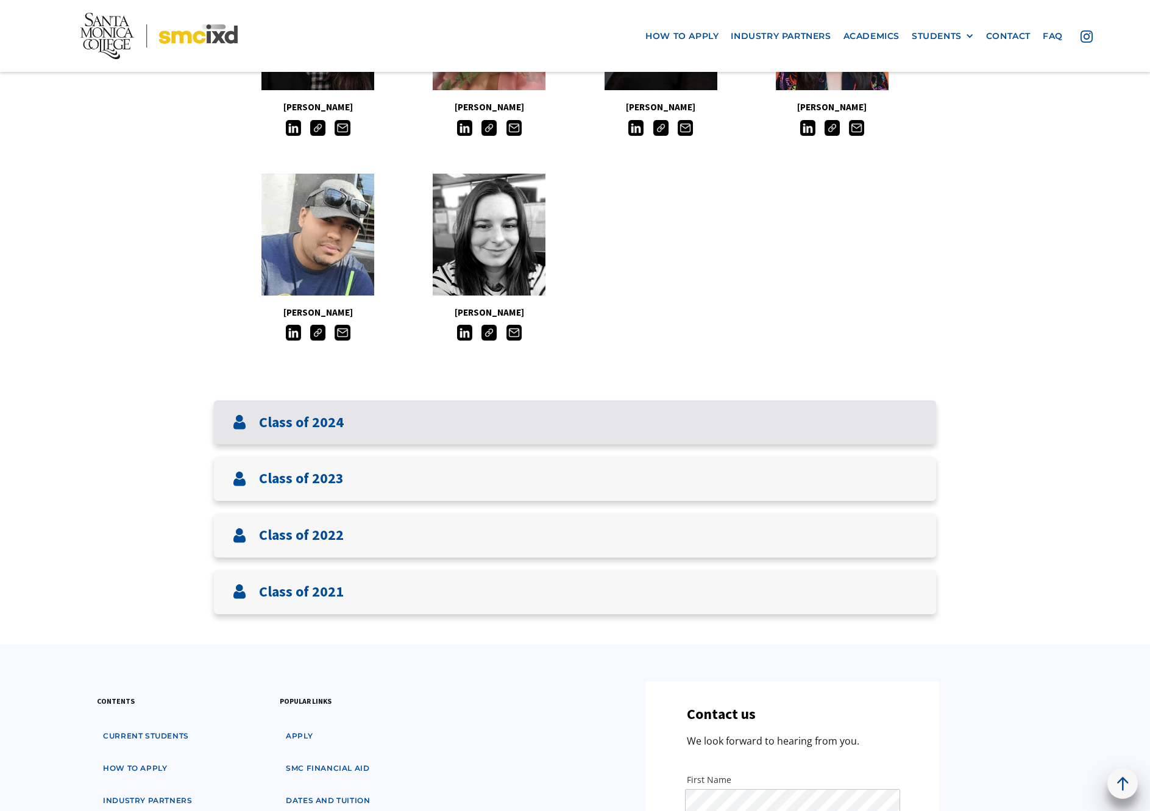
click at [543, 426] on div "Class of 2024" at bounding box center [575, 422] width 722 height 44
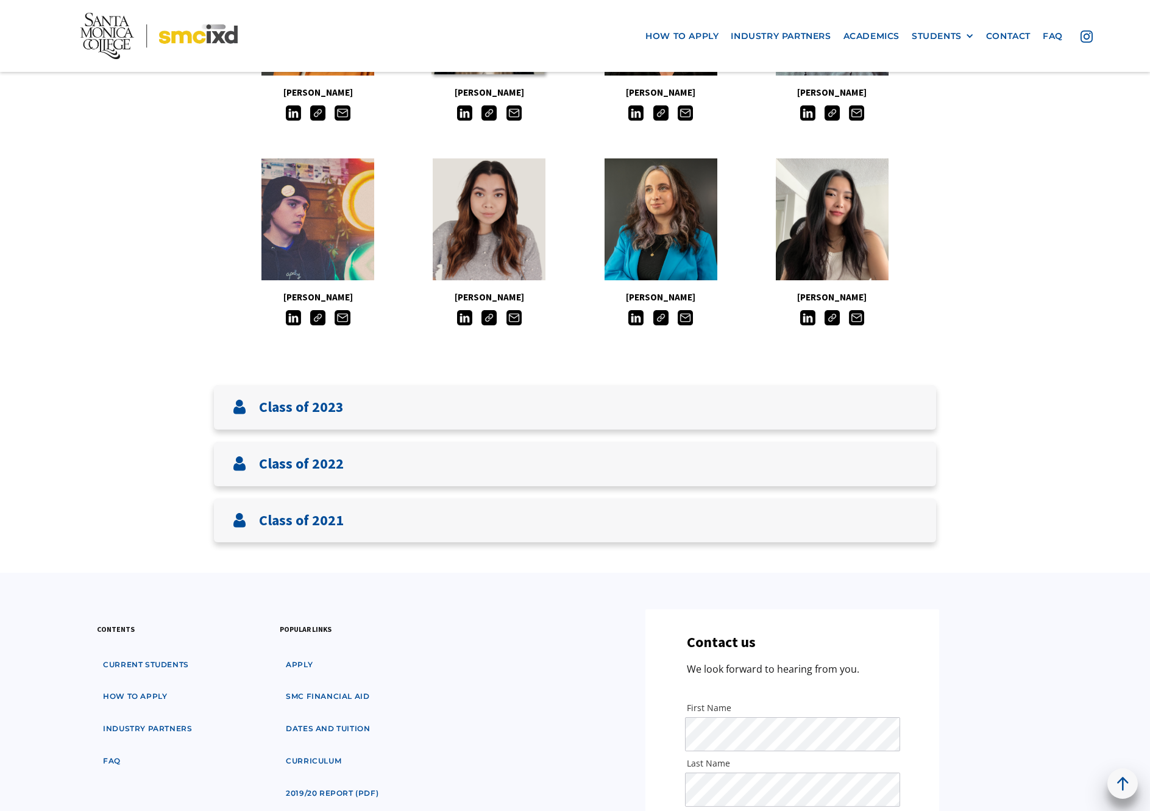
scroll to position [2254, 0]
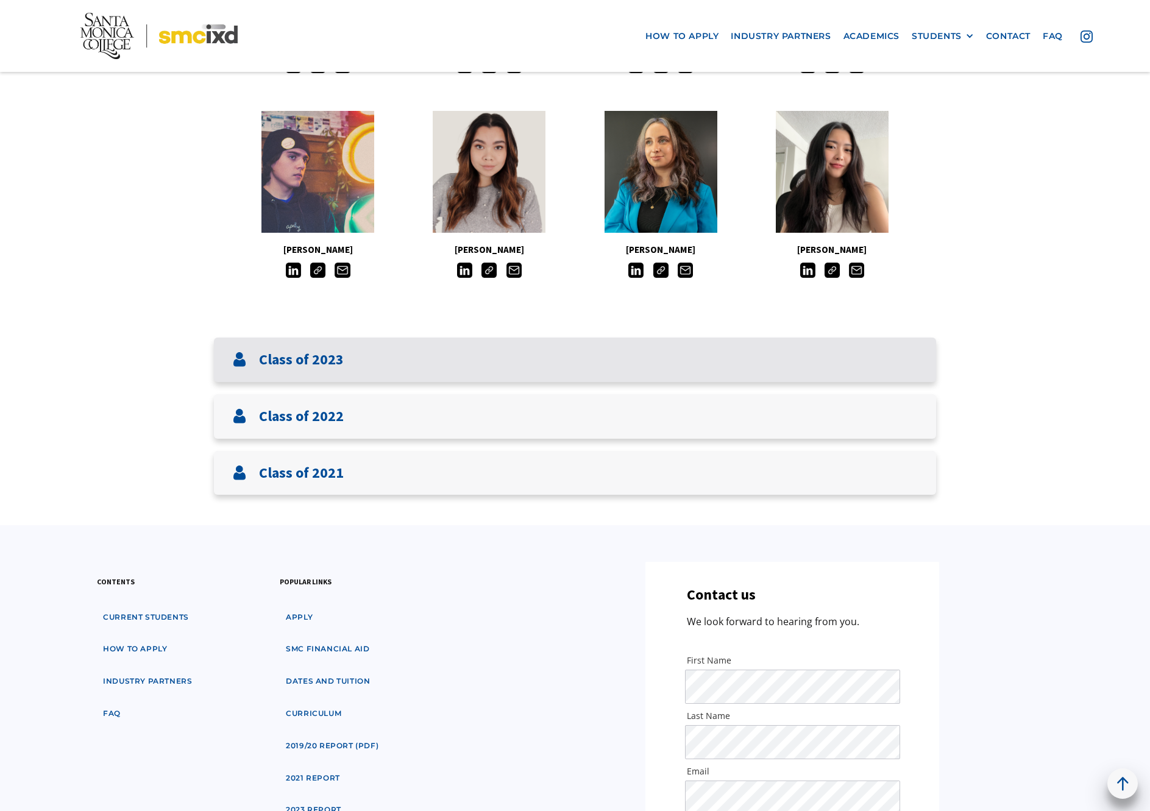
click at [604, 355] on div "Class of 2023" at bounding box center [575, 360] width 722 height 44
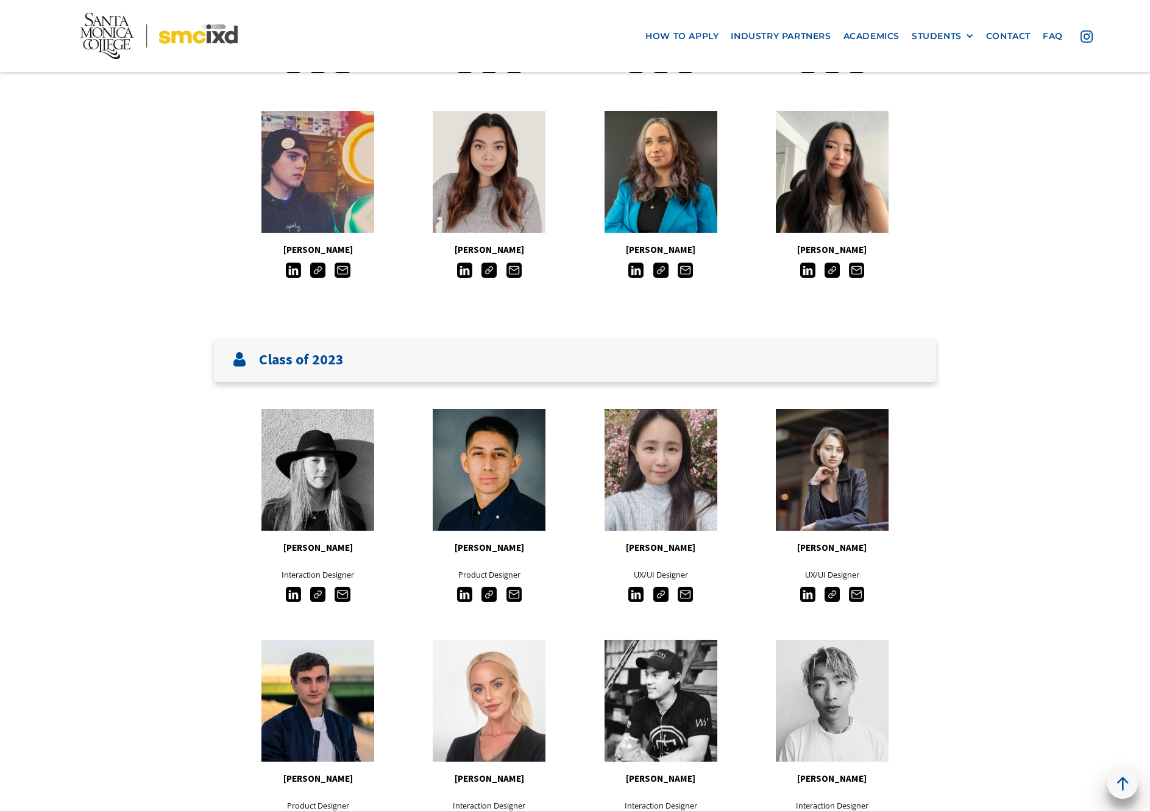
click at [810, 267] on img at bounding box center [807, 270] width 15 height 15
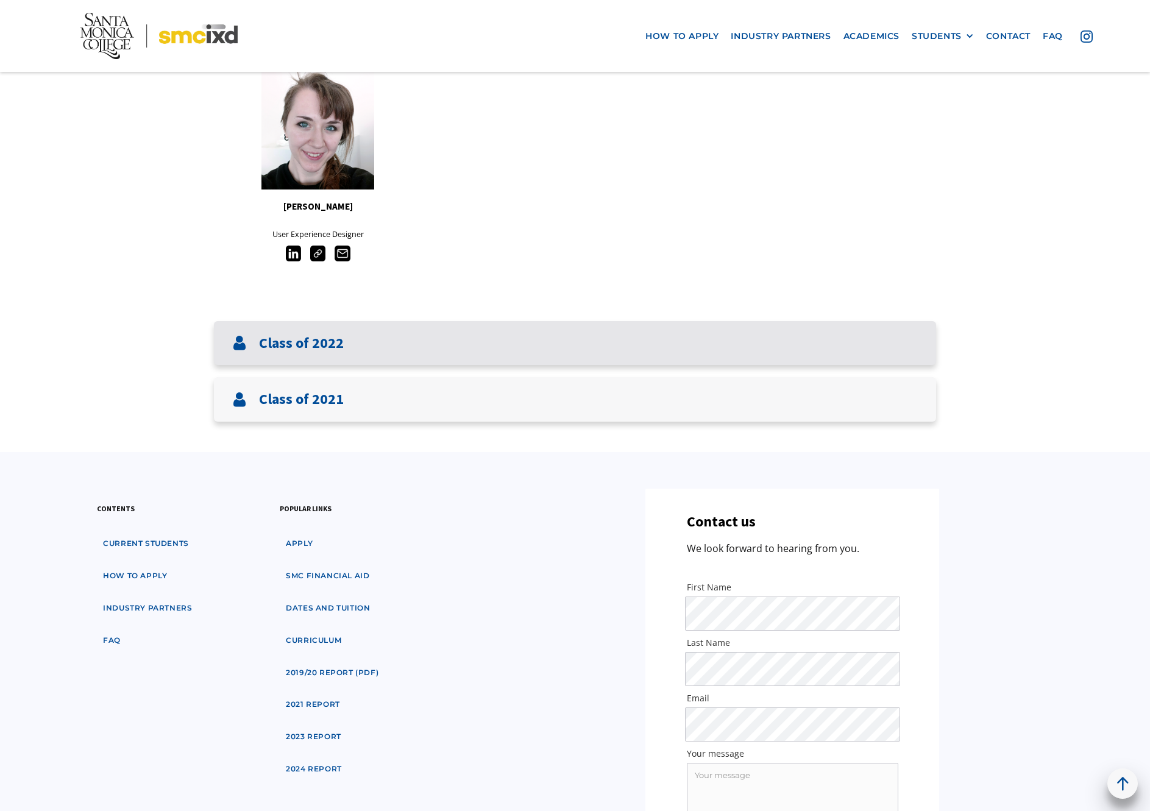
scroll to position [4021, 0]
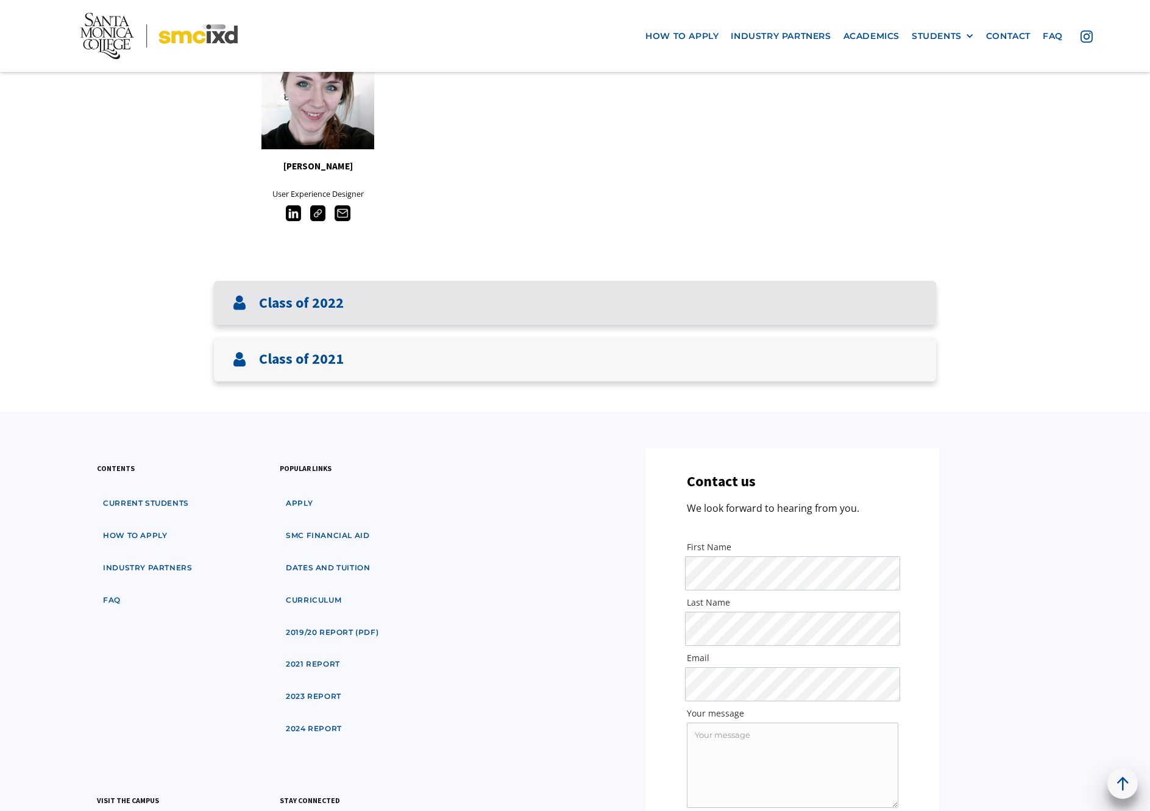
click at [593, 313] on div "Class of 2022" at bounding box center [575, 303] width 722 height 44
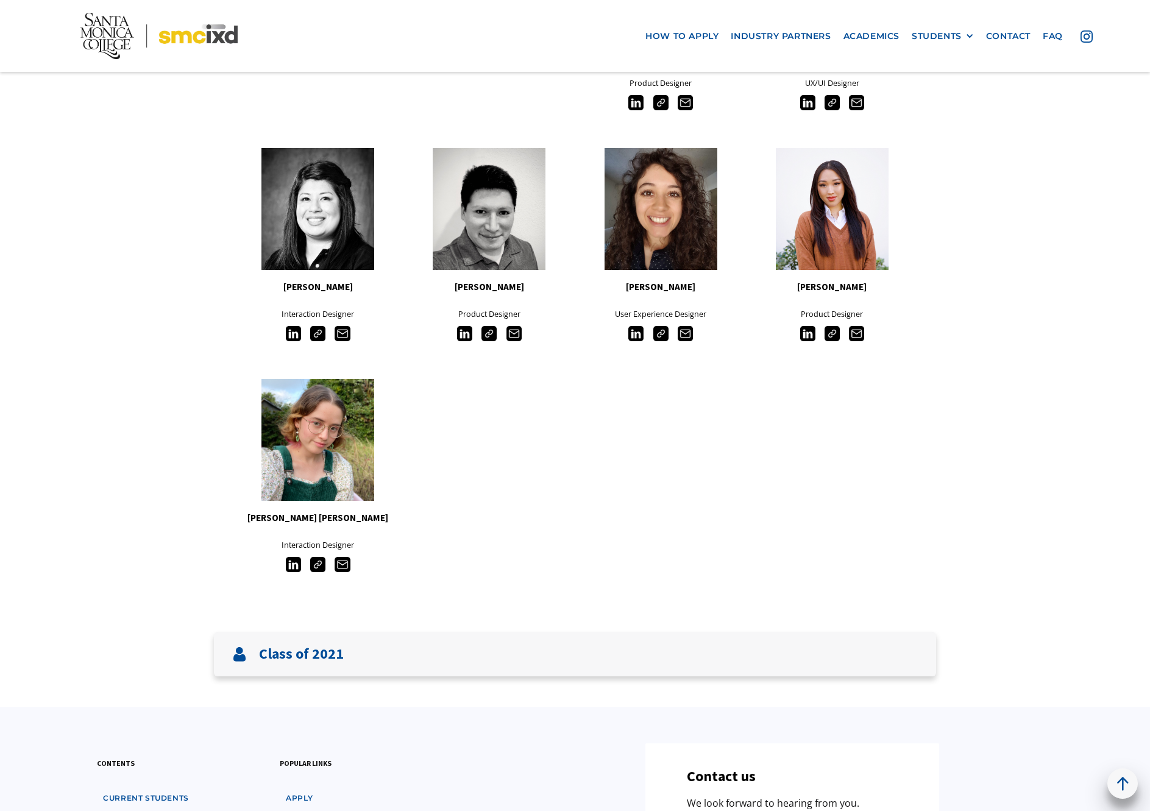
scroll to position [5422, 0]
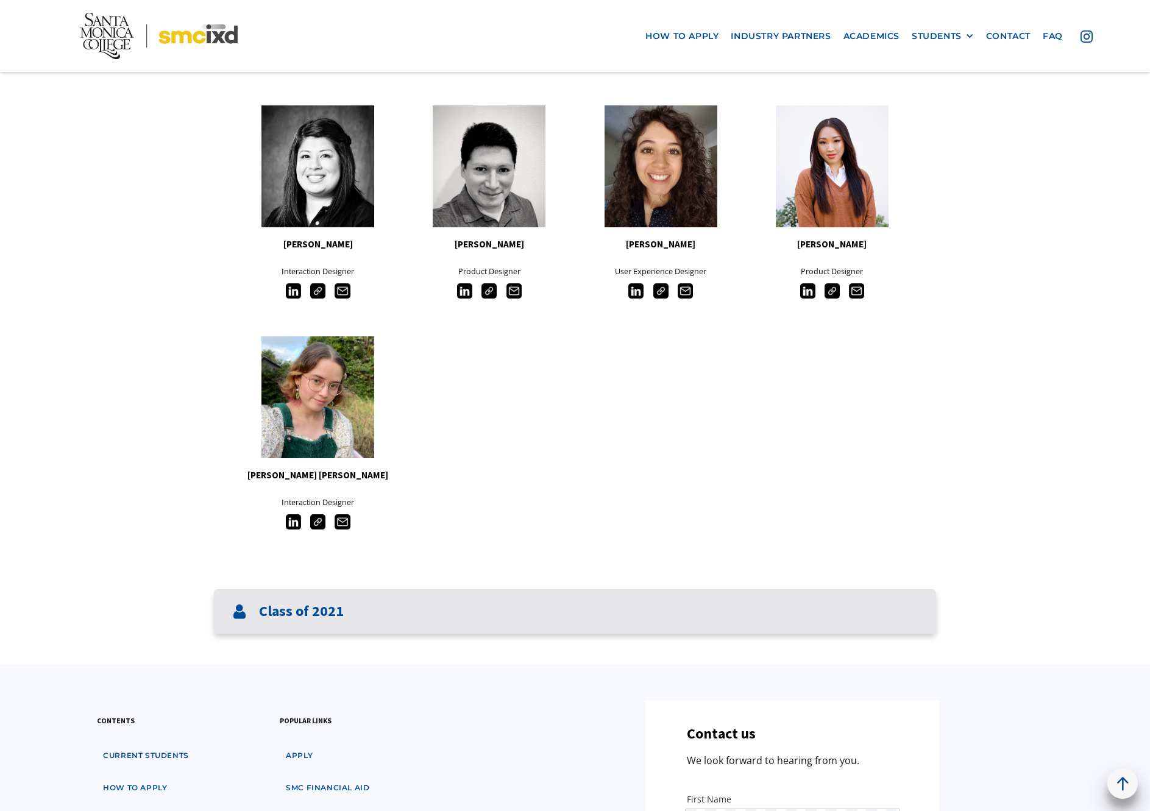
click at [596, 589] on div "Class of 2021" at bounding box center [575, 611] width 722 height 44
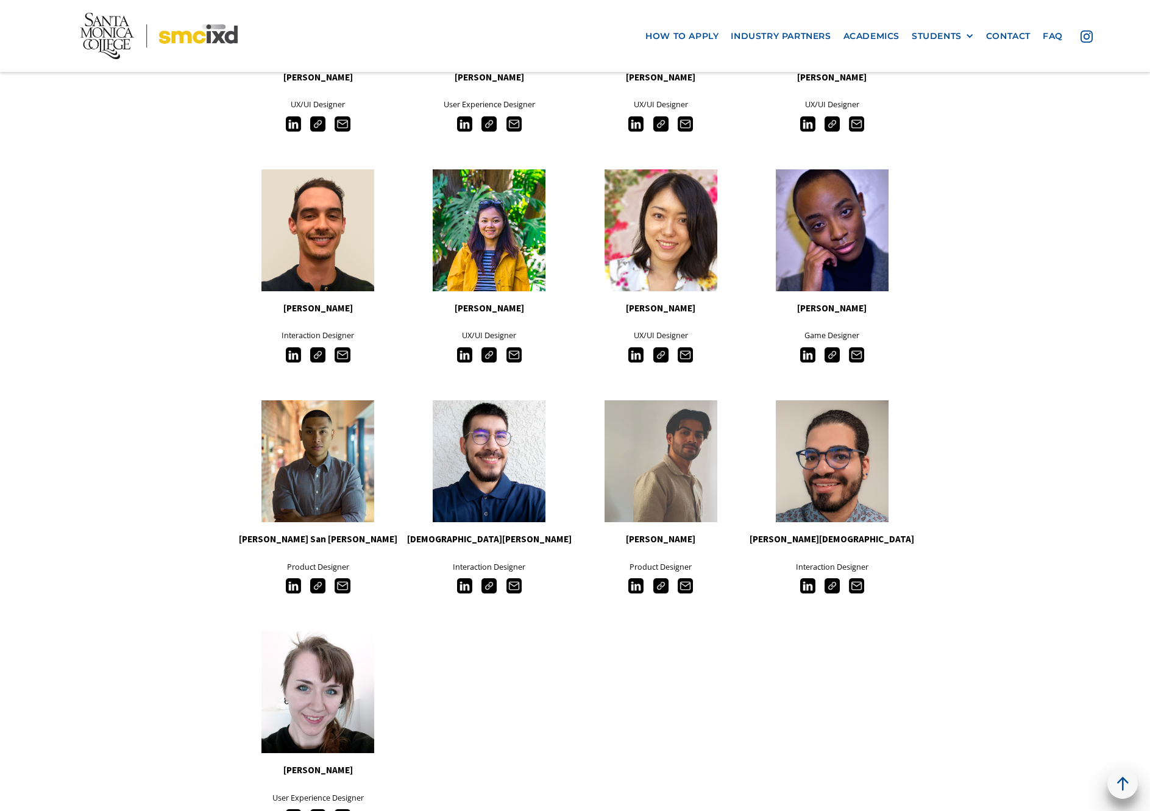
scroll to position [3412, 0]
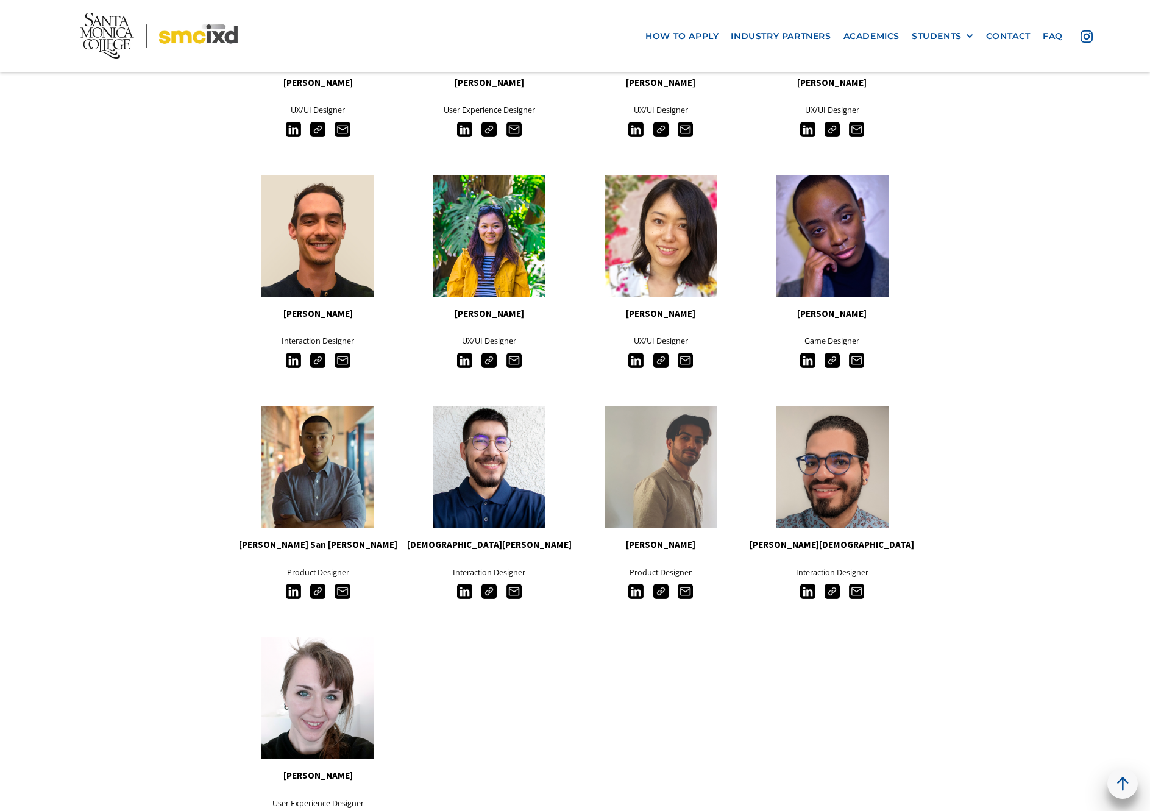
click at [631, 358] on img at bounding box center [635, 360] width 15 height 15
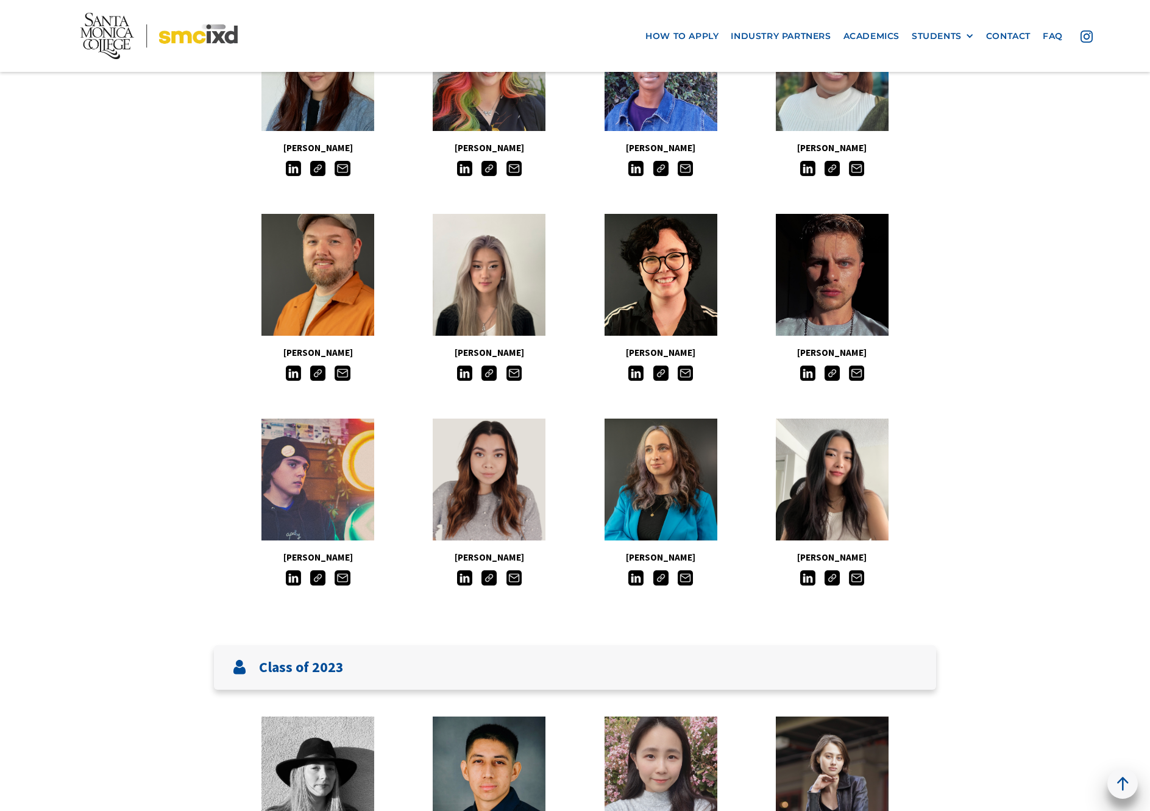
scroll to position [2071, 0]
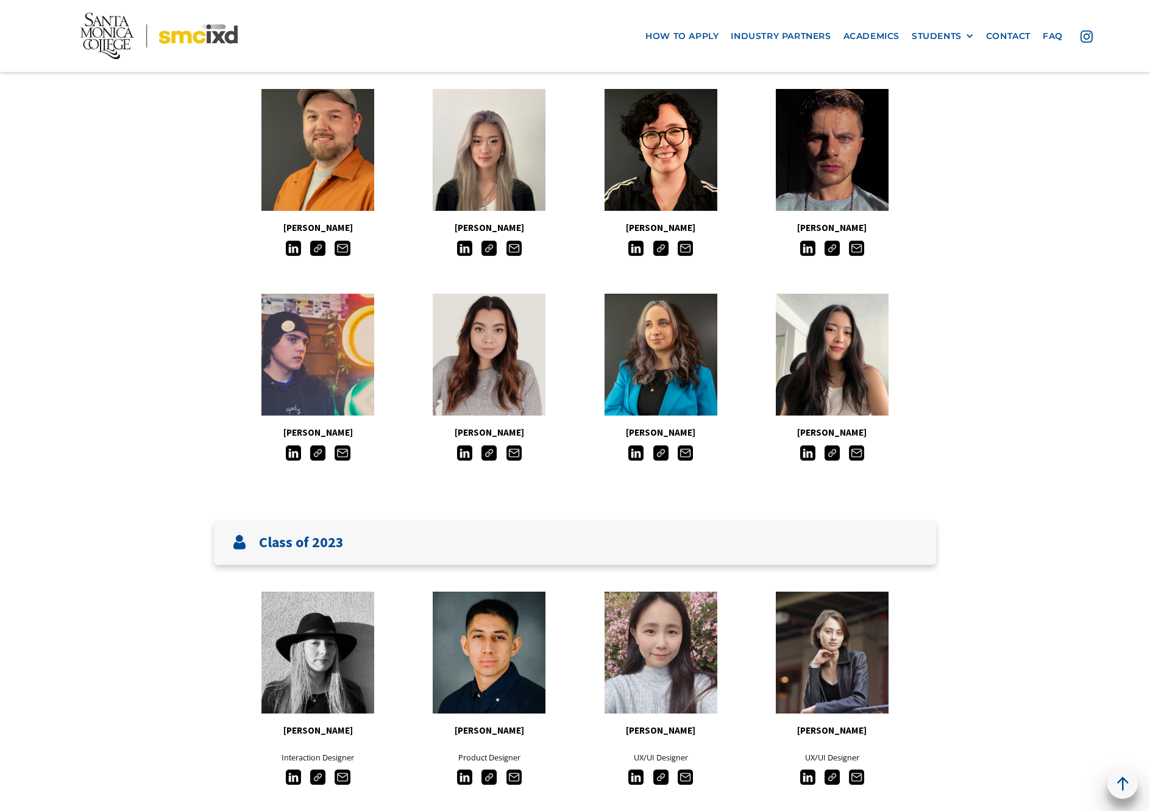
click at [804, 456] on img at bounding box center [807, 452] width 15 height 15
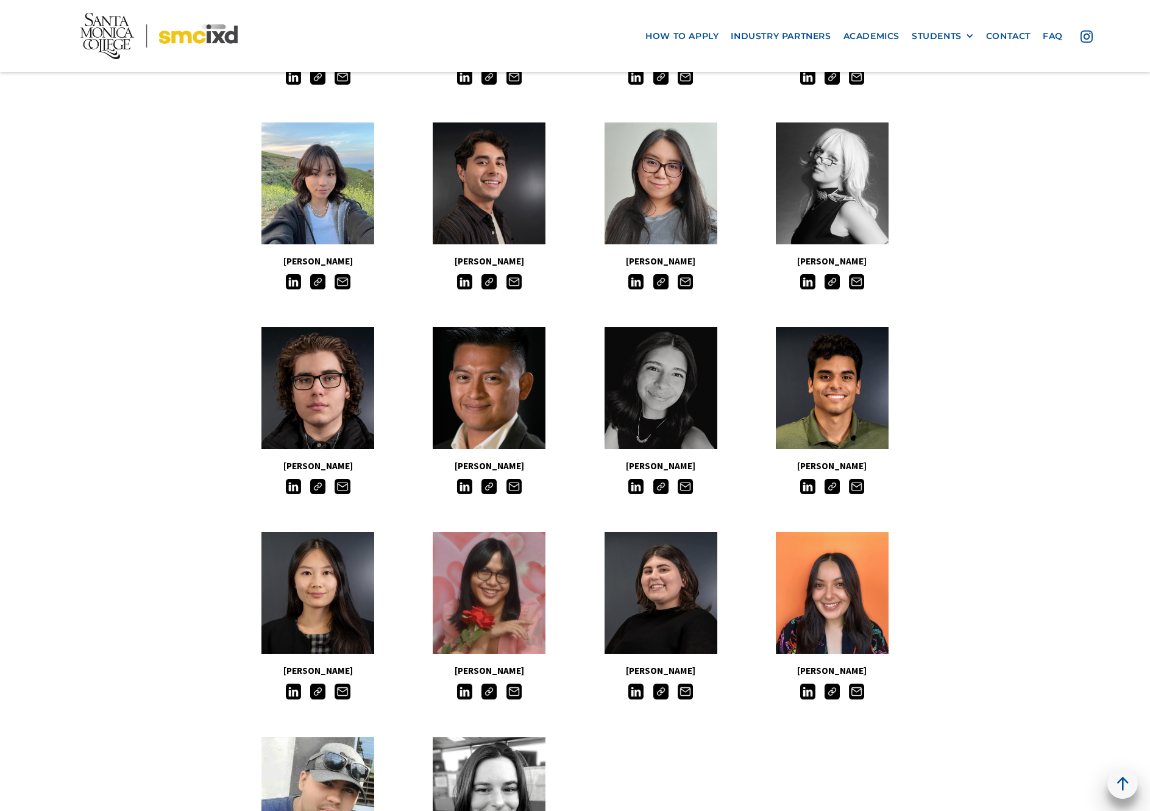
scroll to position [731, 0]
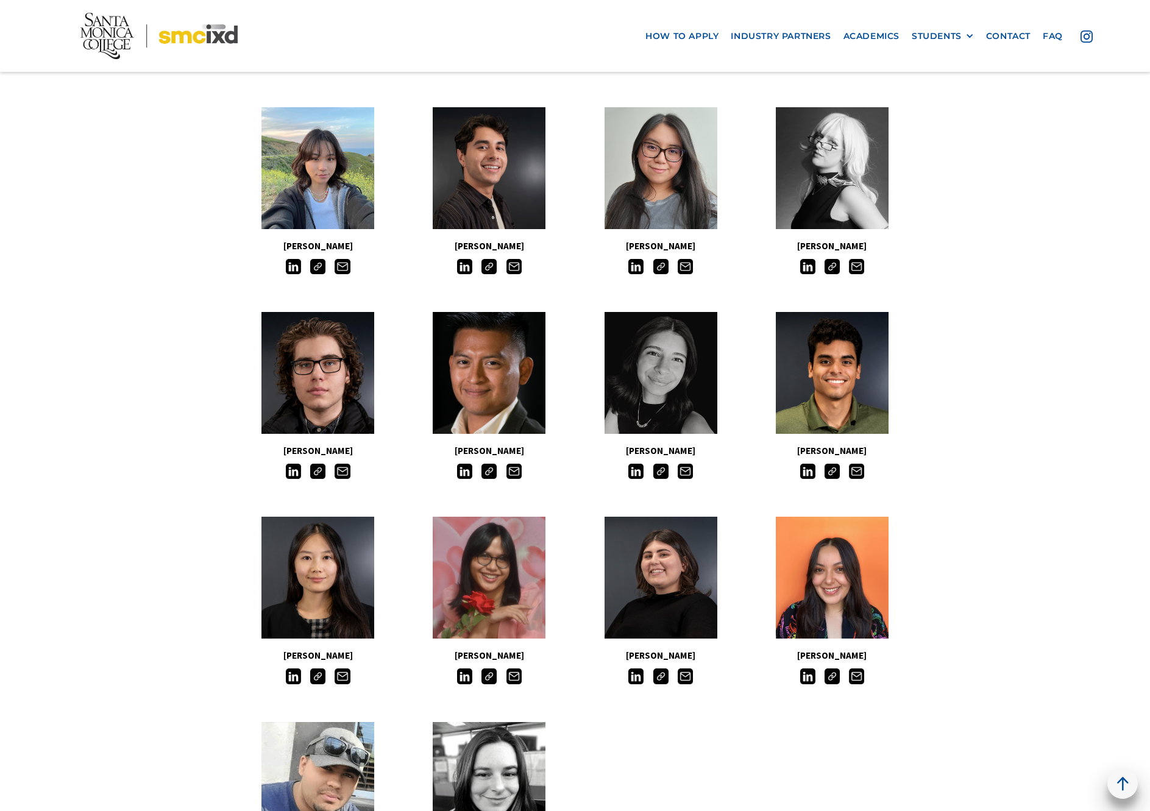
click at [462, 472] on img at bounding box center [464, 471] width 15 height 15
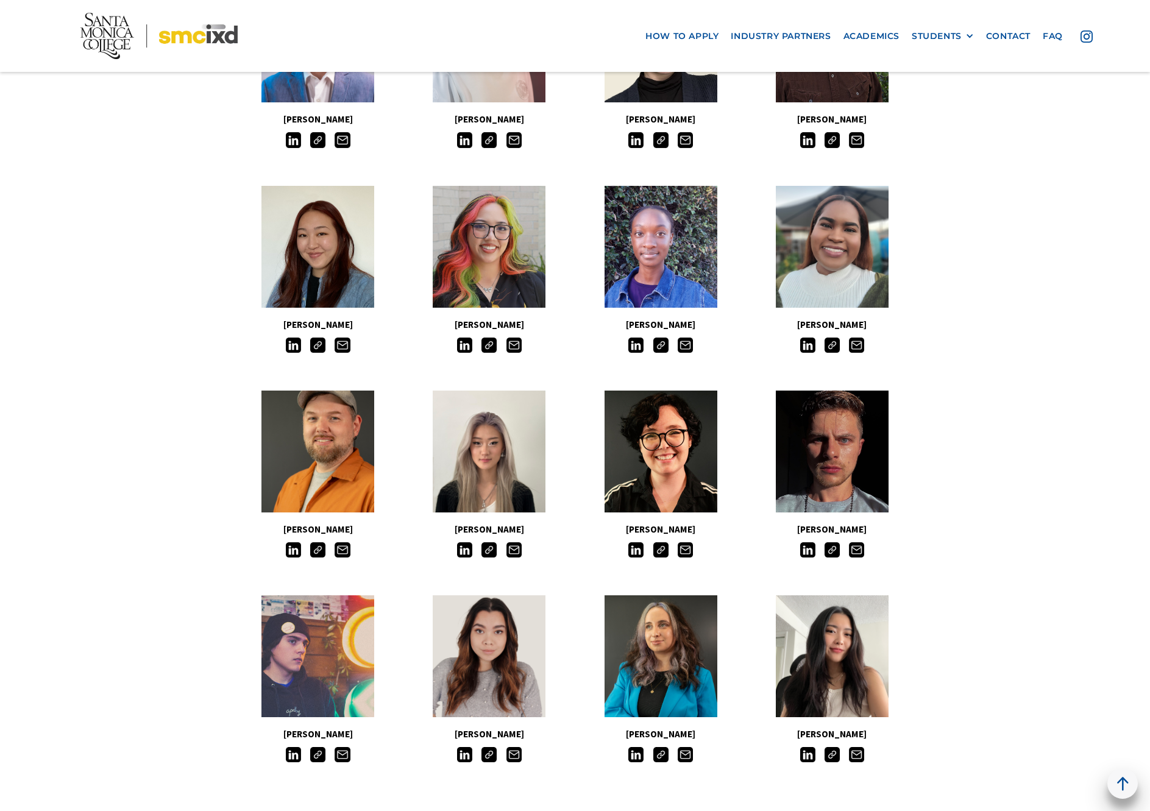
scroll to position [1828, 0]
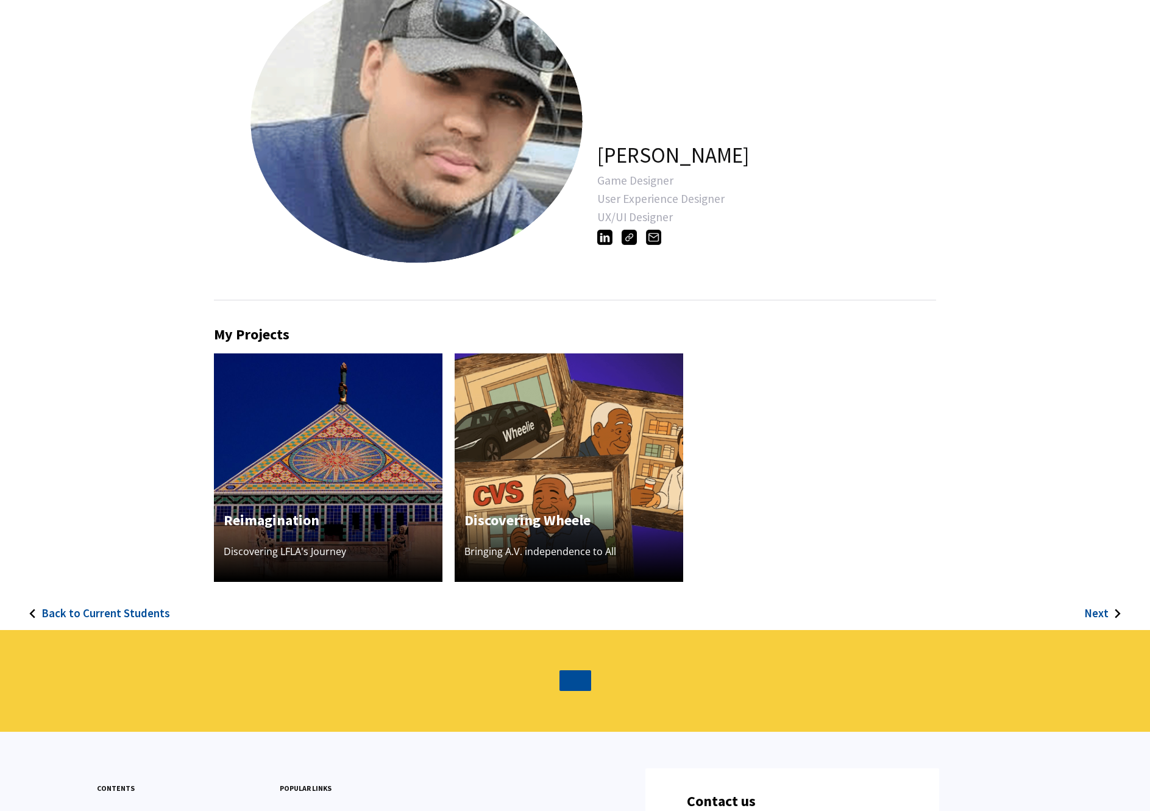
scroll to position [61, 0]
